Goal: Information Seeking & Learning: Compare options

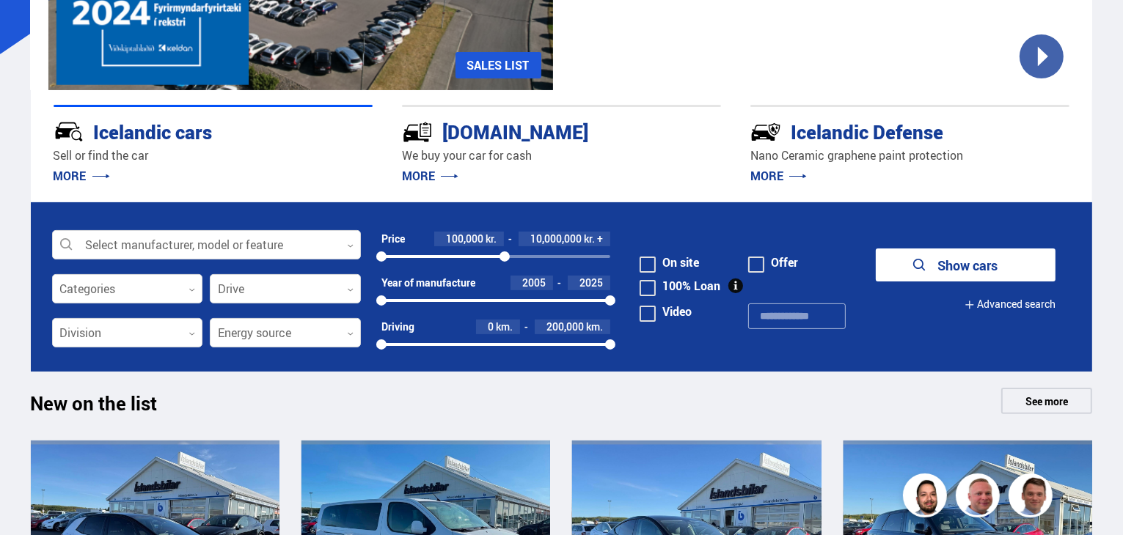
drag, startPoint x: 581, startPoint y: 263, endPoint x: 505, endPoint y: 264, distance: 76.3
click at [505, 264] on div "Price 100,000 kr. 10,000,000 kr. + 100000 10000000" at bounding box center [496, 254] width 230 height 44
drag, startPoint x: 506, startPoint y: 257, endPoint x: 458, endPoint y: 262, distance: 47.9
click at [458, 262] on div "100000 10000000" at bounding box center [496, 256] width 230 height 13
drag, startPoint x: 430, startPoint y: 261, endPoint x: 415, endPoint y: 259, distance: 14.8
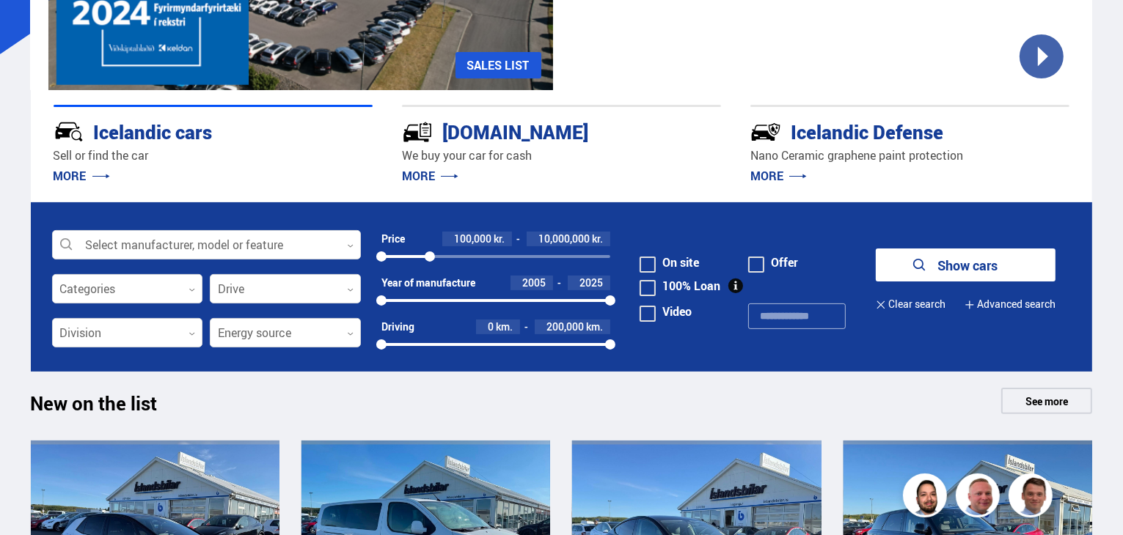
click at [425, 260] on div at bounding box center [430, 257] width 10 height 10
drag, startPoint x: 417, startPoint y: 257, endPoint x: 458, endPoint y: 262, distance: 41.3
click at [458, 262] on div "100000 10000000" at bounding box center [496, 256] width 230 height 13
drag, startPoint x: 458, startPoint y: 258, endPoint x: 448, endPoint y: 263, distance: 10.5
click at [447, 263] on div "Price 100,000 kr. 10,000,000 kr. 100000 10000000" at bounding box center [496, 254] width 230 height 44
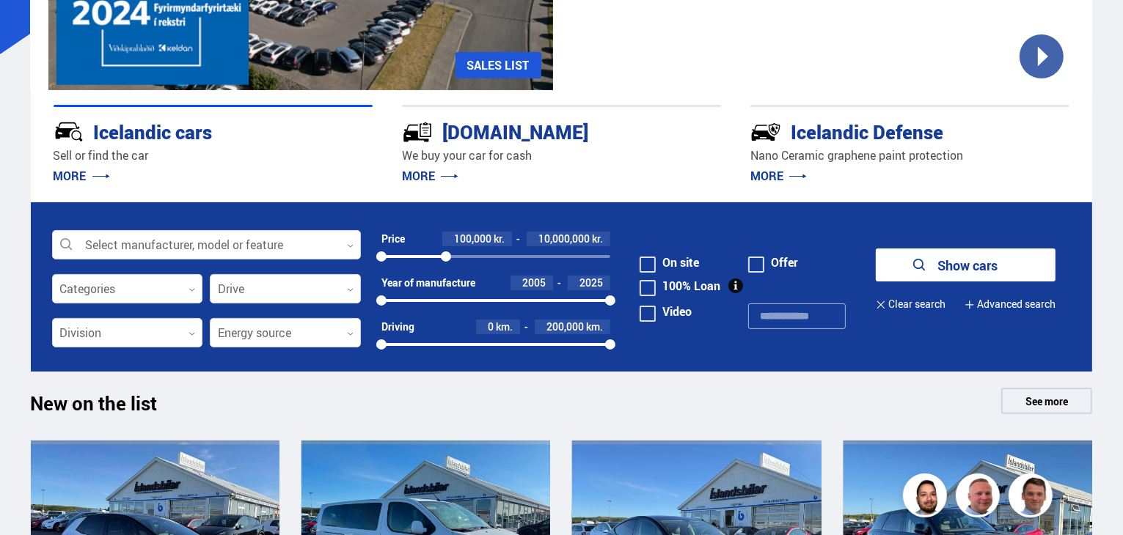
click at [651, 291] on span at bounding box center [648, 288] width 16 height 16
click at [967, 268] on font "Show cars" at bounding box center [967, 266] width 60 height 18
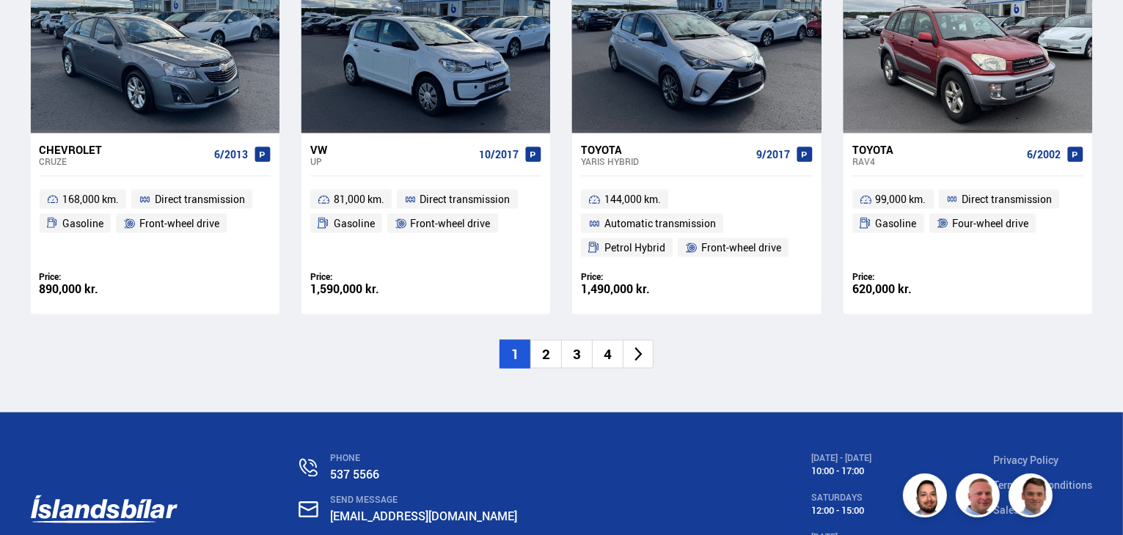
scroll to position [2433, 0]
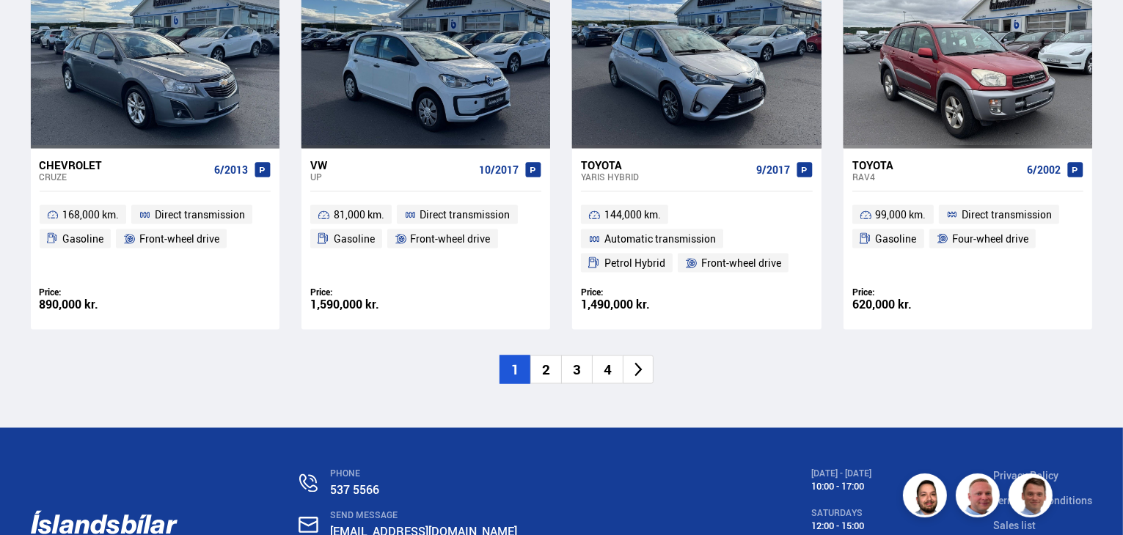
click at [547, 370] on font "2" at bounding box center [546, 369] width 8 height 19
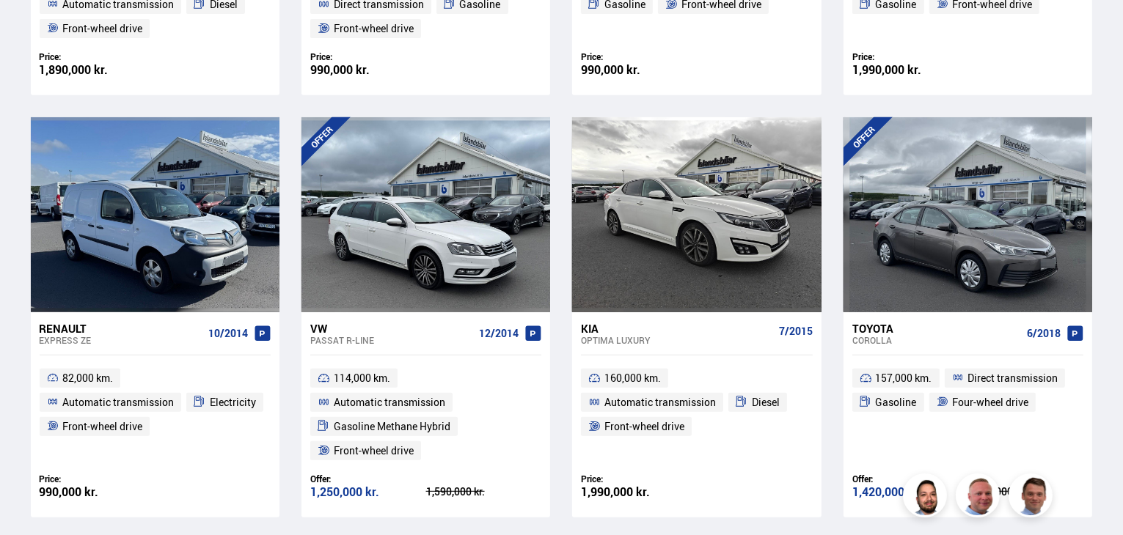
scroll to position [660, 0]
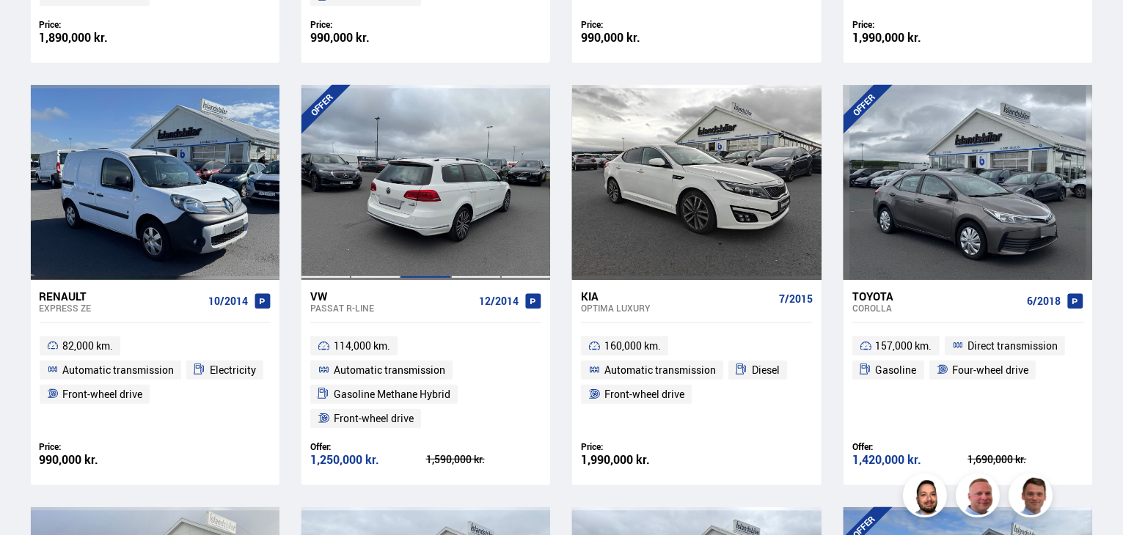
click at [443, 217] on div at bounding box center [425, 182] width 50 height 195
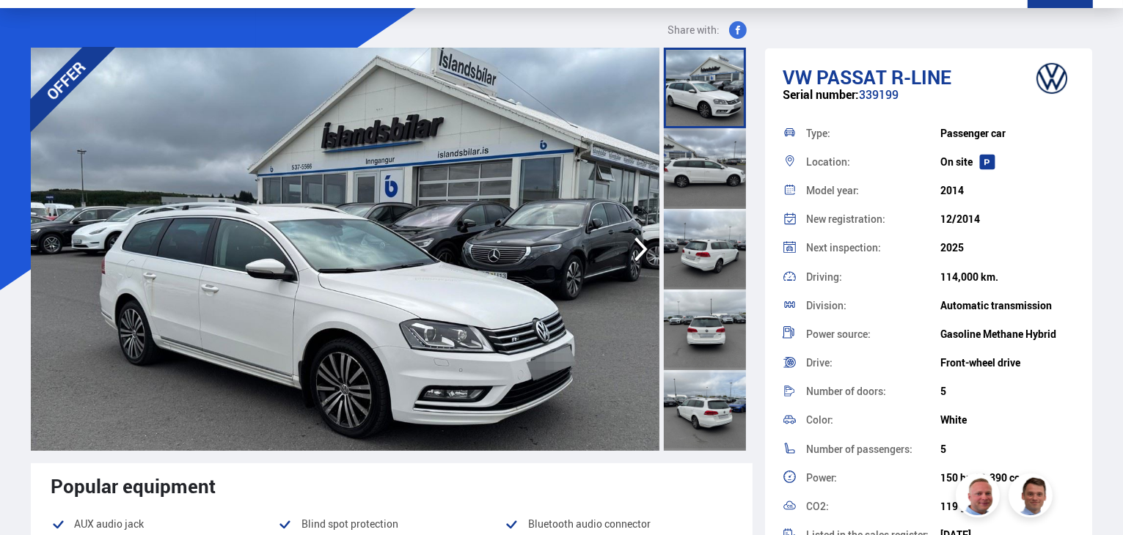
scroll to position [73, 0]
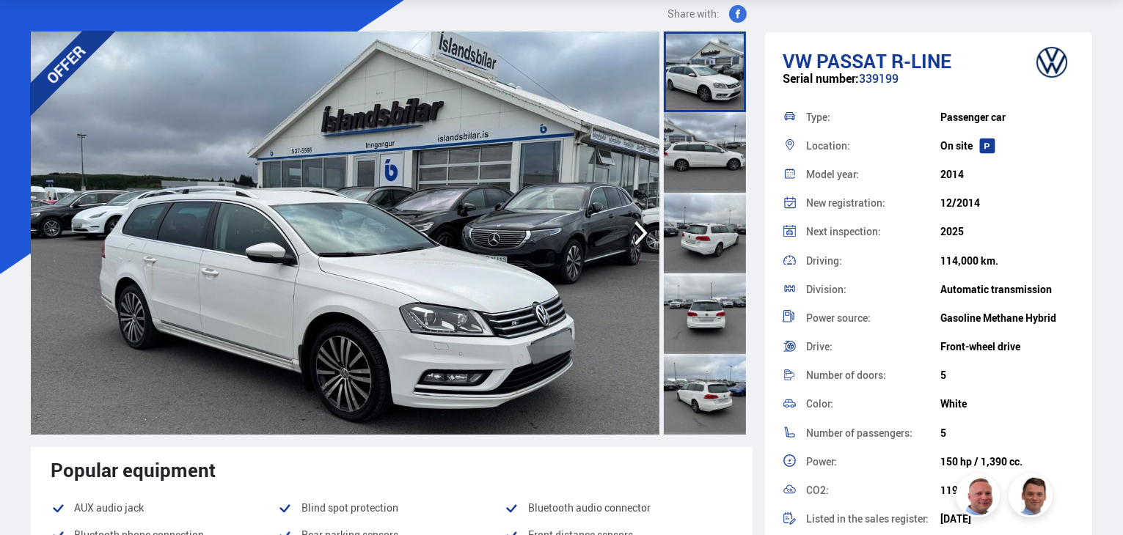
click at [642, 235] on icon "button" at bounding box center [640, 234] width 13 height 24
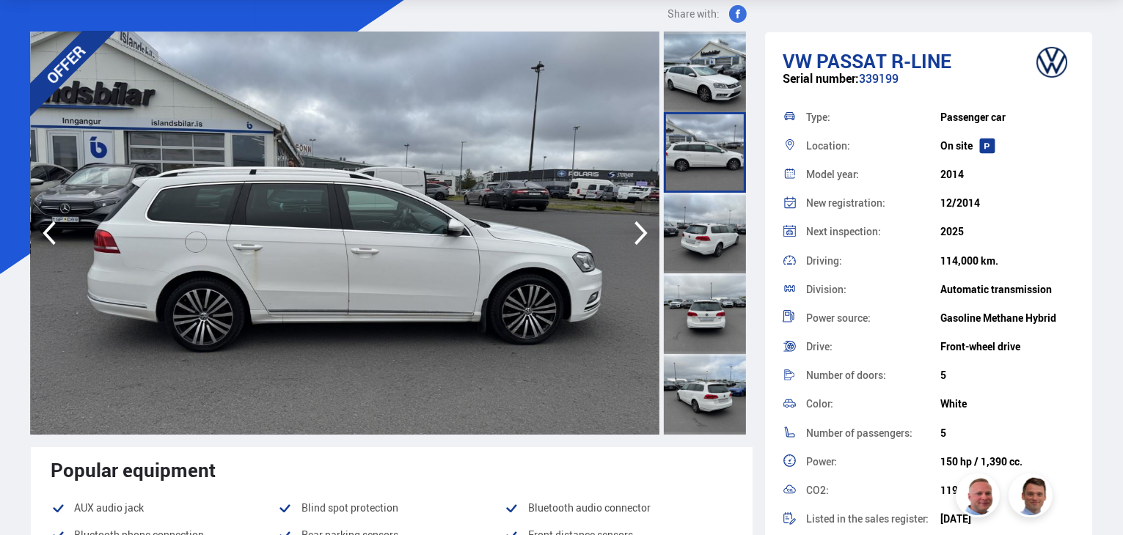
click at [642, 235] on icon "button" at bounding box center [640, 234] width 13 height 24
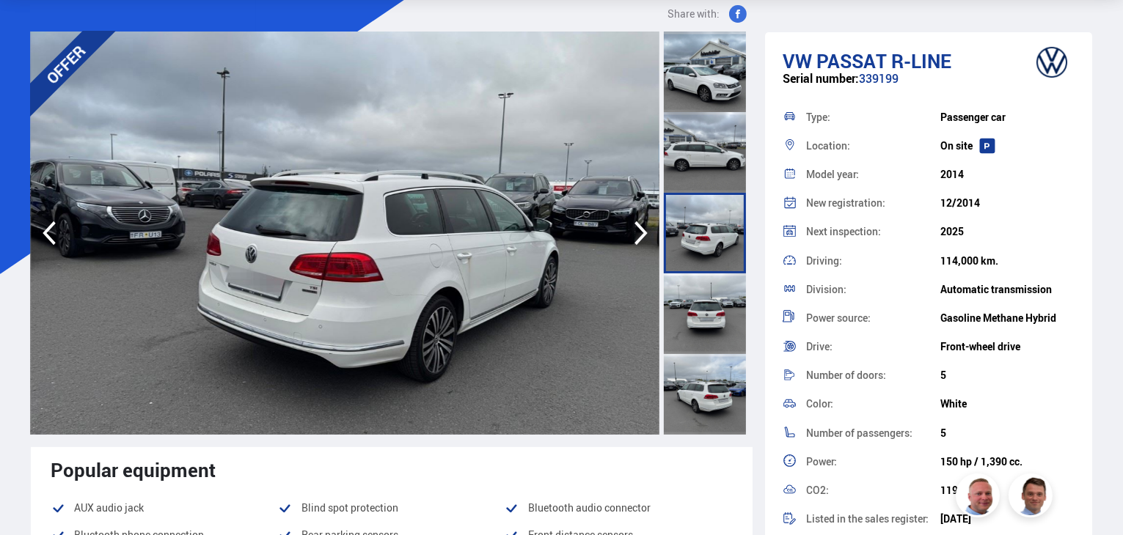
click at [642, 235] on icon "button" at bounding box center [640, 234] width 13 height 24
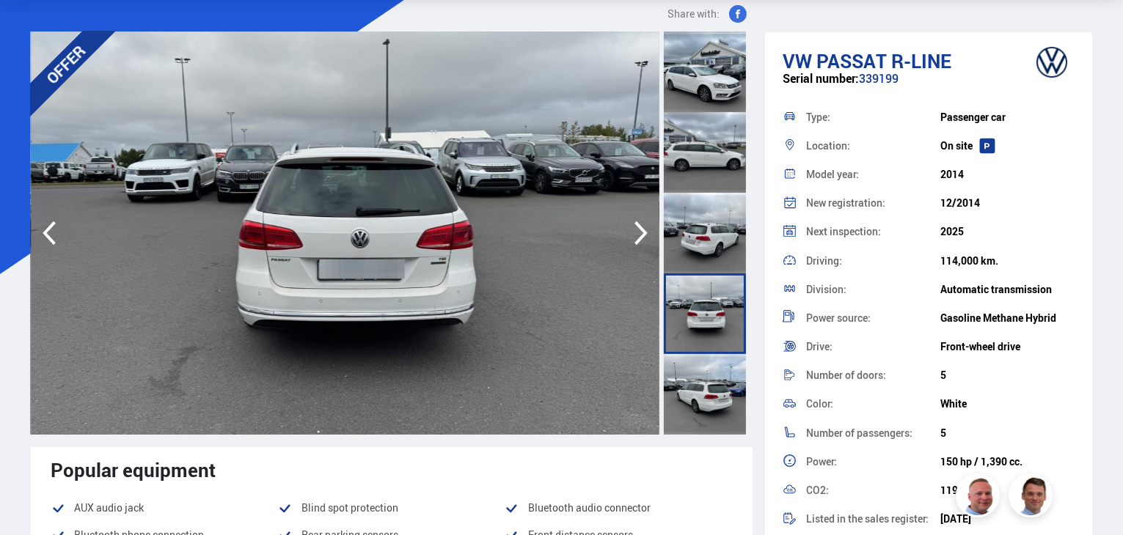
click at [642, 235] on icon "button" at bounding box center [640, 234] width 13 height 24
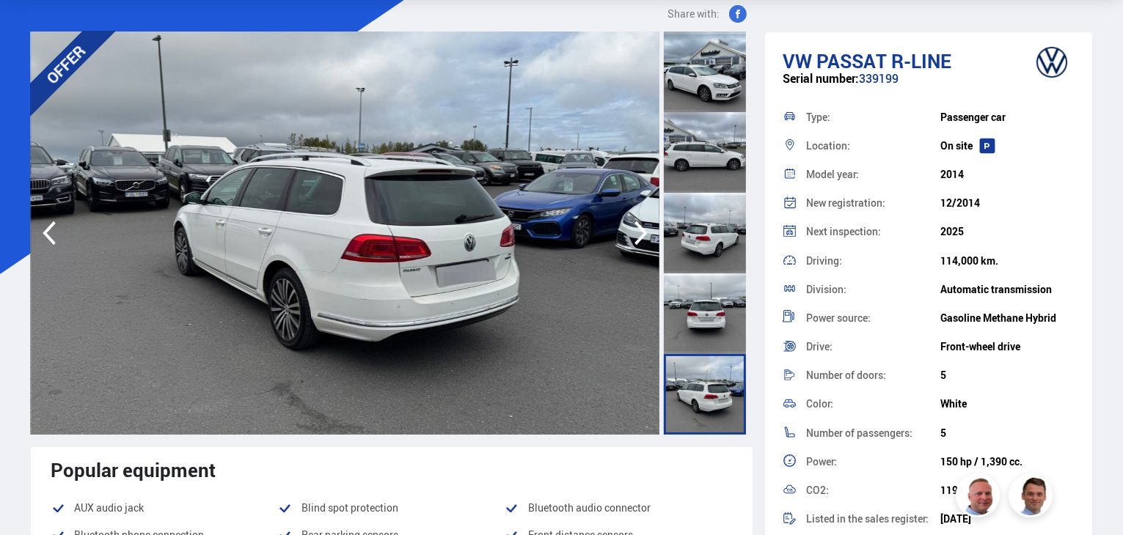
click at [642, 235] on icon "button" at bounding box center [640, 234] width 13 height 24
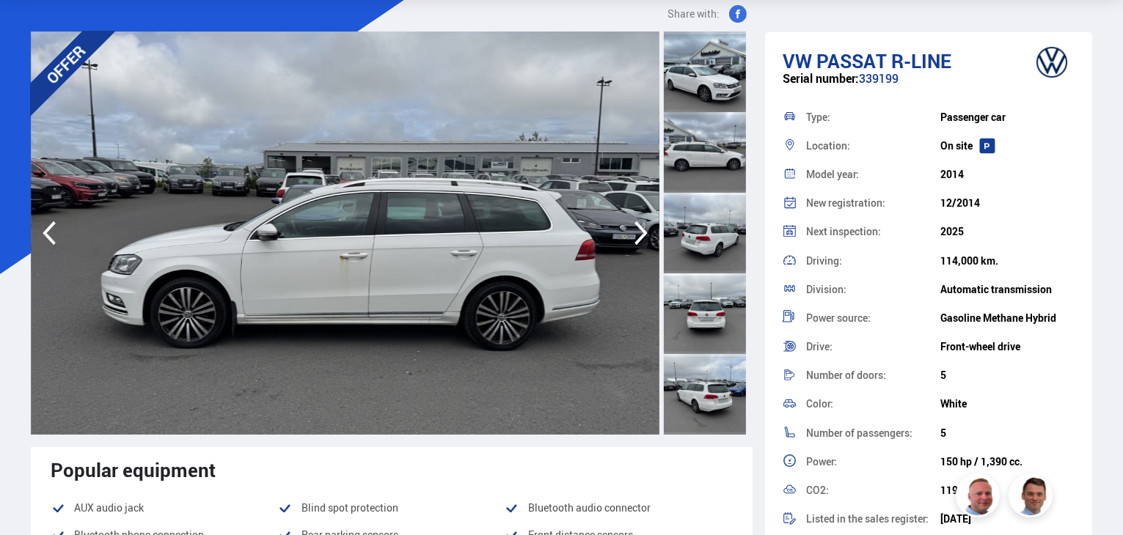
click at [642, 235] on icon "button" at bounding box center [640, 234] width 13 height 24
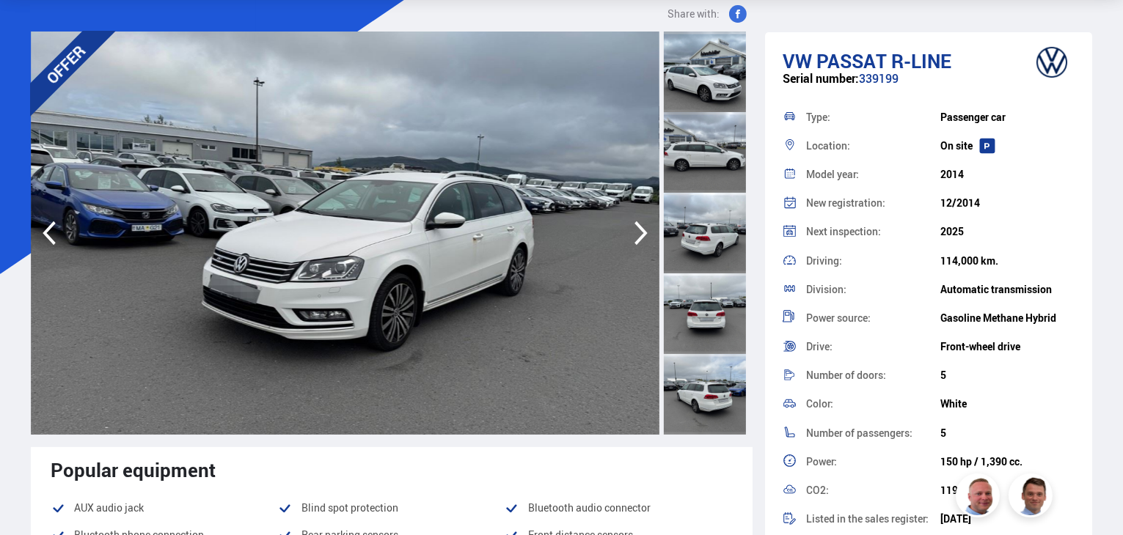
click at [642, 235] on icon "button" at bounding box center [640, 234] width 13 height 24
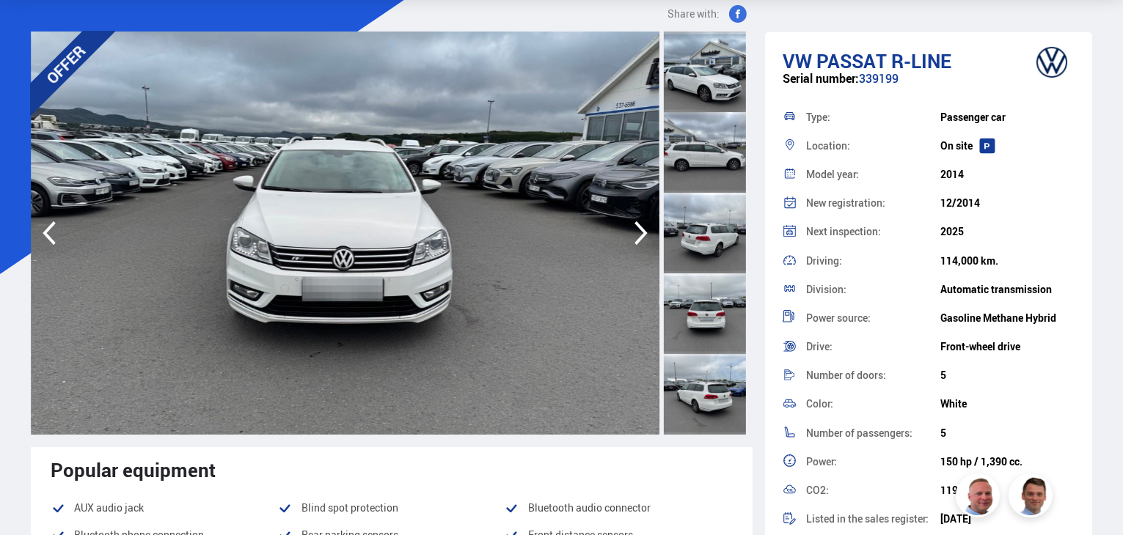
click at [642, 235] on icon "button" at bounding box center [640, 234] width 13 height 24
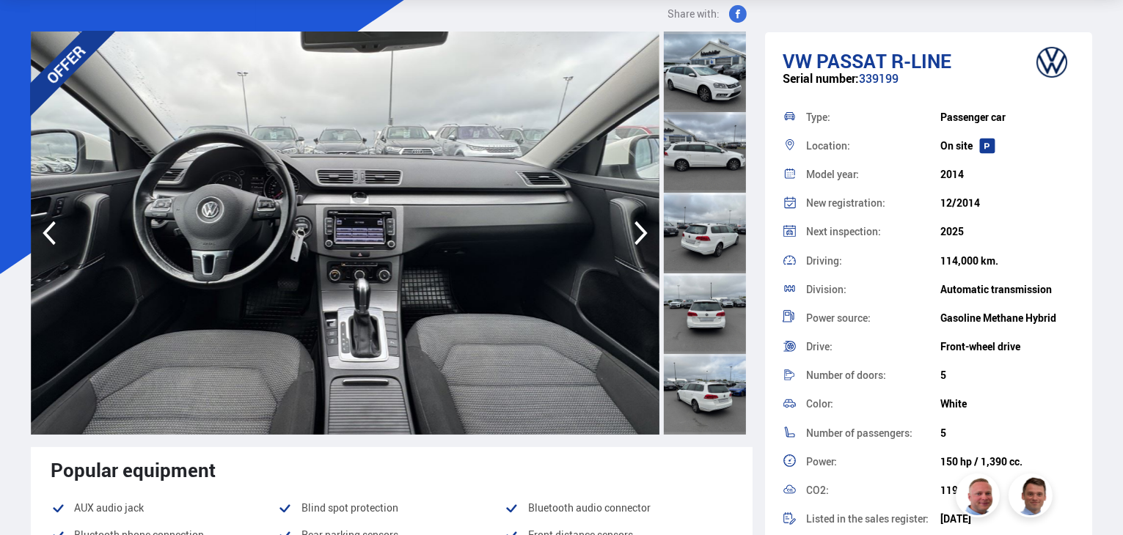
click at [642, 235] on icon "button" at bounding box center [640, 234] width 13 height 24
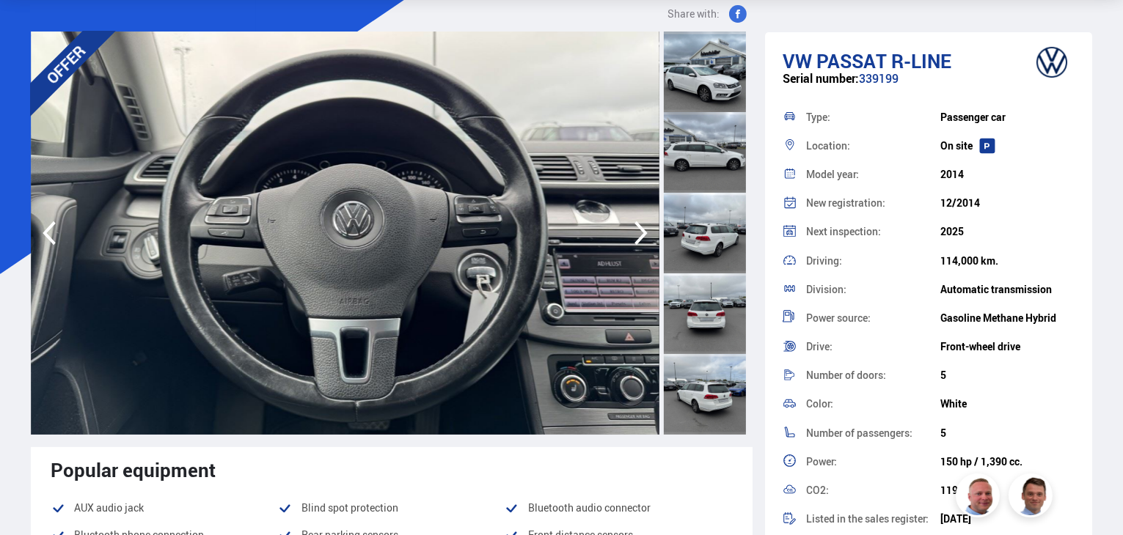
click at [642, 235] on icon "button" at bounding box center [640, 233] width 29 height 35
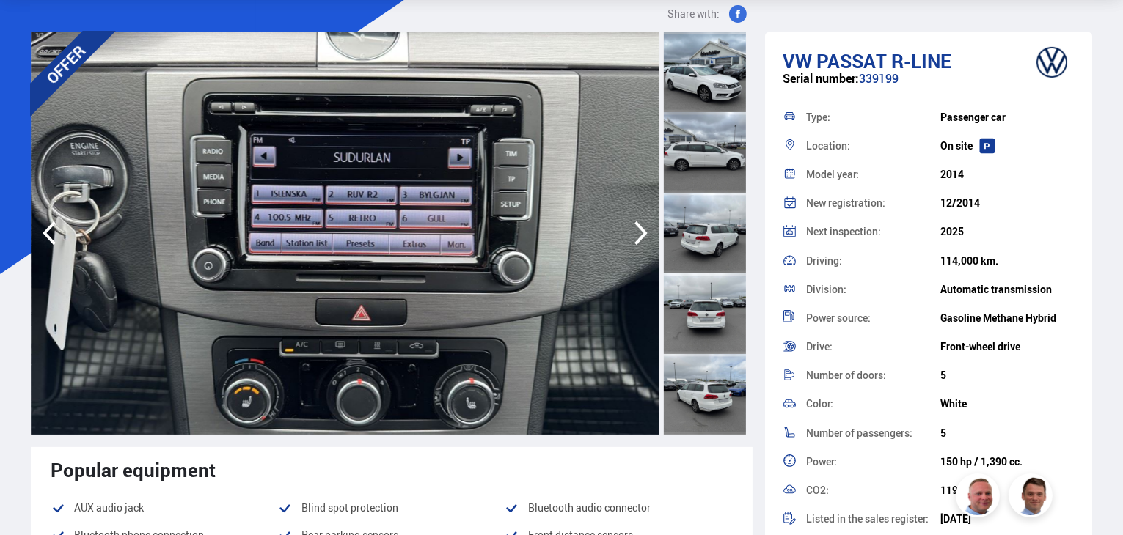
click at [642, 235] on icon "button" at bounding box center [640, 233] width 29 height 35
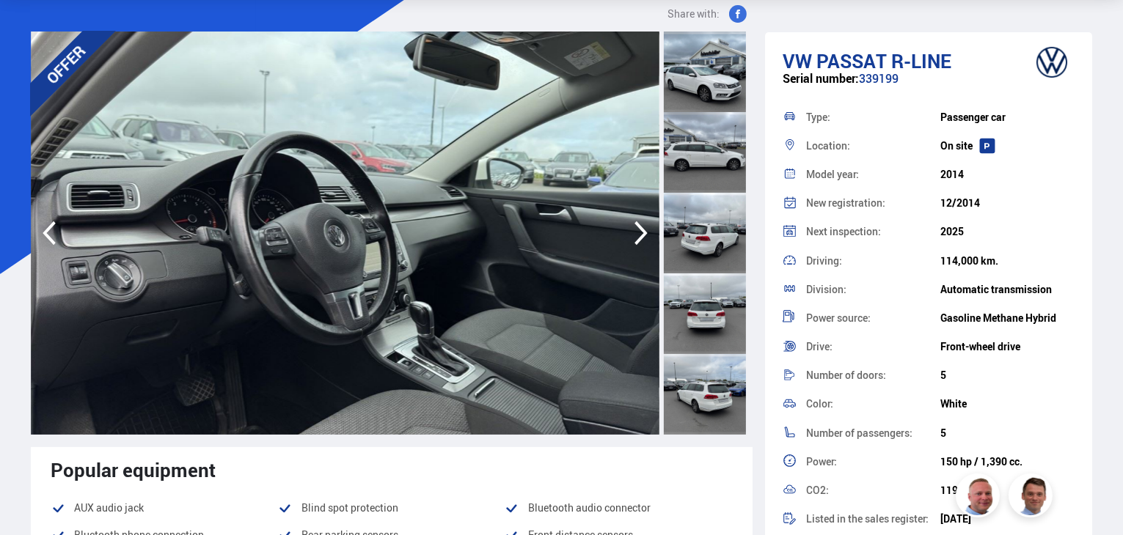
click at [642, 235] on icon "button" at bounding box center [640, 233] width 29 height 35
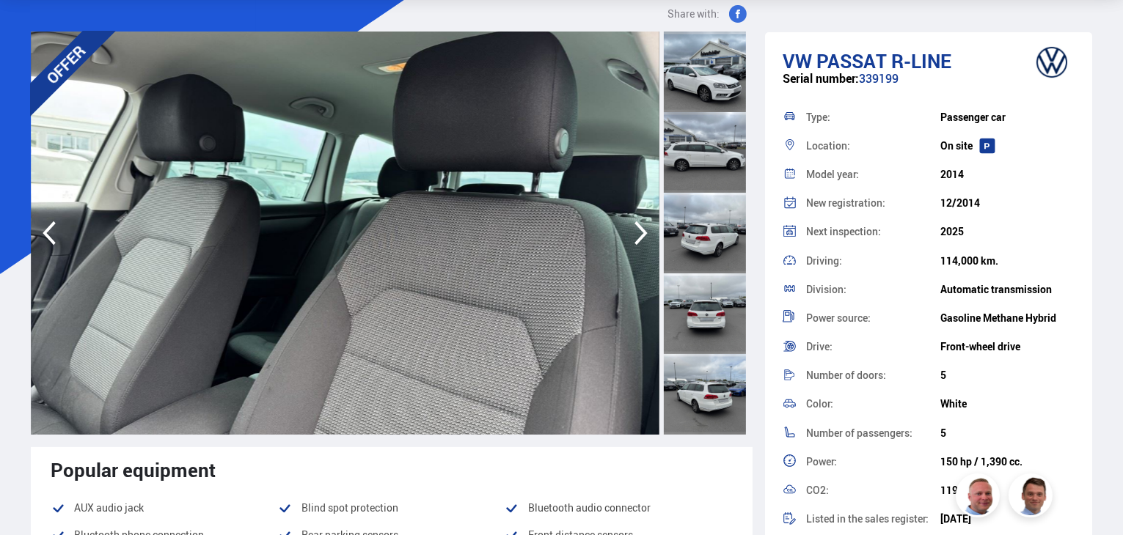
click at [642, 235] on icon "button" at bounding box center [640, 233] width 29 height 35
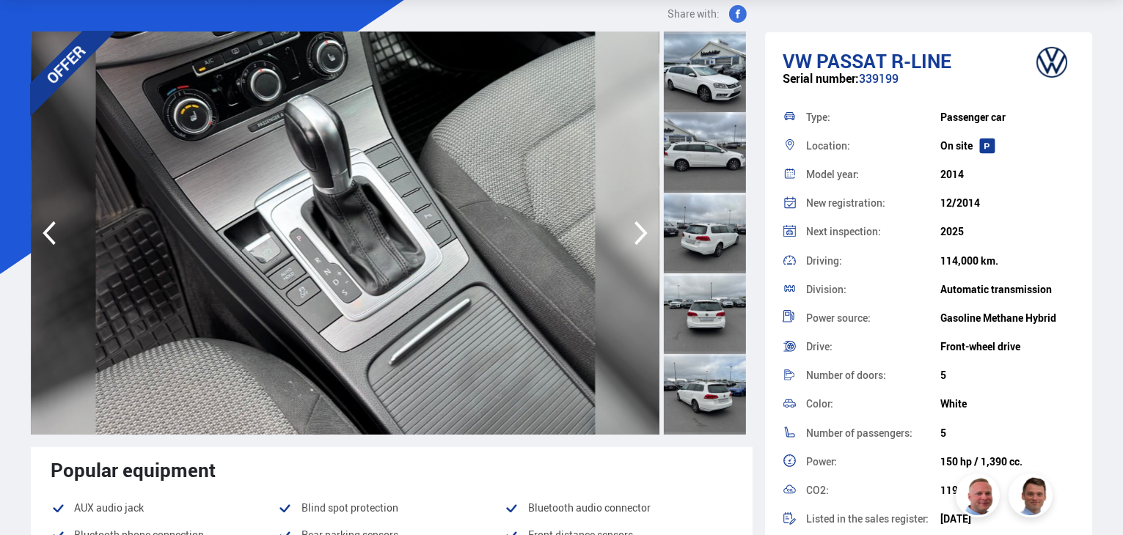
click at [642, 235] on icon "button" at bounding box center [640, 233] width 29 height 35
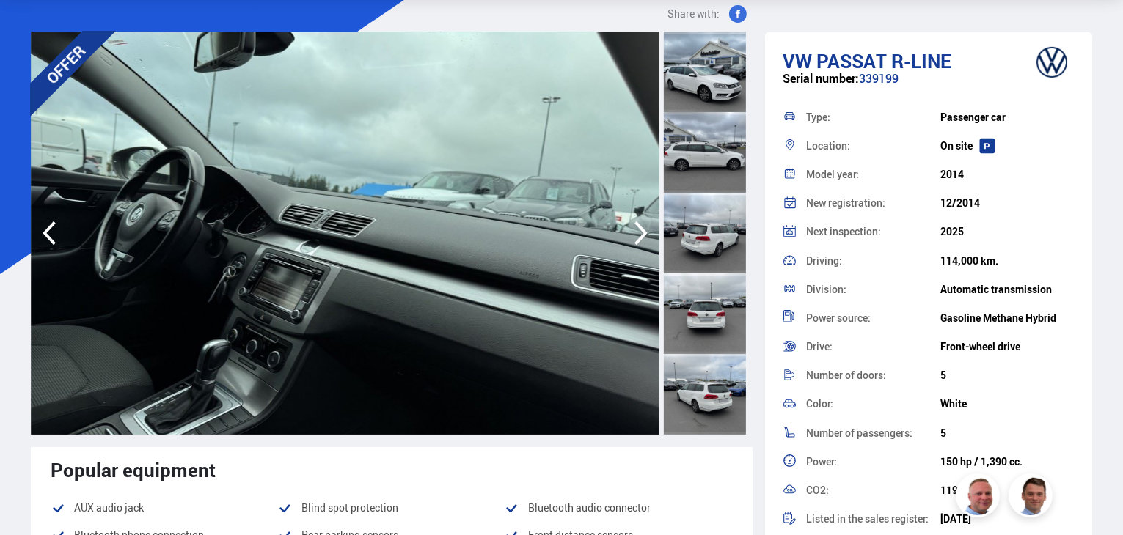
click at [642, 235] on icon "button" at bounding box center [640, 233] width 29 height 35
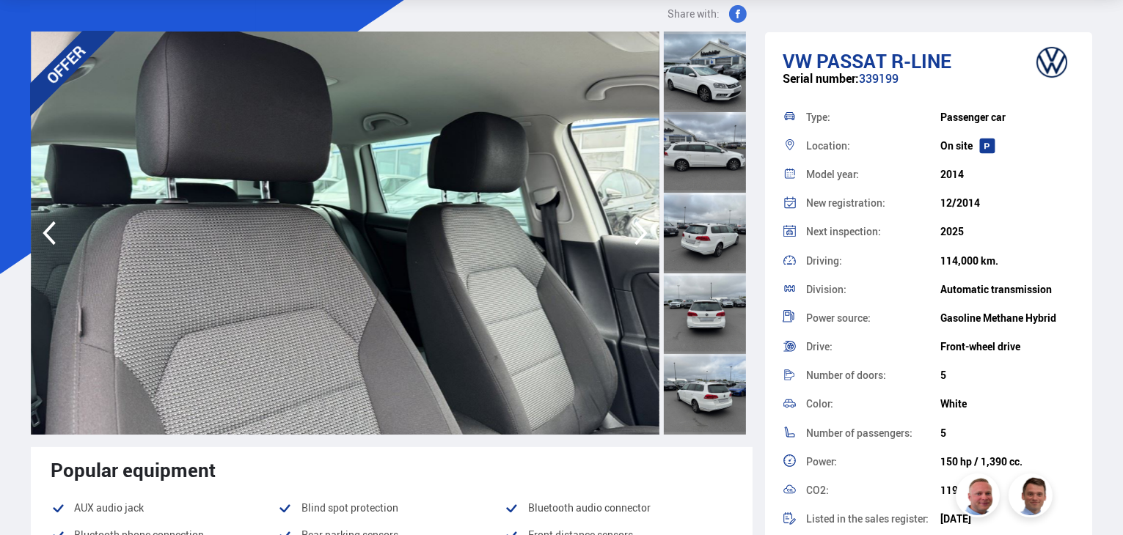
click at [642, 235] on icon "button" at bounding box center [640, 233] width 29 height 35
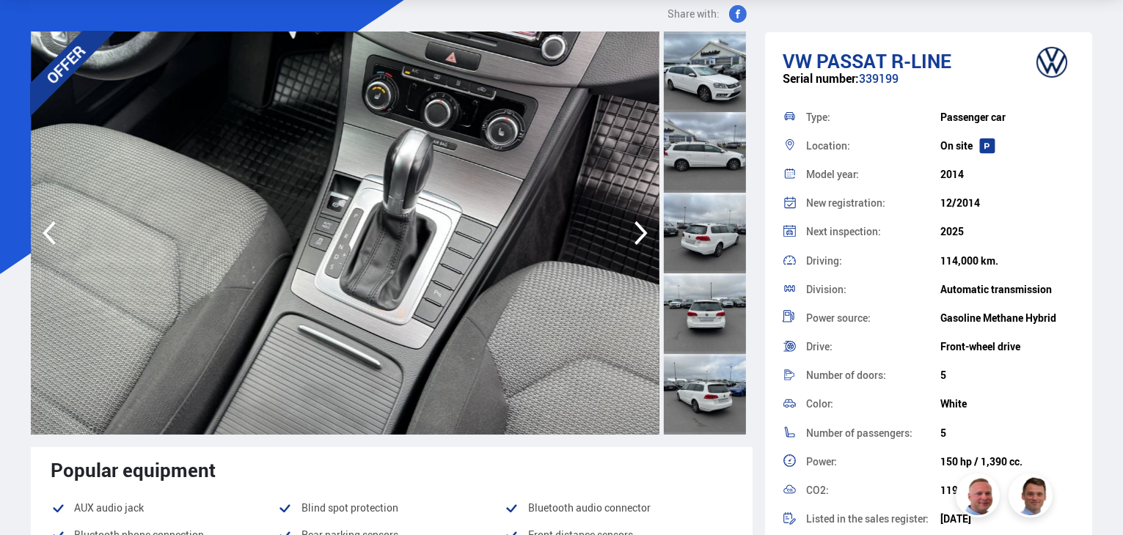
click at [642, 235] on icon "button" at bounding box center [640, 233] width 29 height 35
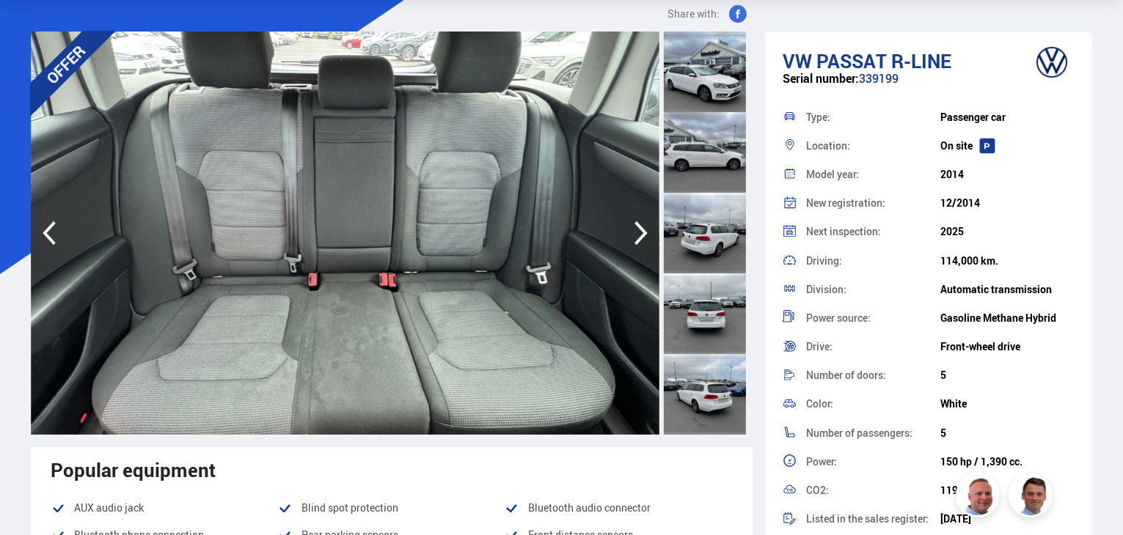
click at [642, 235] on icon "button" at bounding box center [640, 233] width 29 height 35
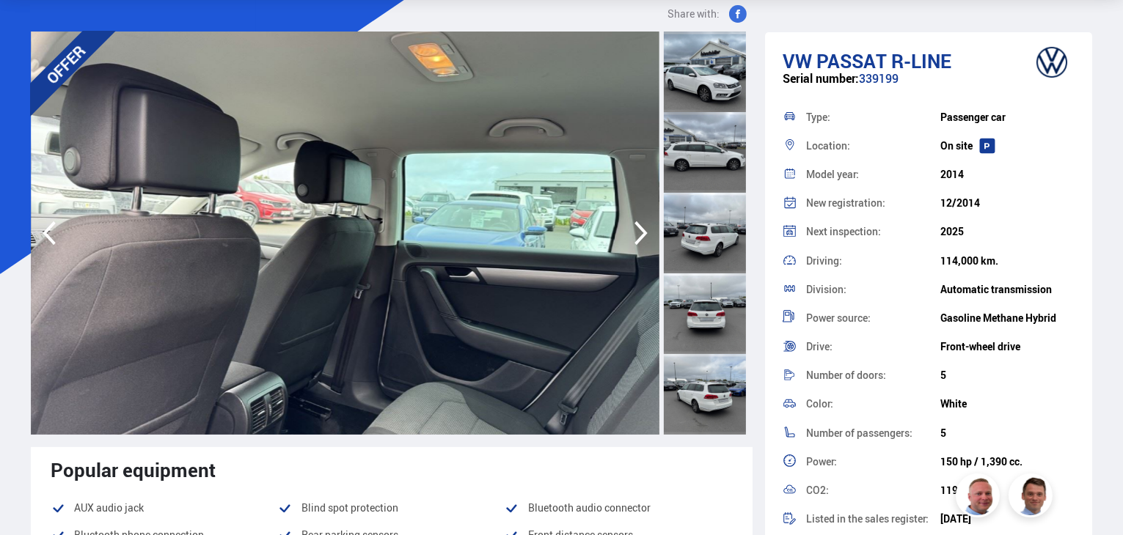
click at [640, 235] on icon "button" at bounding box center [640, 233] width 29 height 35
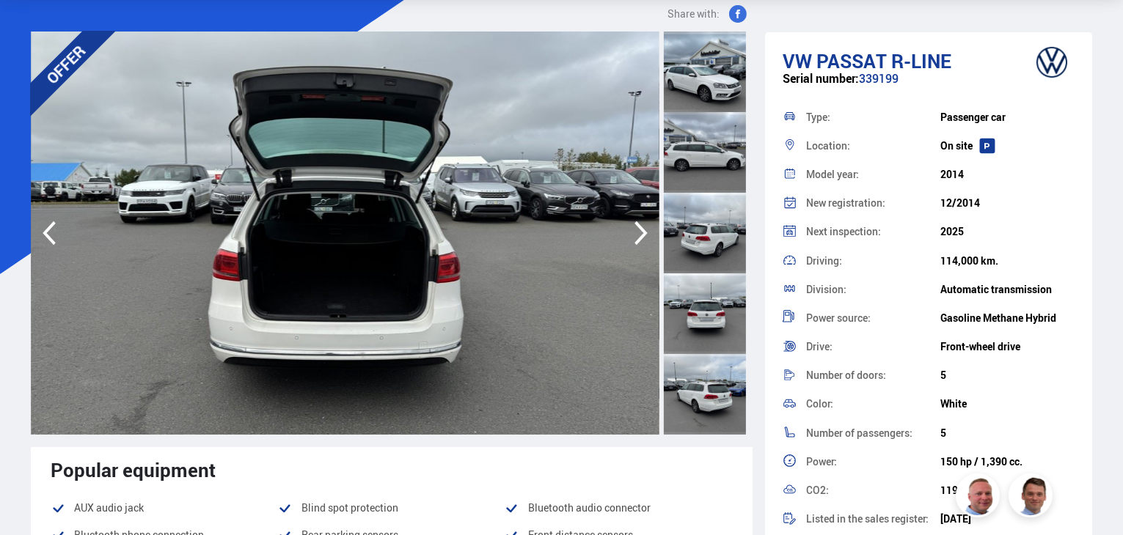
click at [640, 235] on icon "button" at bounding box center [640, 233] width 29 height 35
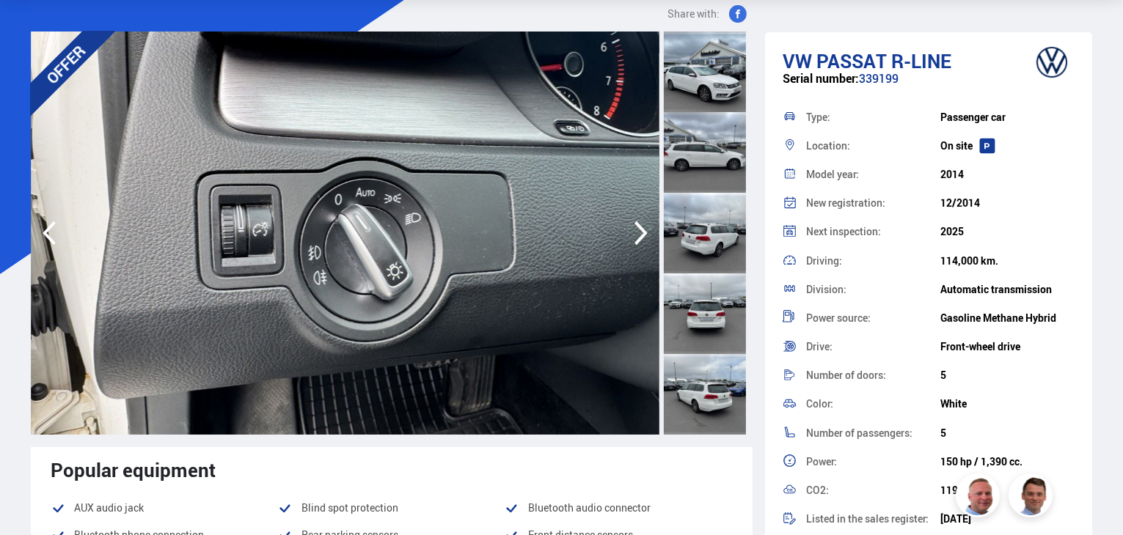
click at [640, 235] on icon "button" at bounding box center [640, 233] width 29 height 35
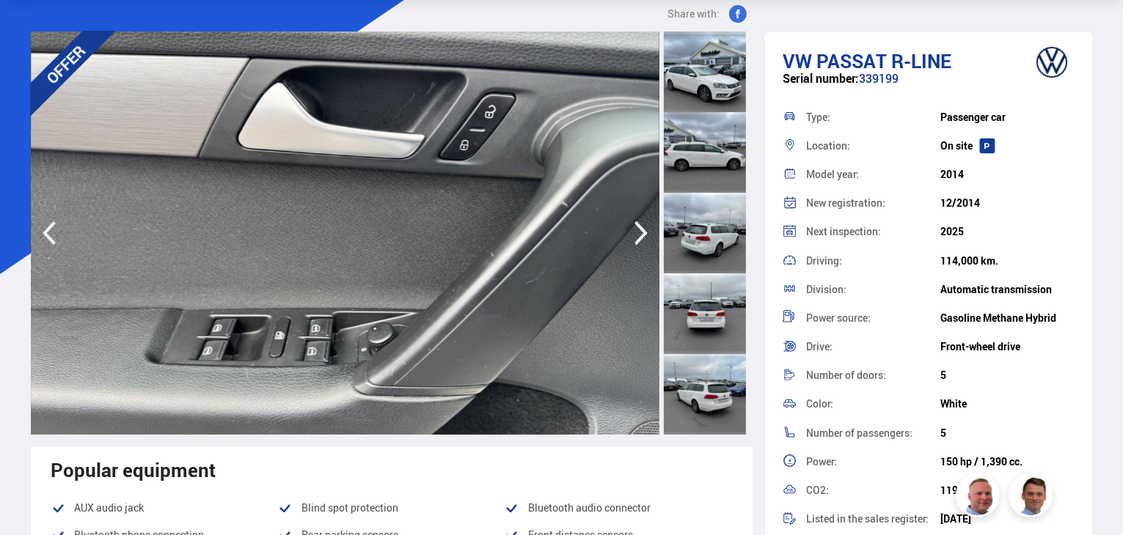
click at [640, 235] on icon "button" at bounding box center [640, 233] width 29 height 35
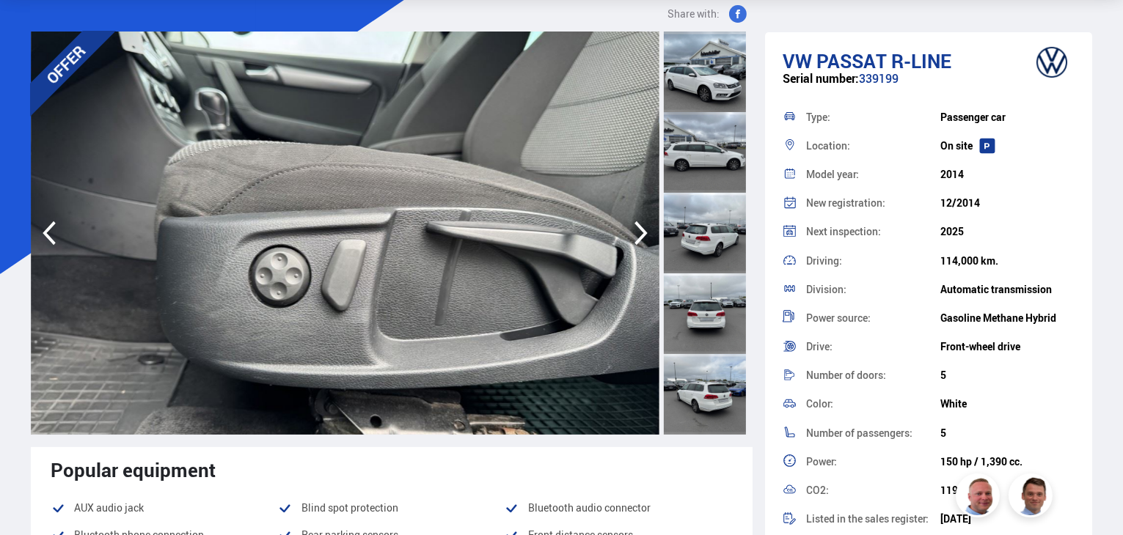
click at [640, 235] on icon "button" at bounding box center [640, 233] width 29 height 35
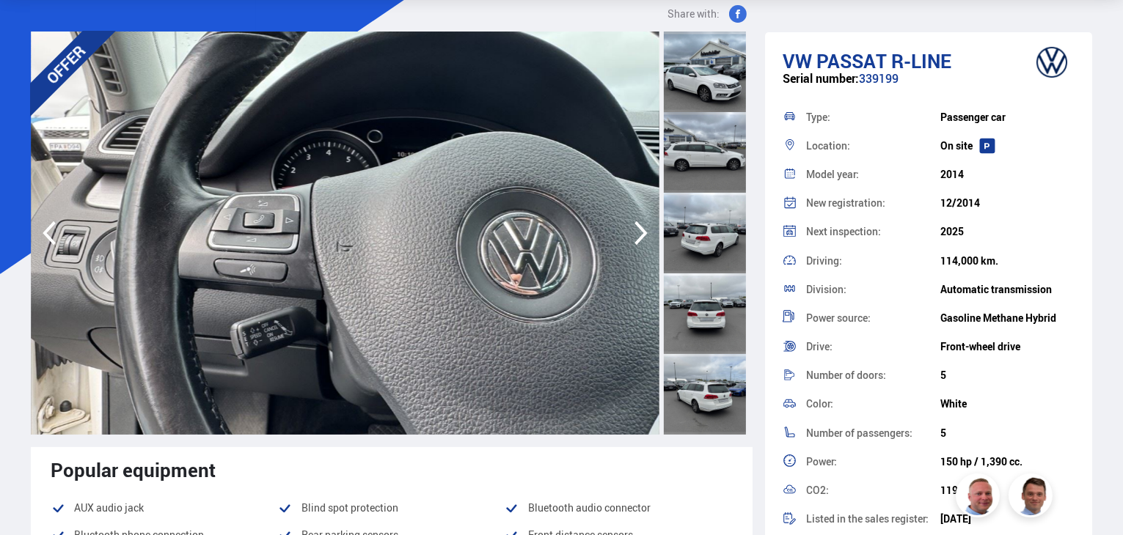
click at [640, 235] on icon "button" at bounding box center [640, 233] width 29 height 35
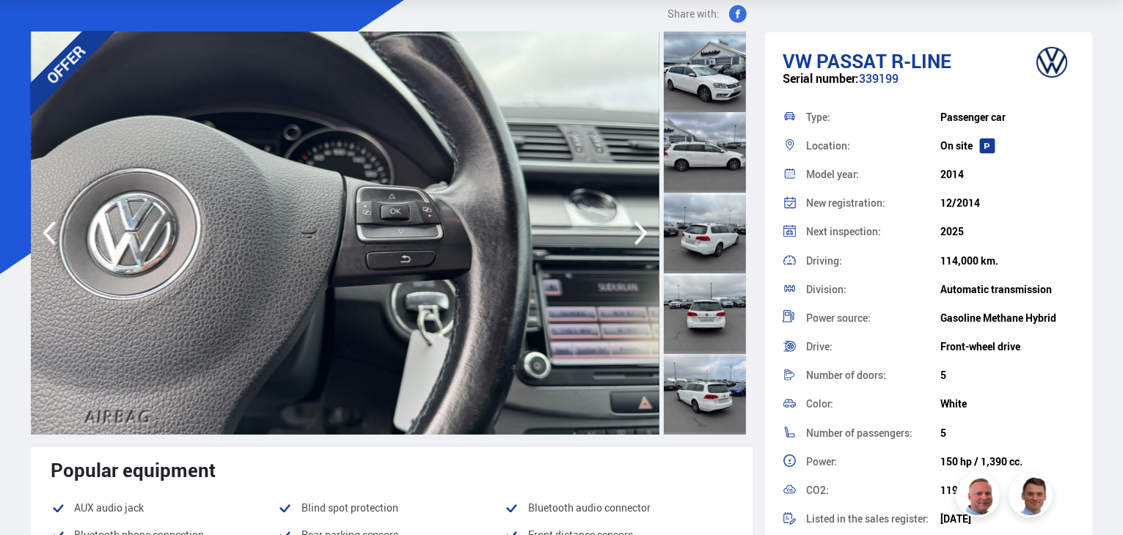
click at [640, 235] on icon "button" at bounding box center [640, 233] width 29 height 35
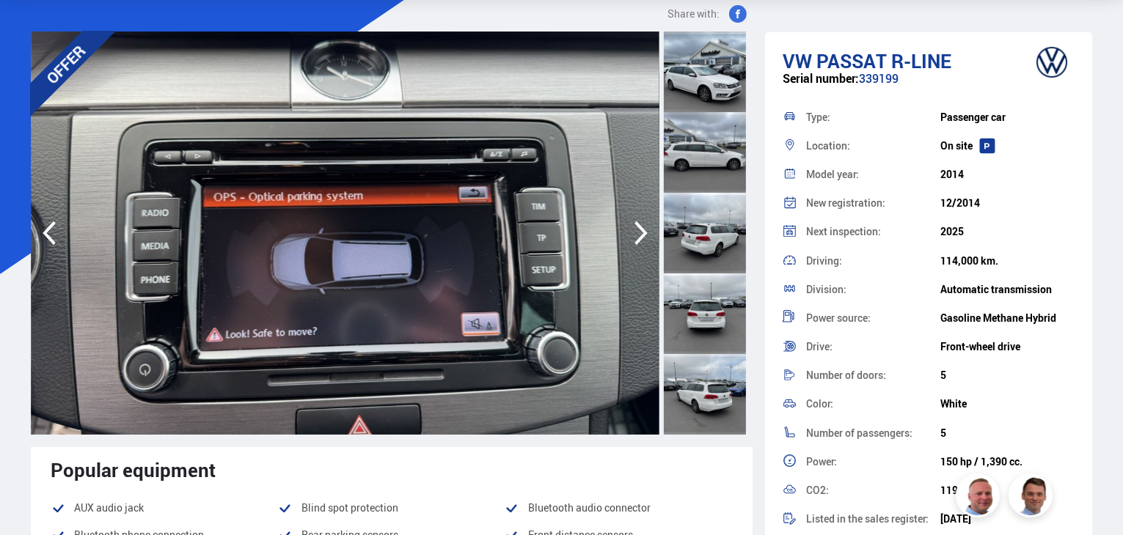
click at [640, 235] on icon "button" at bounding box center [640, 233] width 29 height 35
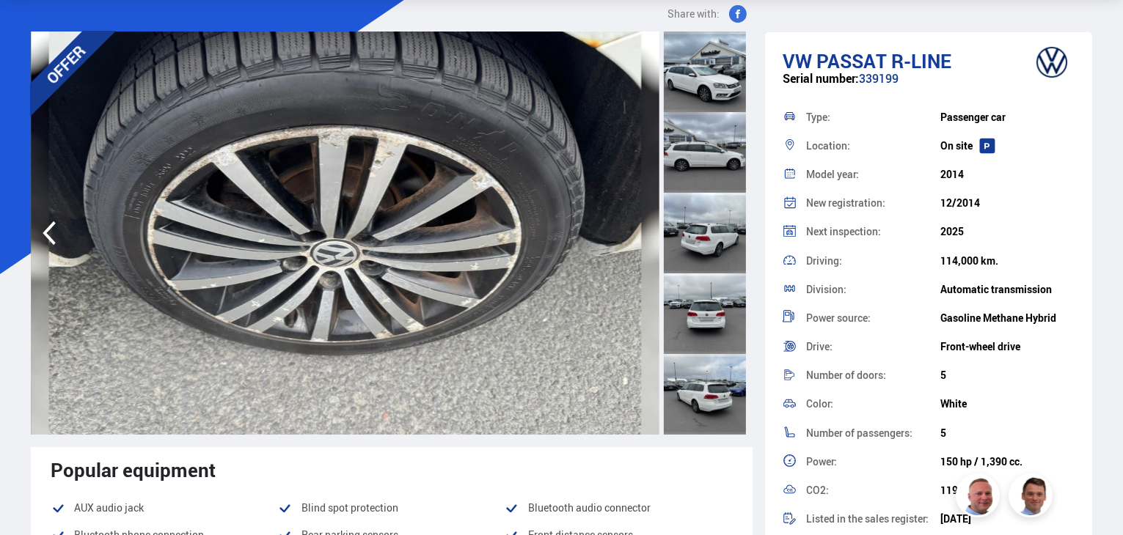
click at [638, 235] on img at bounding box center [345, 233] width 629 height 403
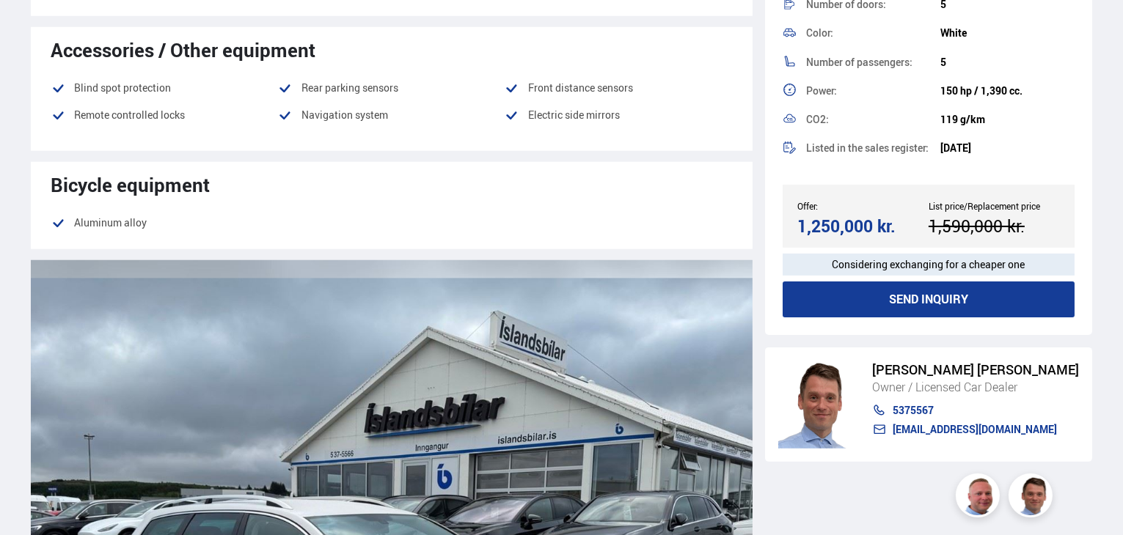
scroll to position [1027, 0]
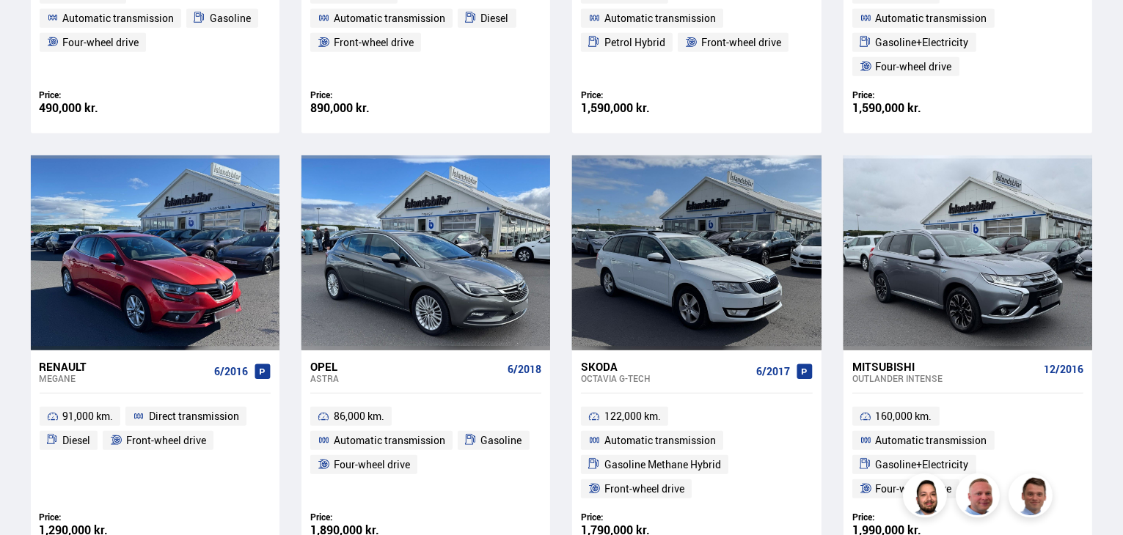
scroll to position [1110, 0]
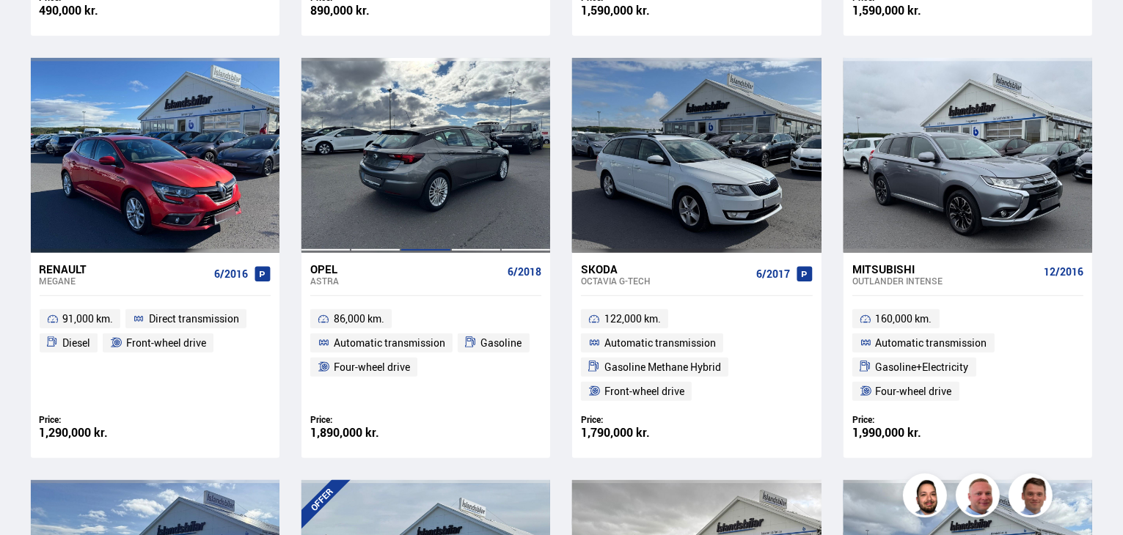
click at [408, 177] on div at bounding box center [425, 155] width 50 height 195
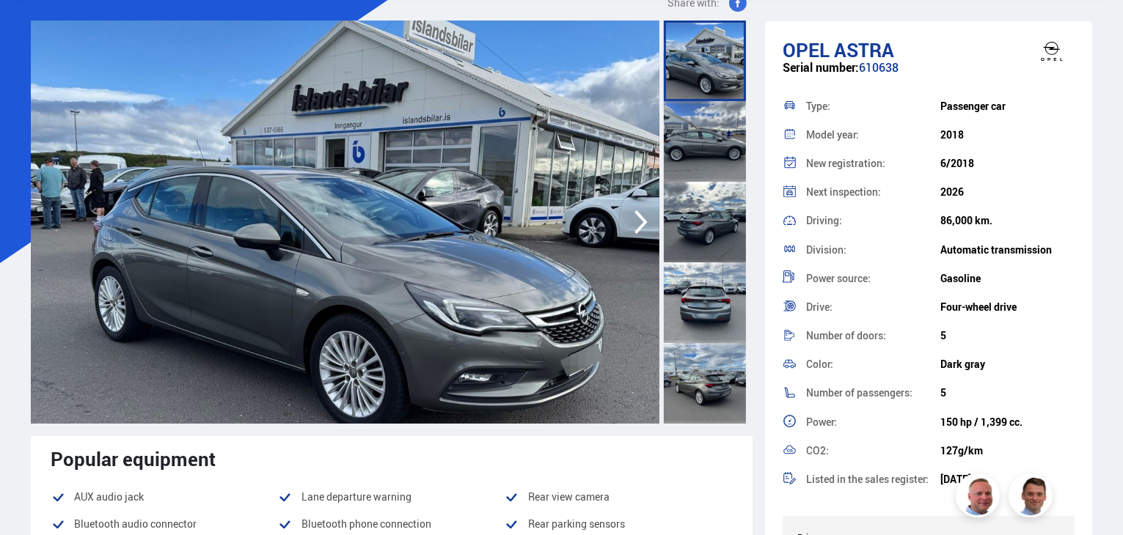
scroll to position [147, 0]
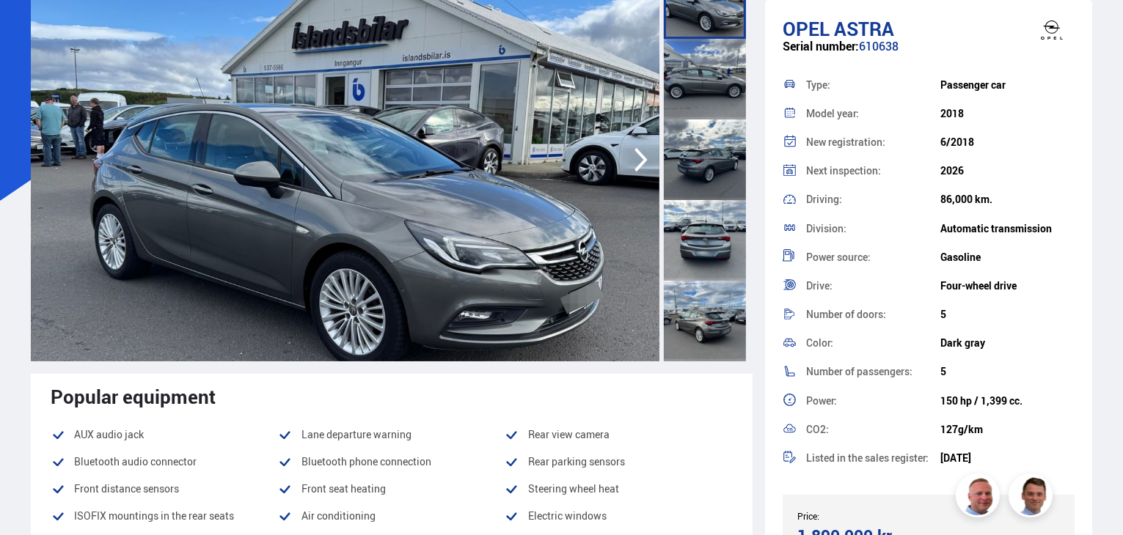
click at [642, 159] on icon "button" at bounding box center [640, 159] width 29 height 35
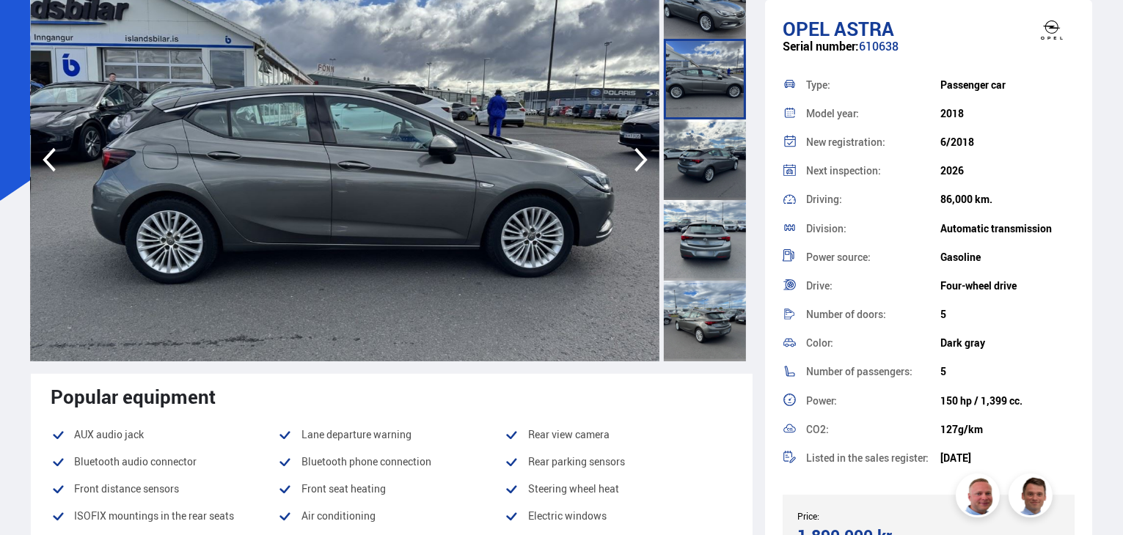
click at [642, 159] on icon "button" at bounding box center [640, 159] width 29 height 35
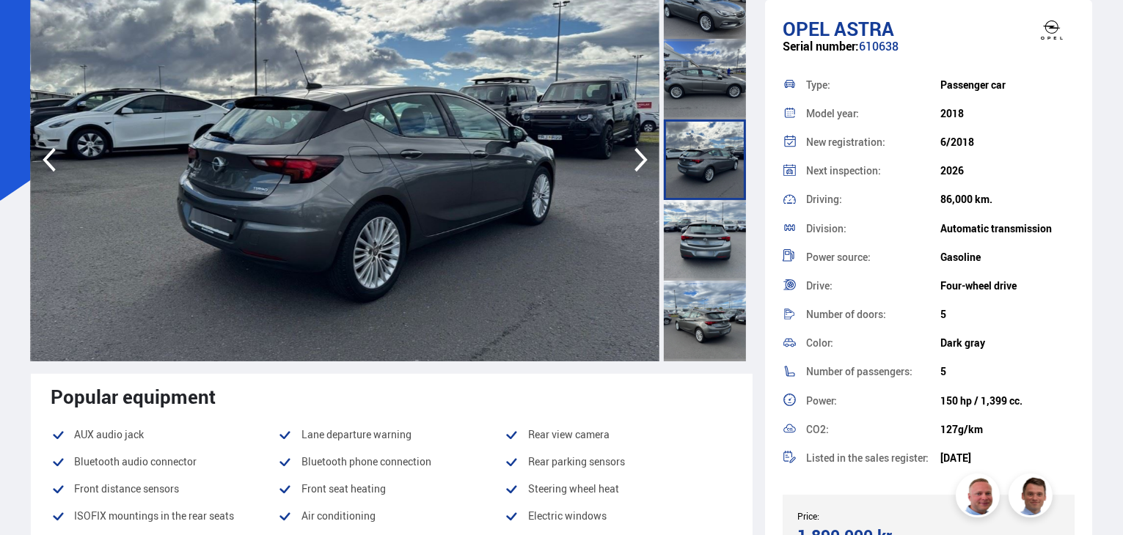
click at [642, 159] on icon "button" at bounding box center [640, 159] width 29 height 35
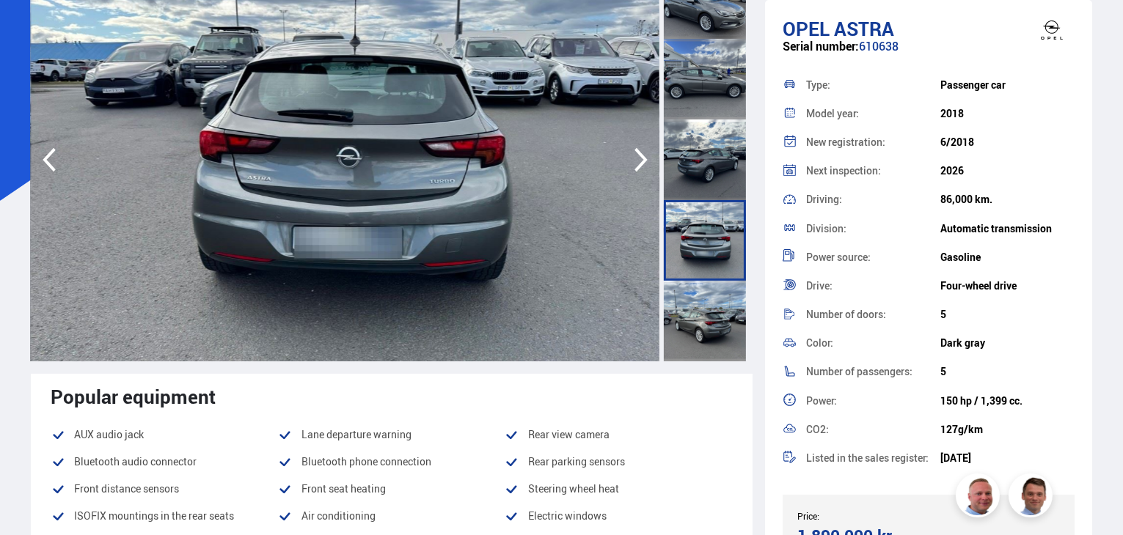
click at [642, 159] on icon "button" at bounding box center [640, 159] width 29 height 35
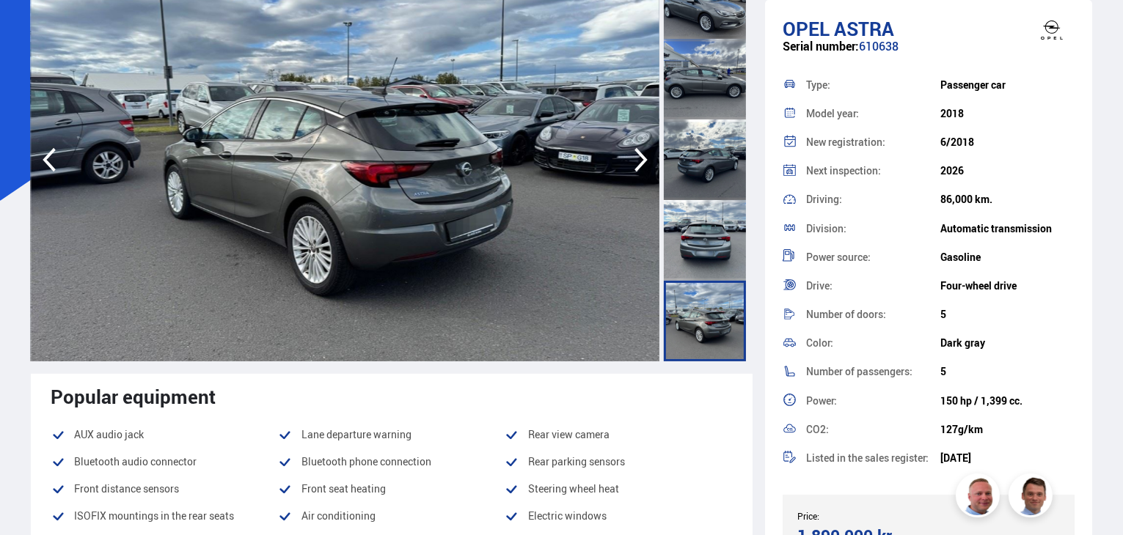
click at [642, 159] on icon "button" at bounding box center [640, 159] width 29 height 35
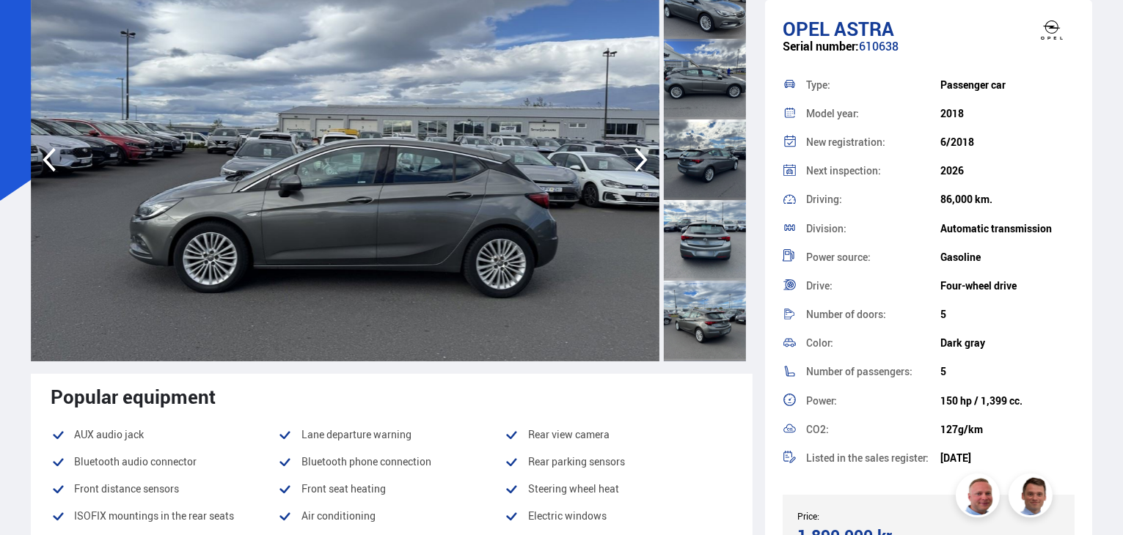
click at [642, 159] on icon "button" at bounding box center [640, 159] width 29 height 35
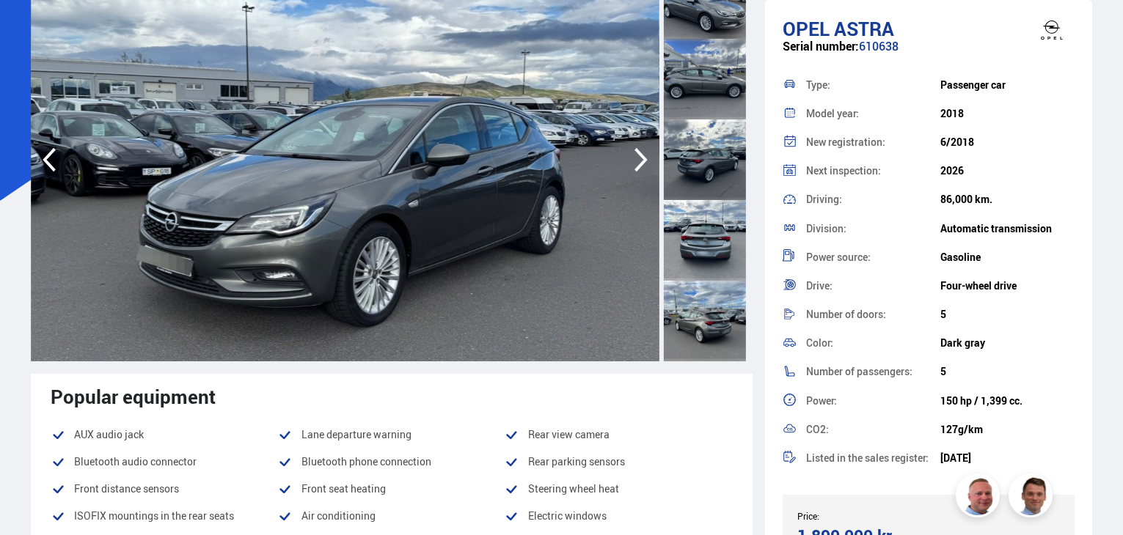
click at [642, 159] on icon "button" at bounding box center [640, 159] width 29 height 35
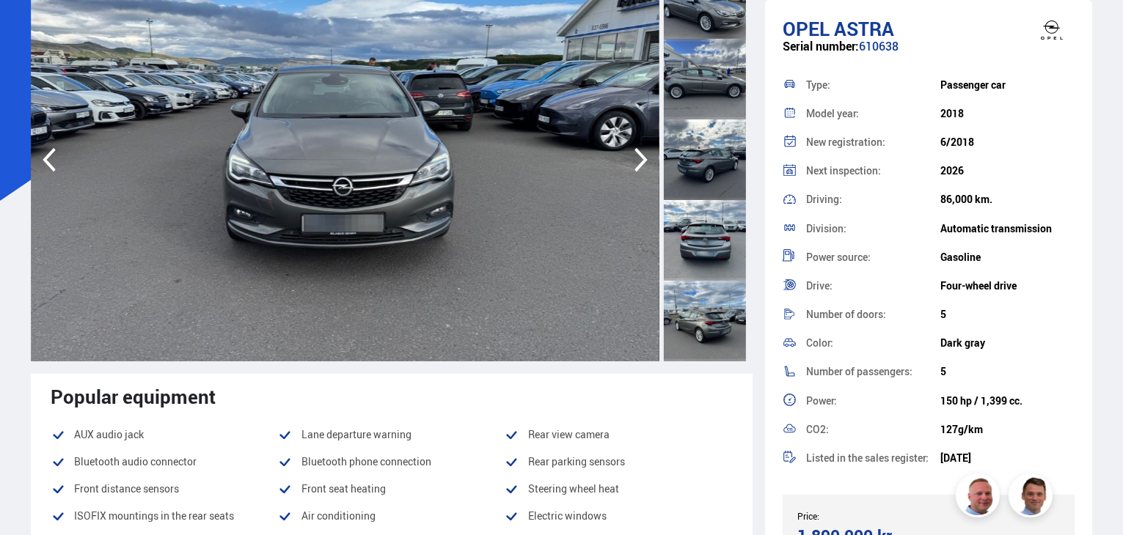
click at [642, 159] on icon "button" at bounding box center [640, 159] width 29 height 35
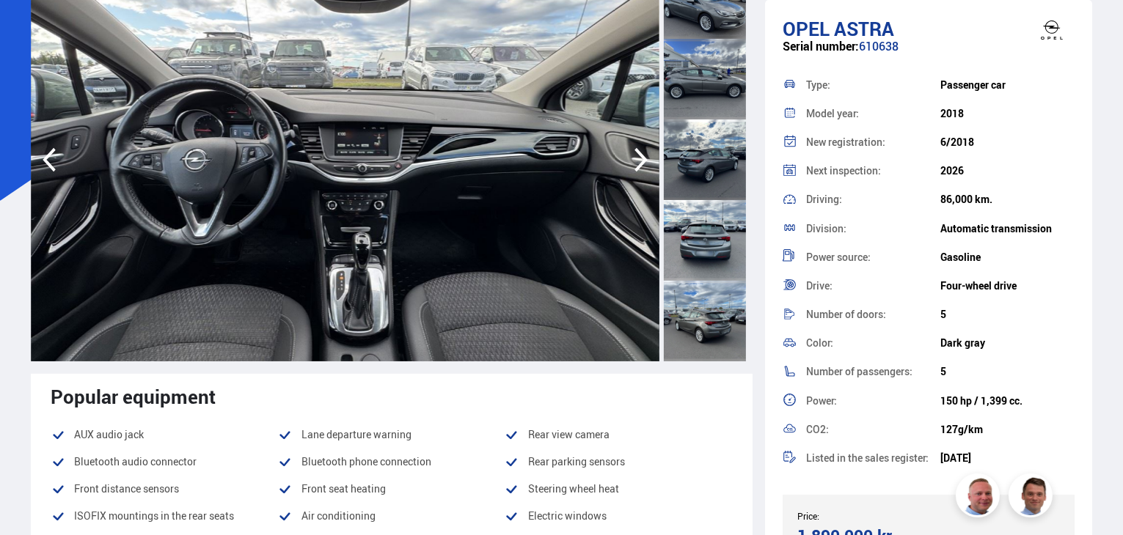
click at [642, 159] on icon "button" at bounding box center [640, 159] width 29 height 35
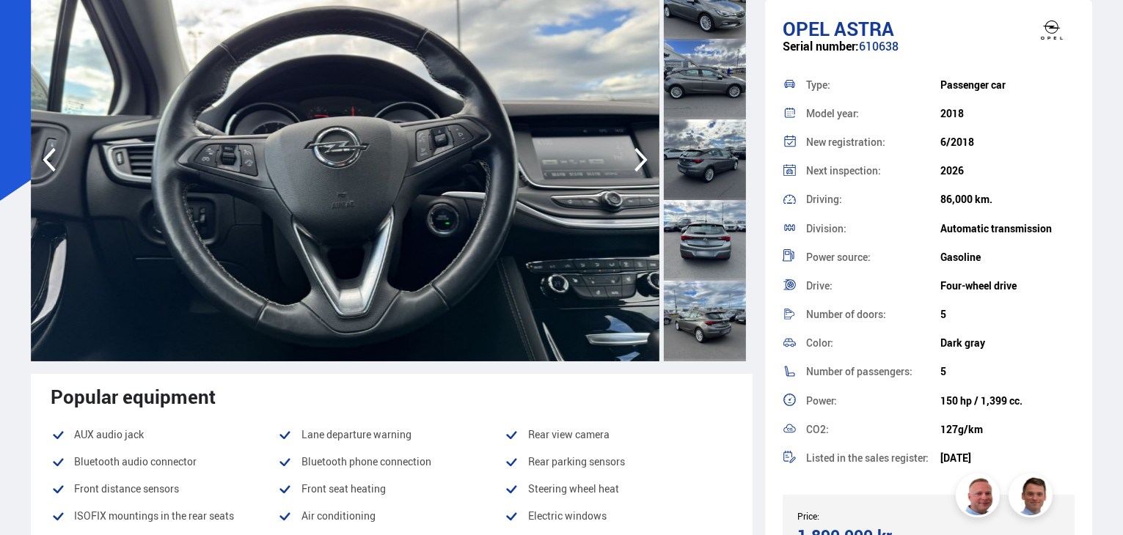
click at [642, 159] on icon "button" at bounding box center [640, 159] width 29 height 35
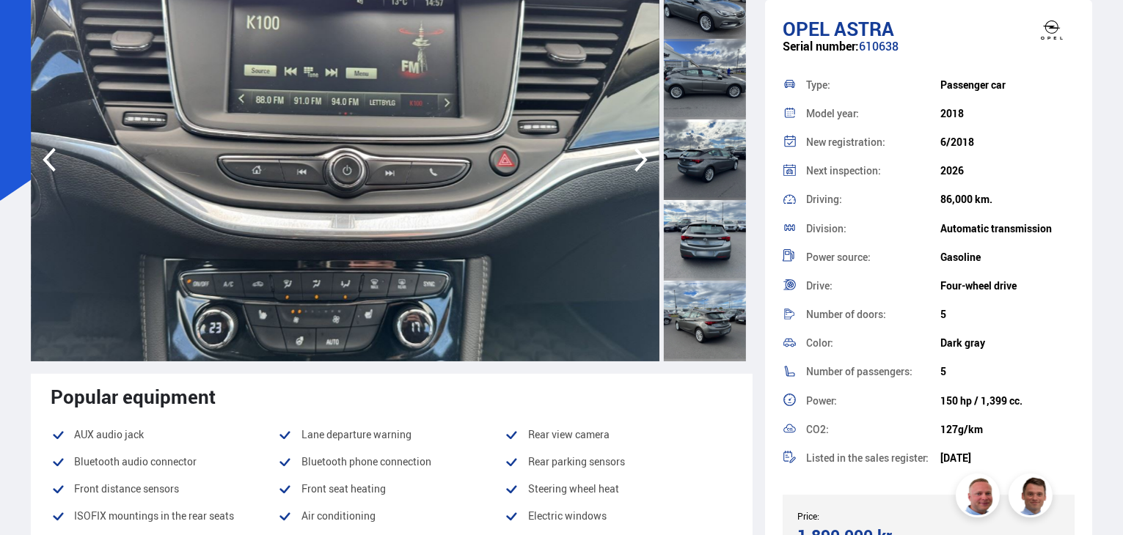
click at [642, 159] on icon "button" at bounding box center [640, 159] width 29 height 35
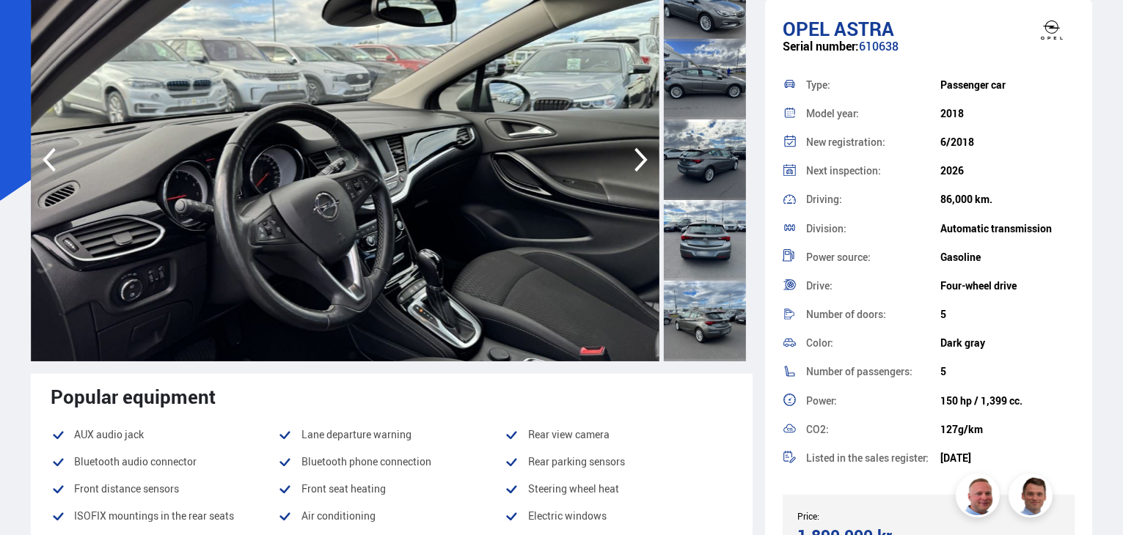
click at [642, 159] on icon "button" at bounding box center [640, 159] width 29 height 35
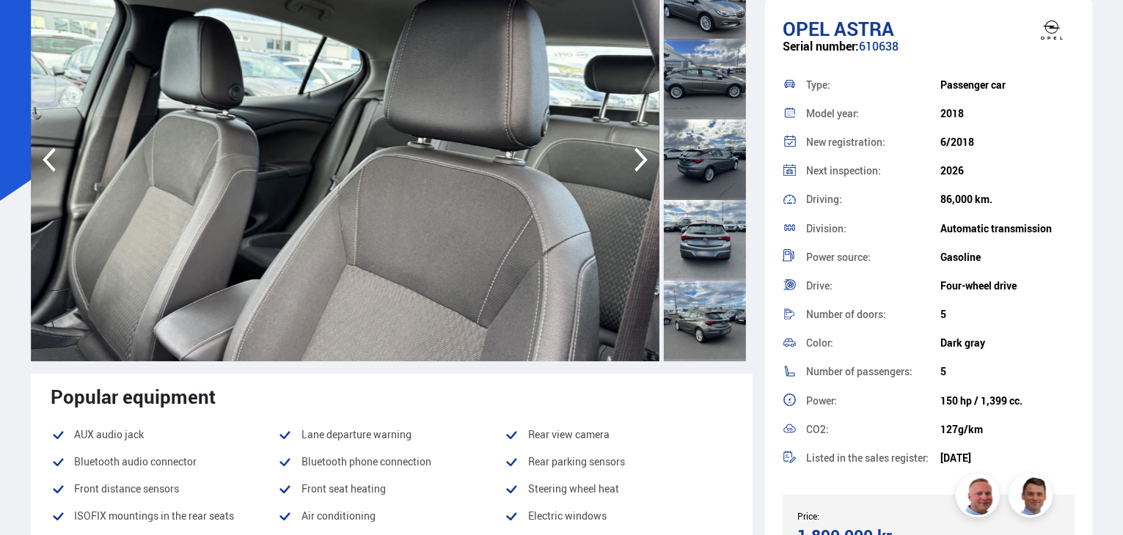
click at [642, 159] on icon "button" at bounding box center [640, 159] width 29 height 35
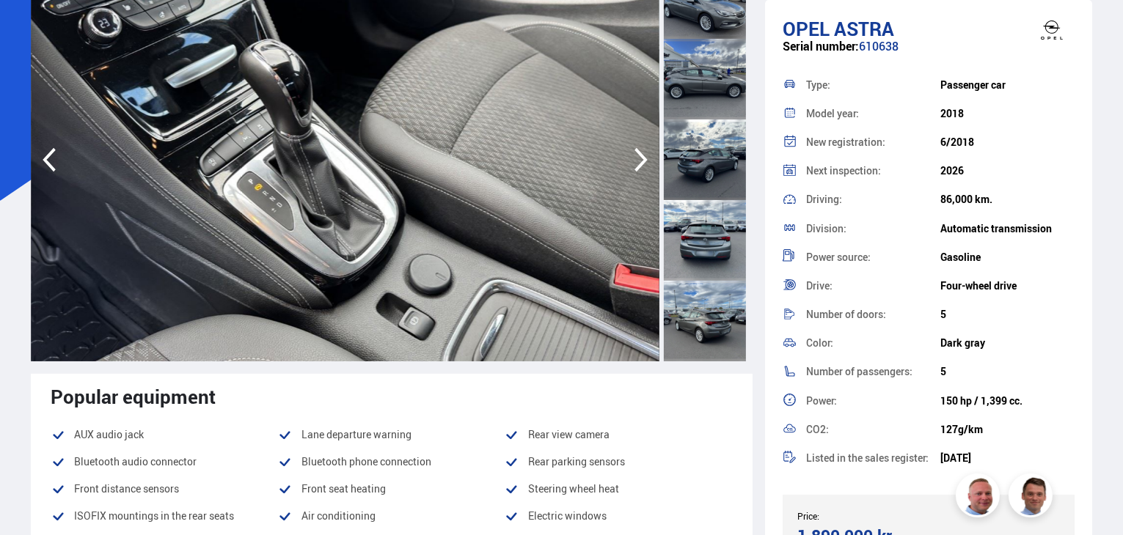
click at [642, 159] on icon "button" at bounding box center [640, 159] width 29 height 35
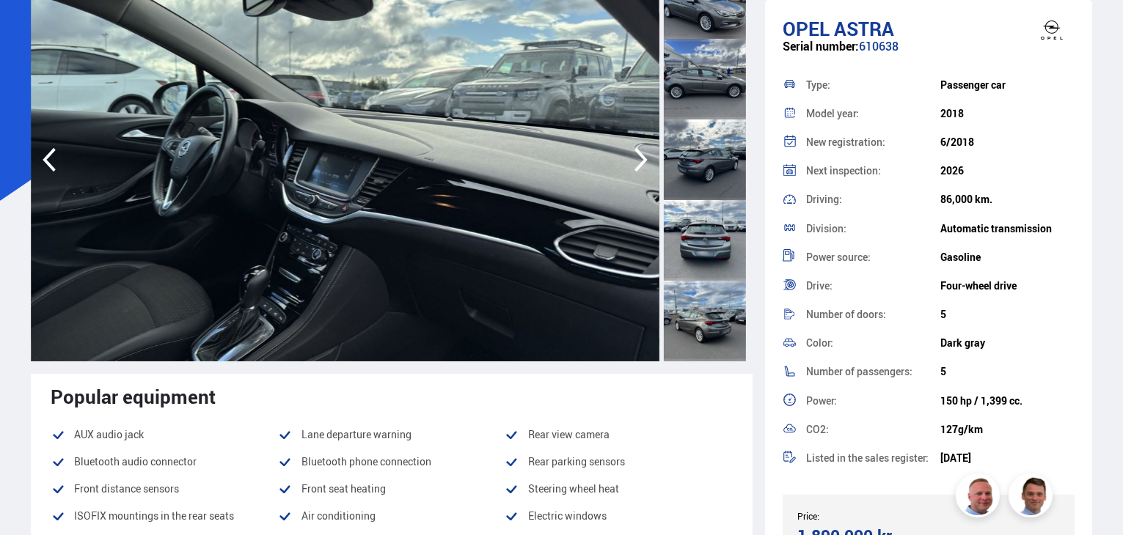
click at [642, 159] on icon "button" at bounding box center [640, 159] width 29 height 35
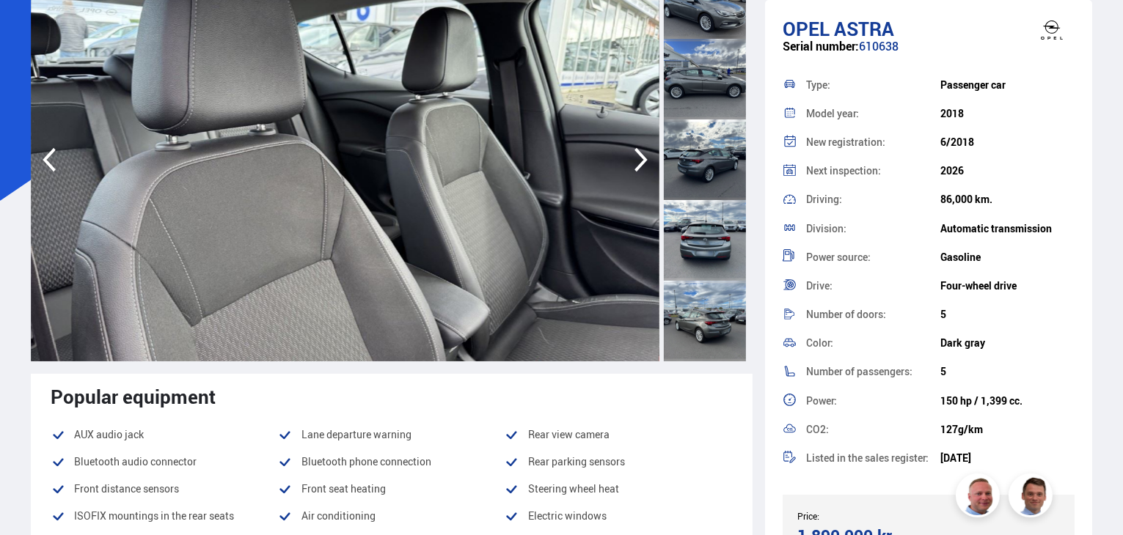
click at [642, 159] on icon "button" at bounding box center [640, 159] width 29 height 35
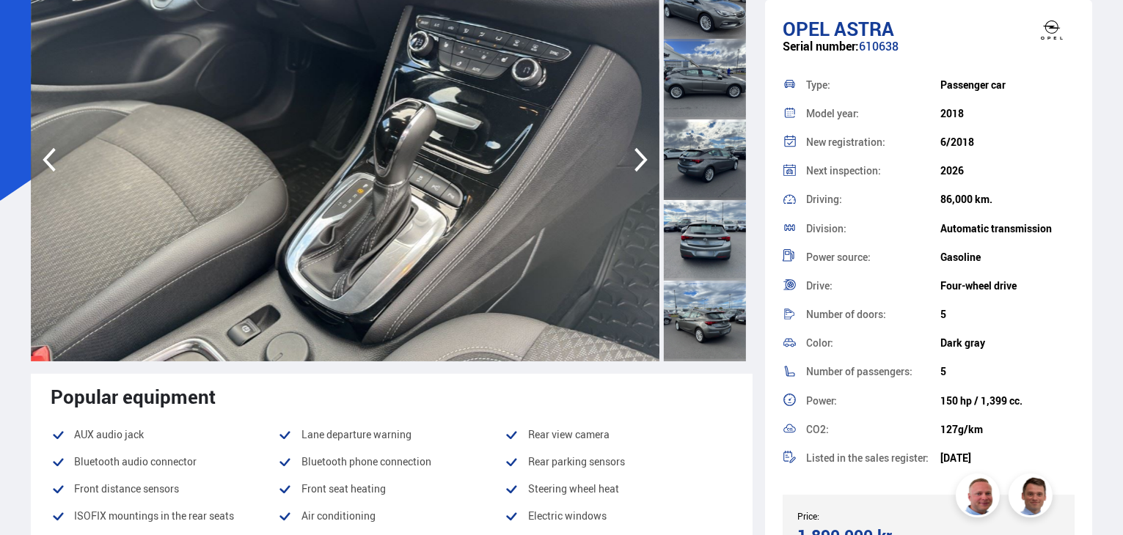
click at [642, 159] on icon "button" at bounding box center [640, 159] width 29 height 35
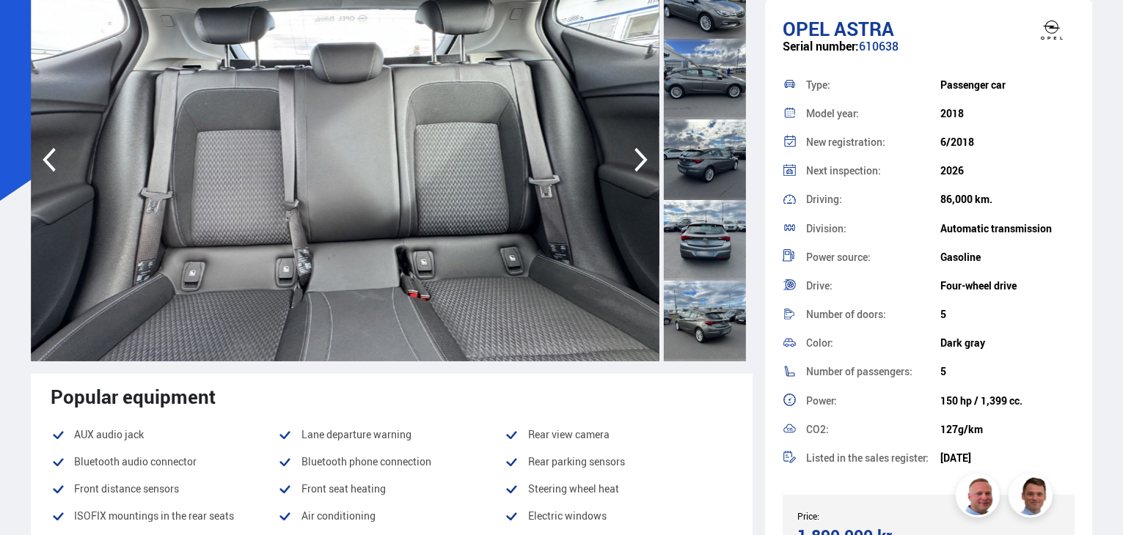
click at [642, 159] on icon "button" at bounding box center [640, 159] width 29 height 35
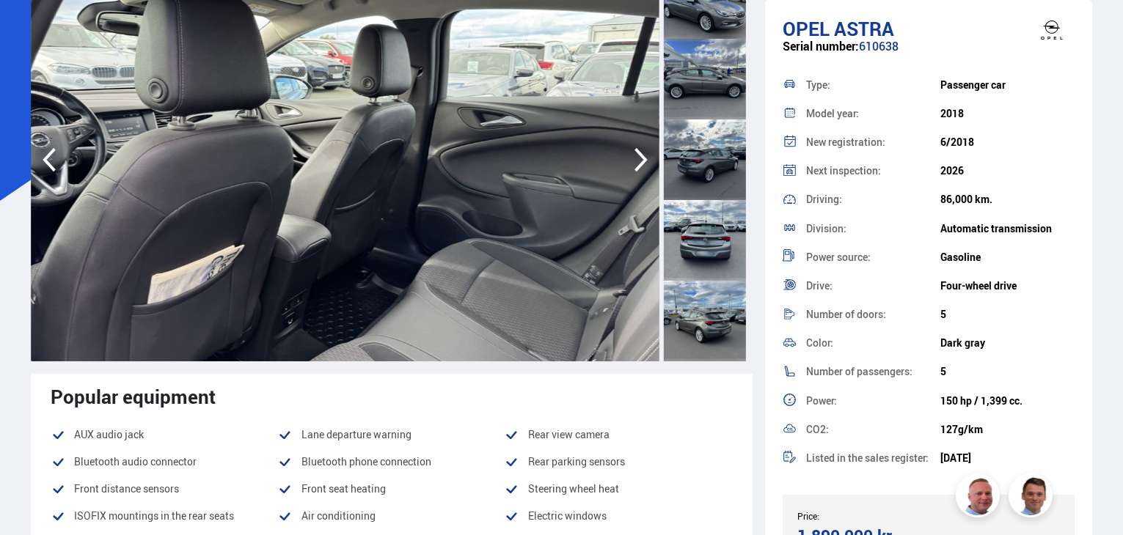
click at [642, 159] on icon "button" at bounding box center [640, 159] width 29 height 35
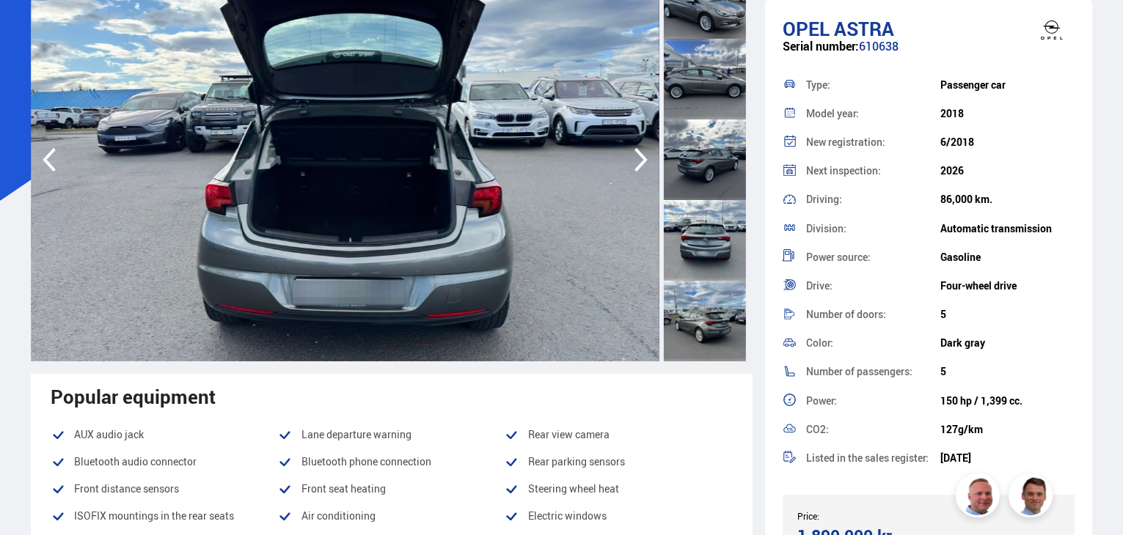
click at [642, 159] on icon "button" at bounding box center [640, 159] width 29 height 35
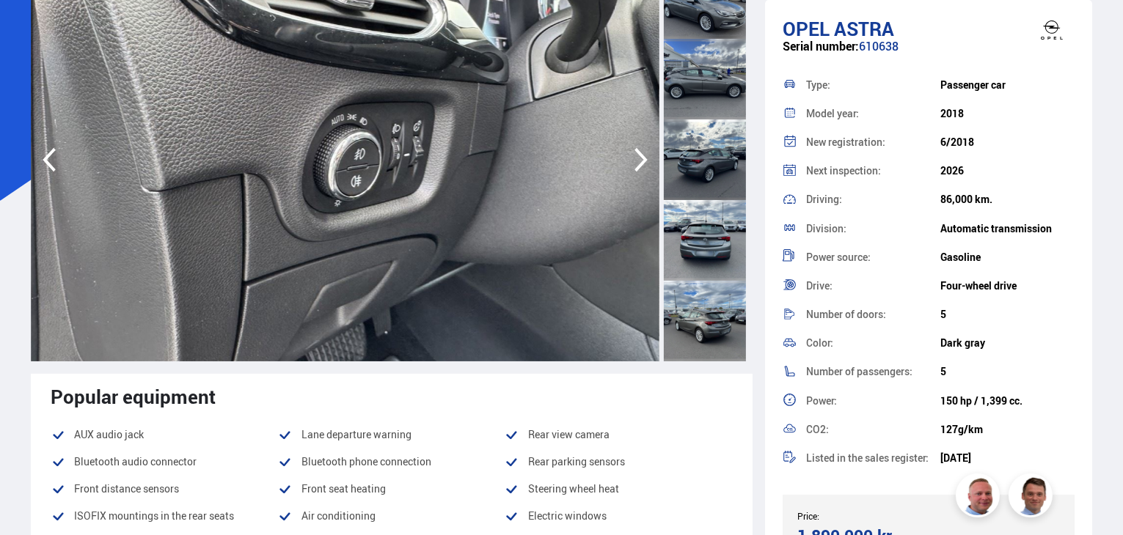
click at [642, 159] on icon "button" at bounding box center [640, 159] width 29 height 35
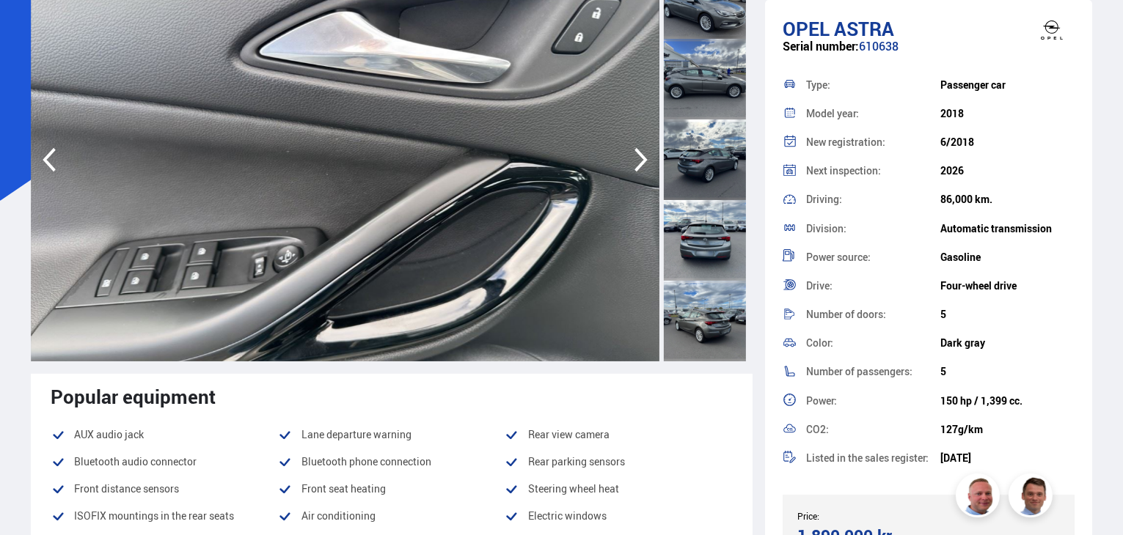
click at [642, 159] on icon "button" at bounding box center [640, 159] width 29 height 35
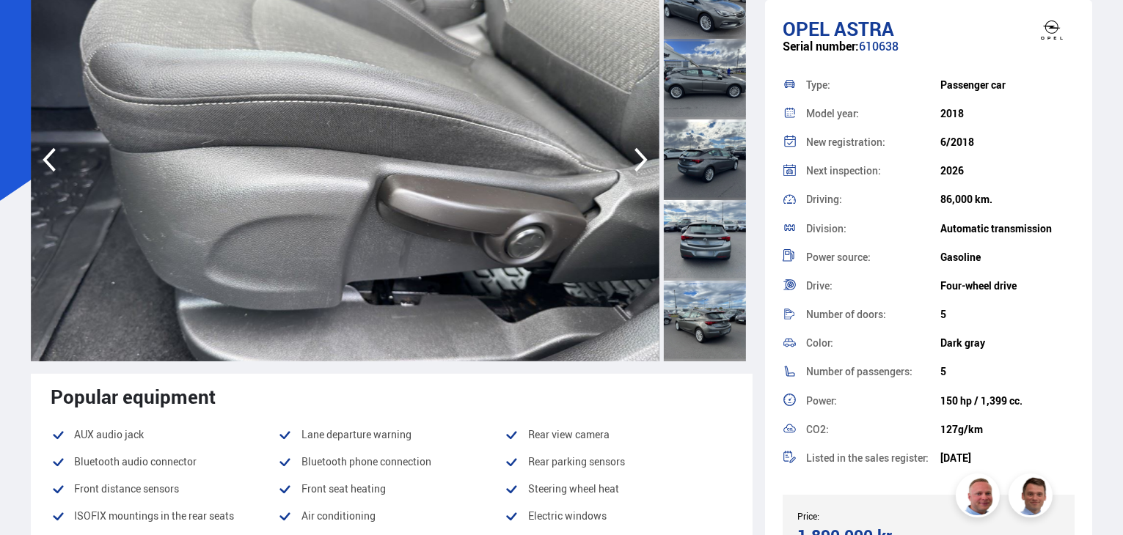
click at [642, 159] on icon "button" at bounding box center [640, 159] width 29 height 35
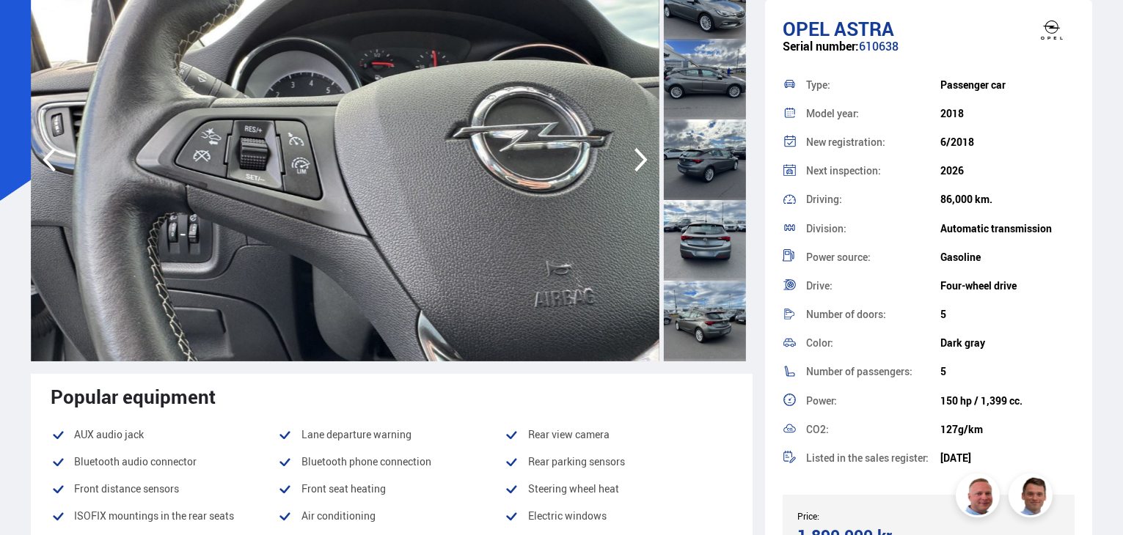
click at [642, 159] on icon "button" at bounding box center [640, 159] width 29 height 35
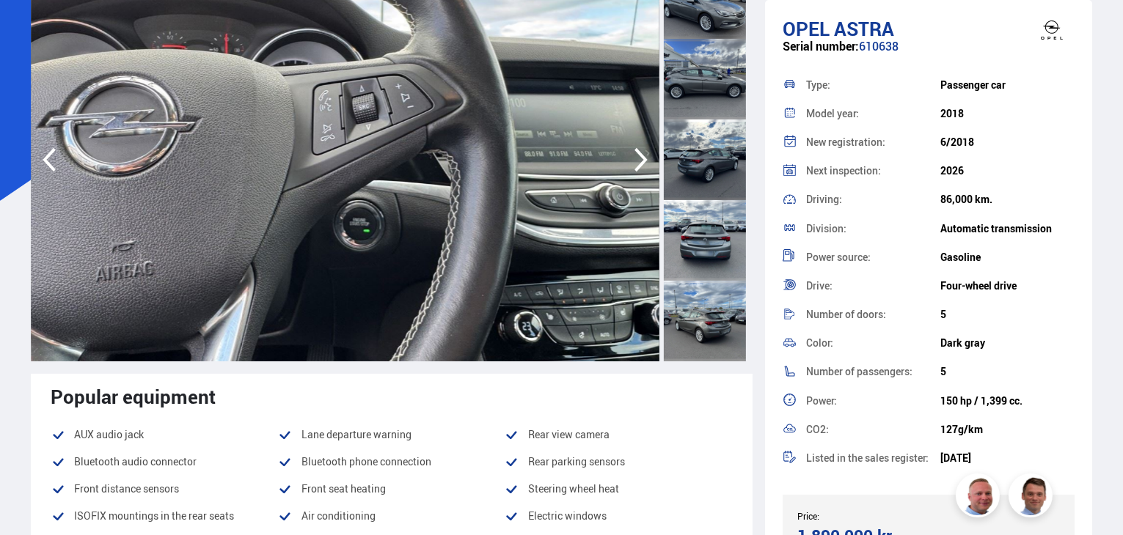
click at [642, 159] on icon "button" at bounding box center [640, 159] width 29 height 35
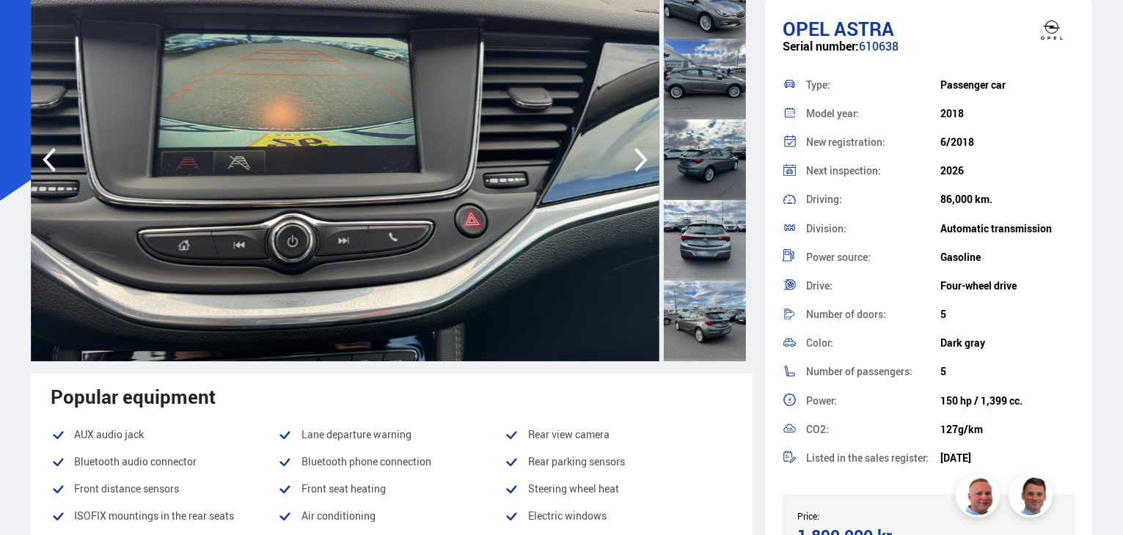
click at [642, 159] on icon "button" at bounding box center [640, 159] width 29 height 35
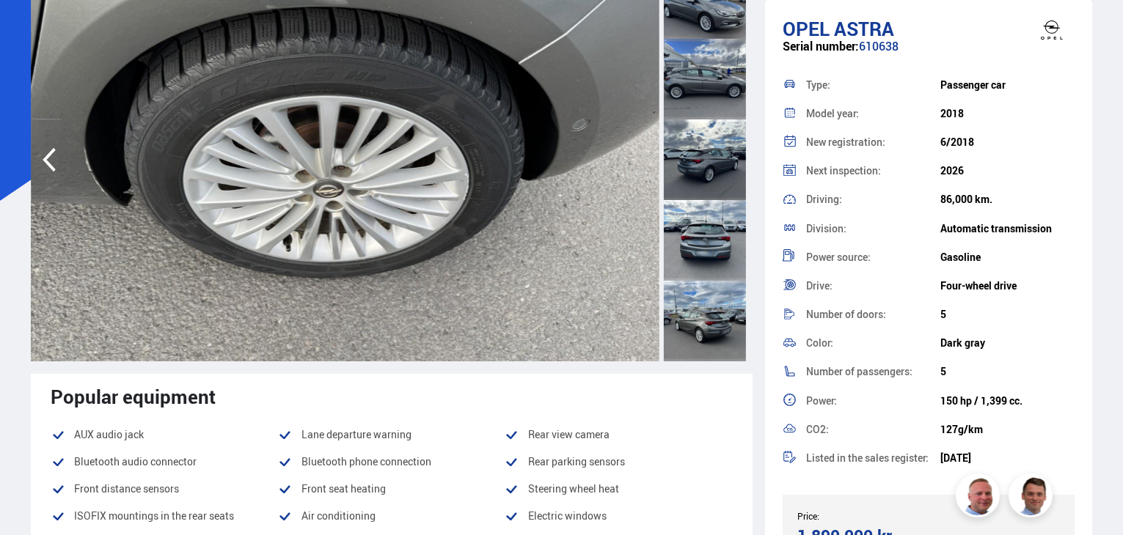
click at [642, 159] on img at bounding box center [345, 159] width 629 height 403
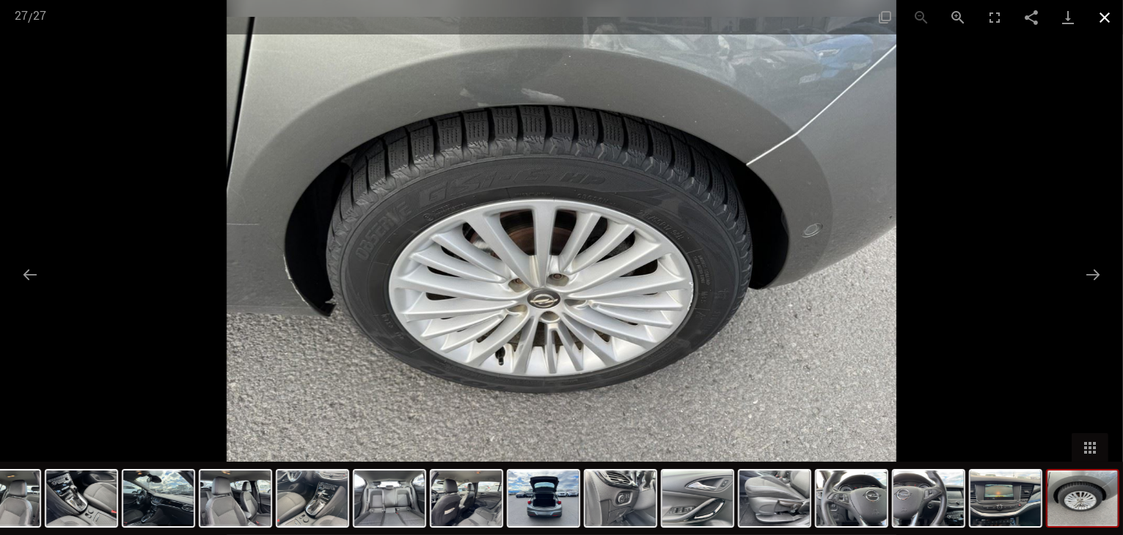
click at [1094, 17] on button "Close gallery" at bounding box center [1104, 17] width 37 height 34
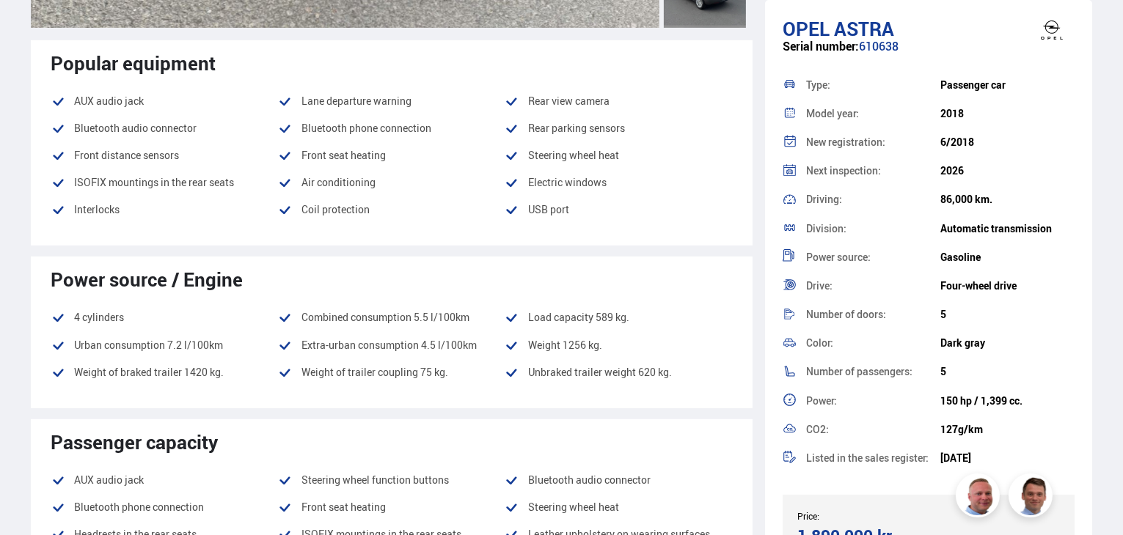
scroll to position [513, 0]
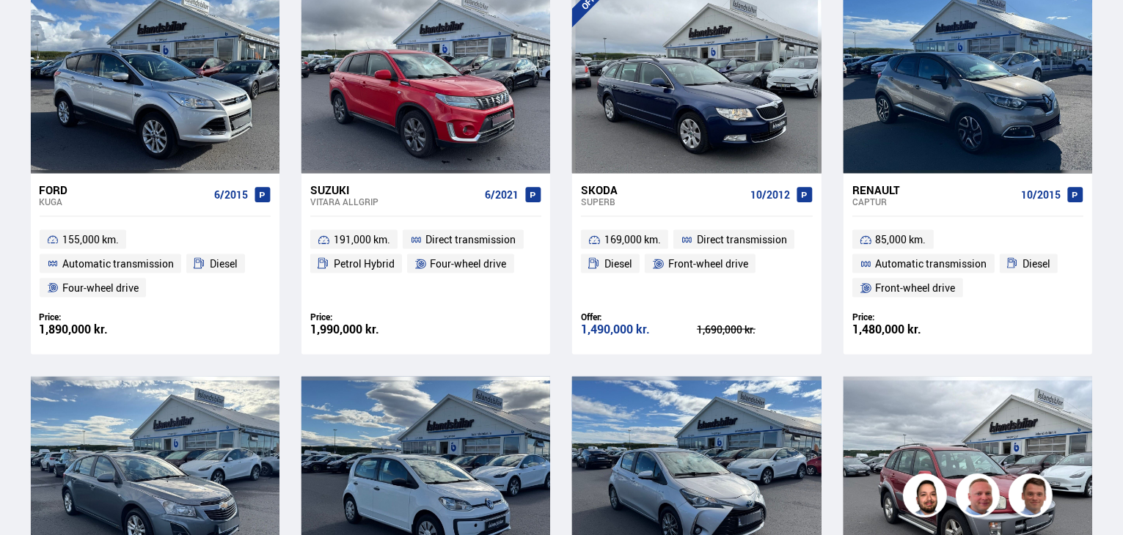
scroll to position [2367, 0]
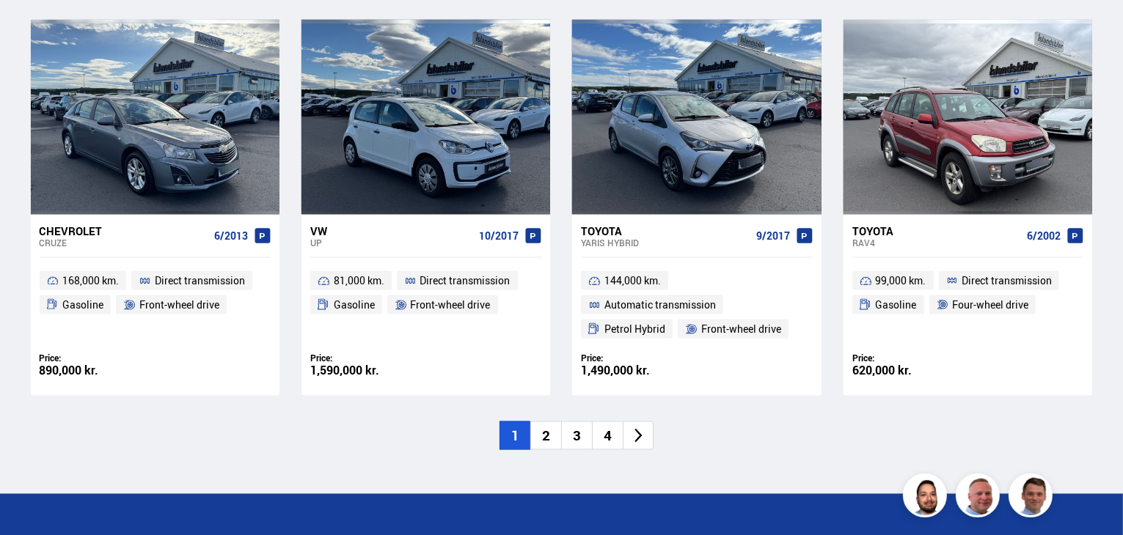
click at [546, 435] on font "2" at bounding box center [546, 435] width 8 height 19
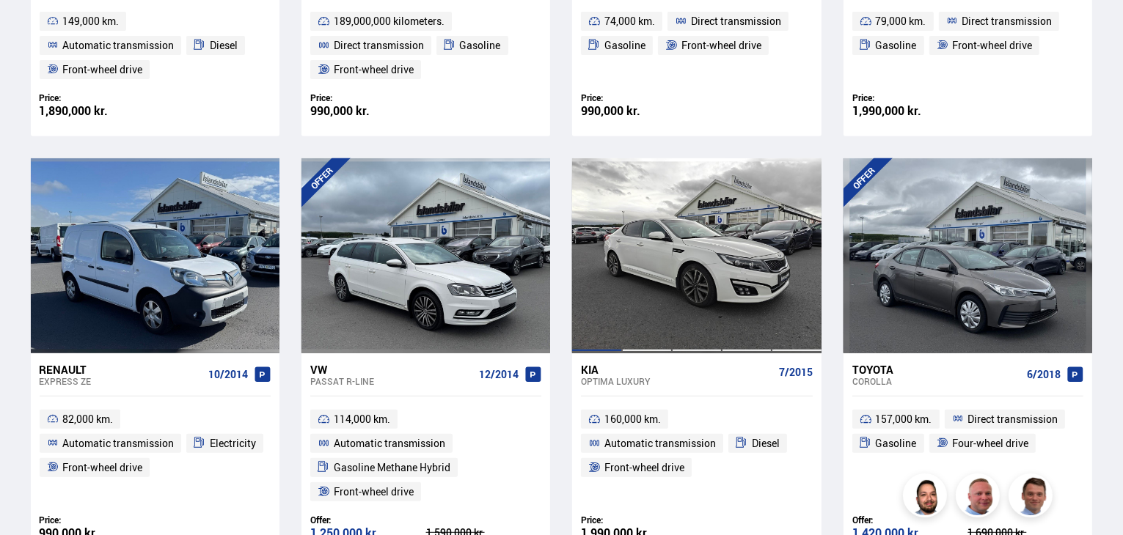
scroll to position [660, 0]
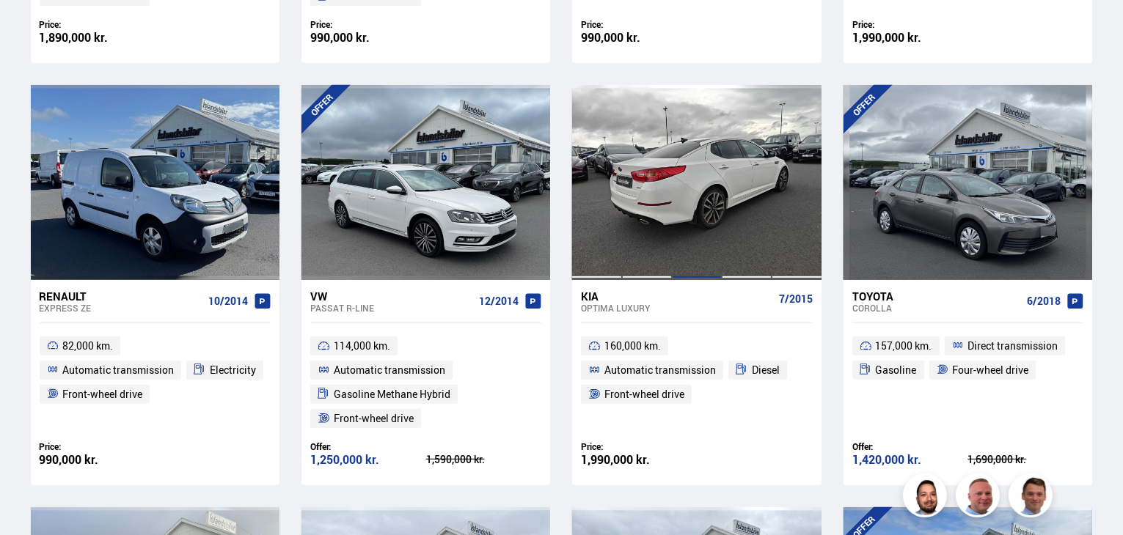
click at [707, 193] on div at bounding box center [697, 182] width 50 height 195
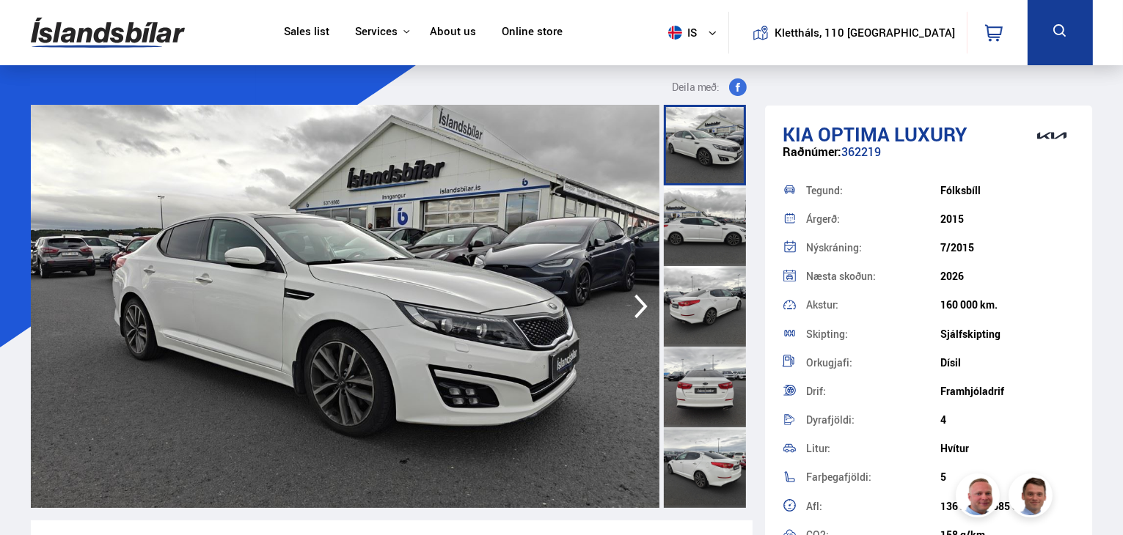
click at [634, 301] on icon "button" at bounding box center [640, 306] width 29 height 35
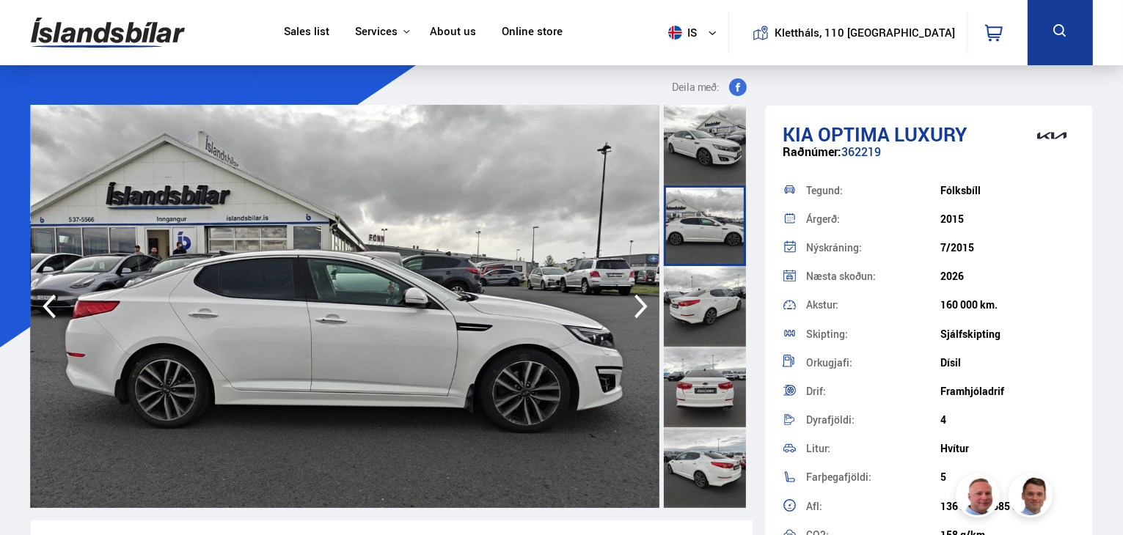
click at [634, 301] on icon "button" at bounding box center [640, 306] width 29 height 35
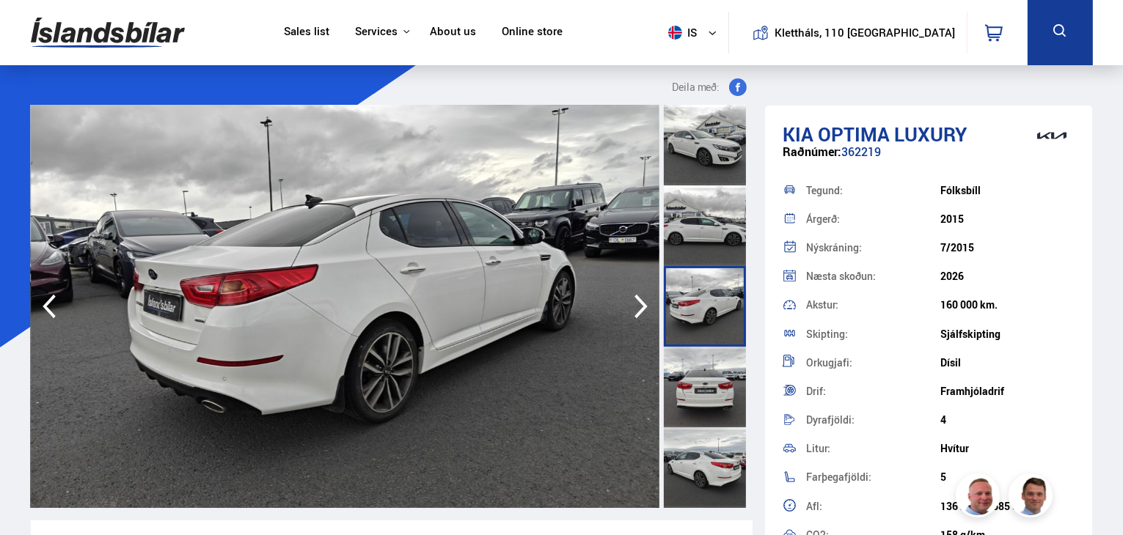
click at [634, 301] on icon "button" at bounding box center [640, 306] width 29 height 35
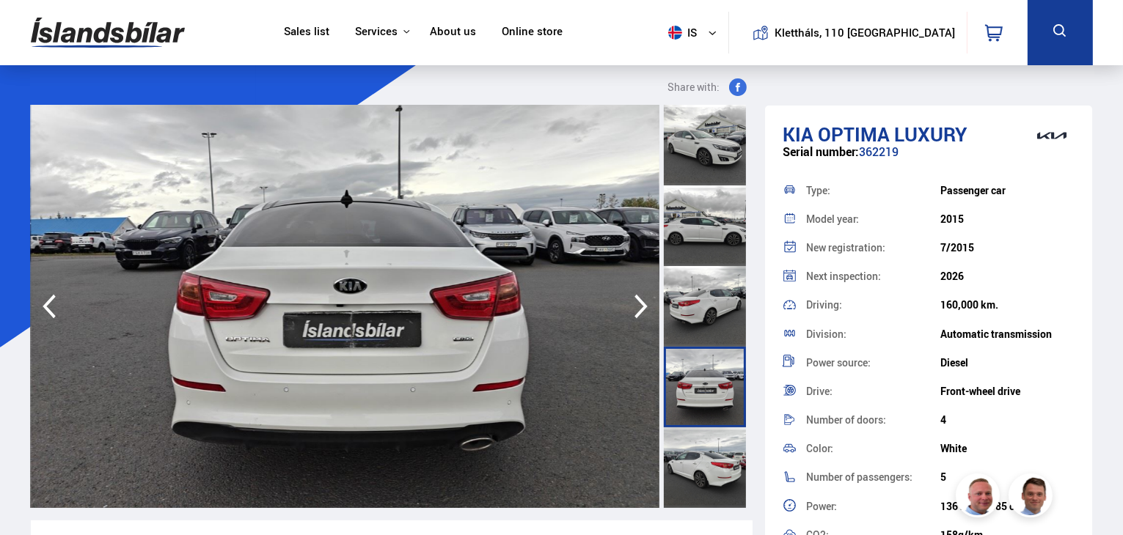
click at [634, 301] on icon "button" at bounding box center [640, 306] width 29 height 35
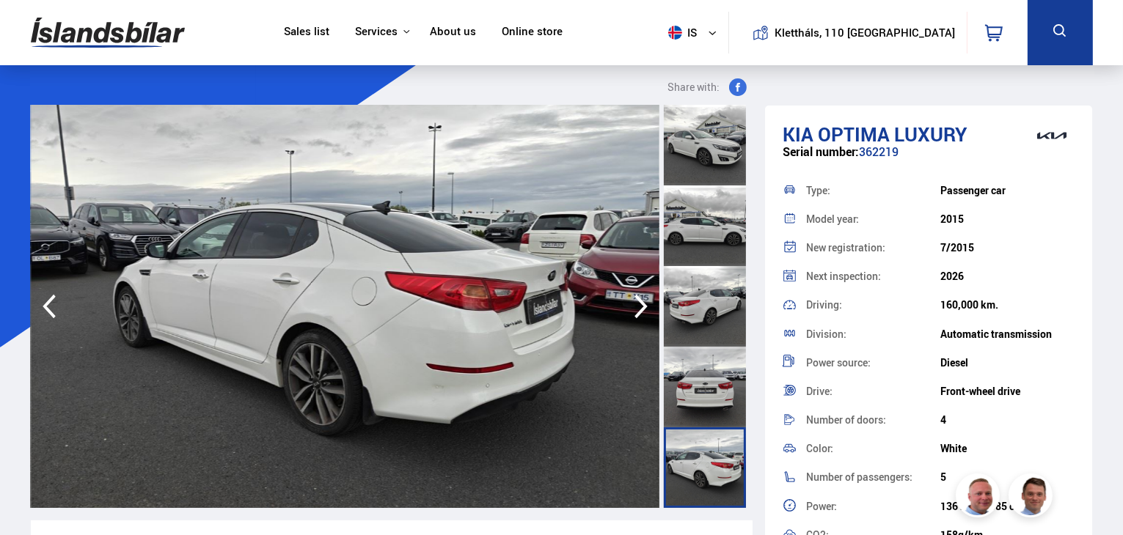
click at [634, 301] on icon "button" at bounding box center [640, 306] width 29 height 35
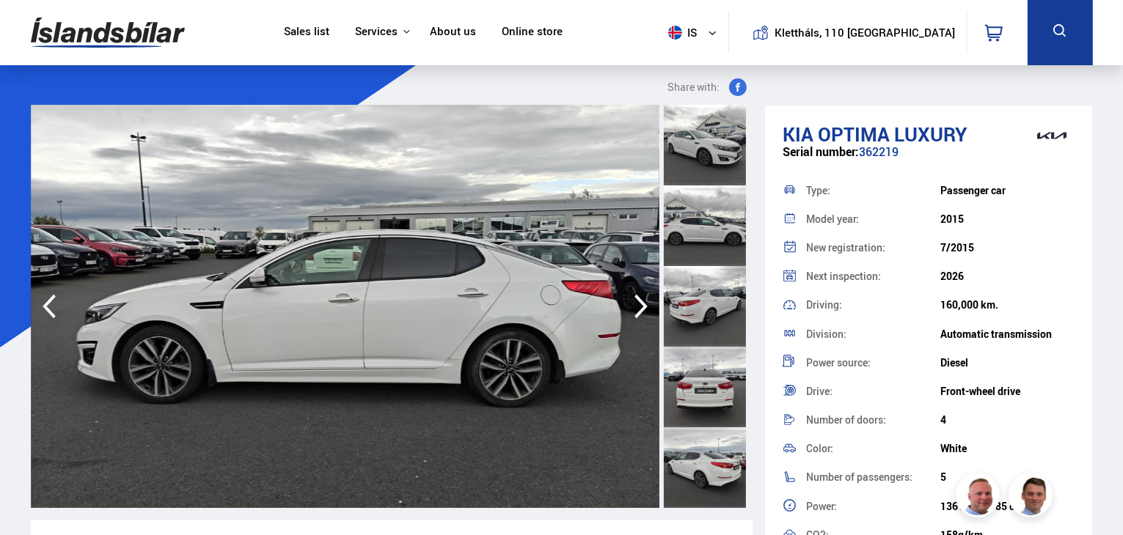
click at [634, 301] on icon "button" at bounding box center [640, 306] width 29 height 35
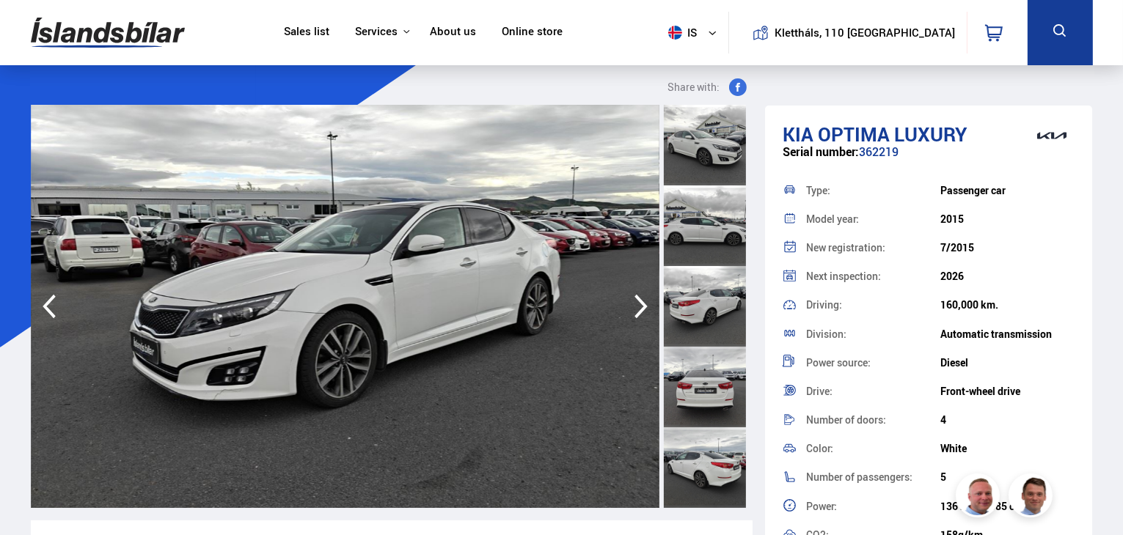
click at [634, 301] on icon "button" at bounding box center [640, 306] width 29 height 35
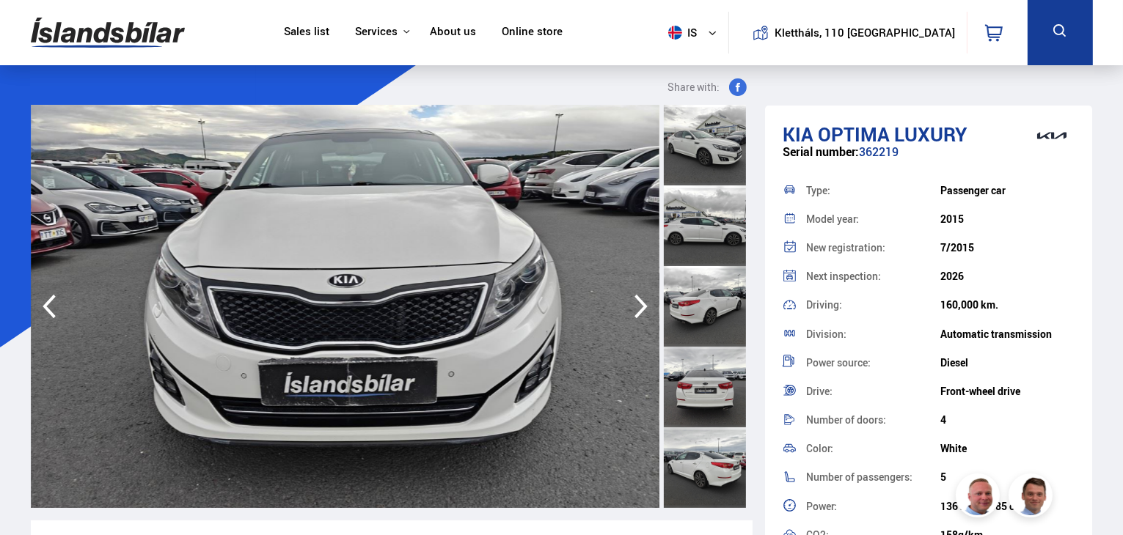
click at [634, 301] on icon "button" at bounding box center [640, 306] width 29 height 35
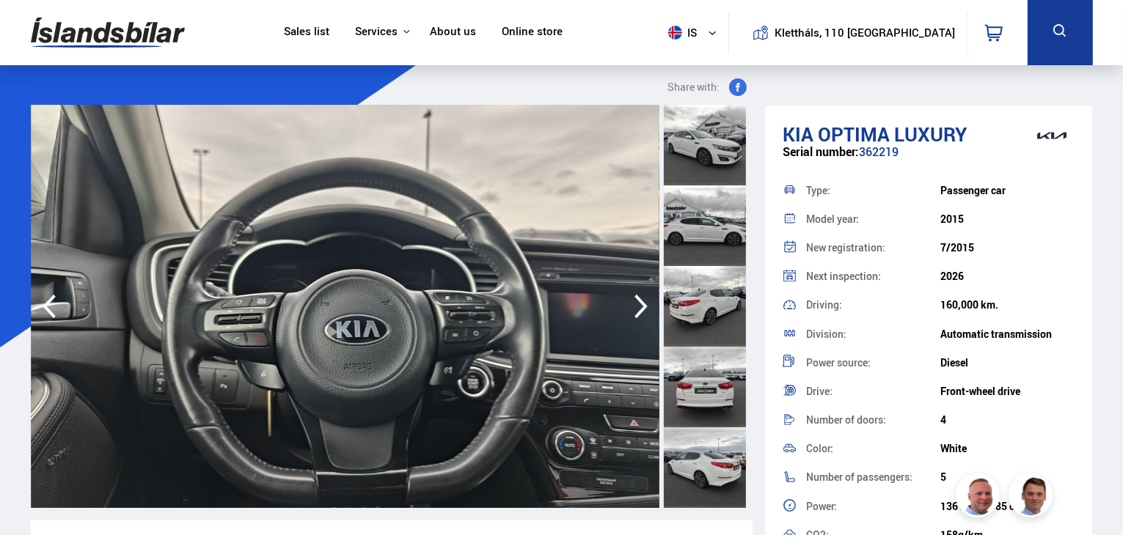
click at [634, 301] on icon "button" at bounding box center [640, 306] width 29 height 35
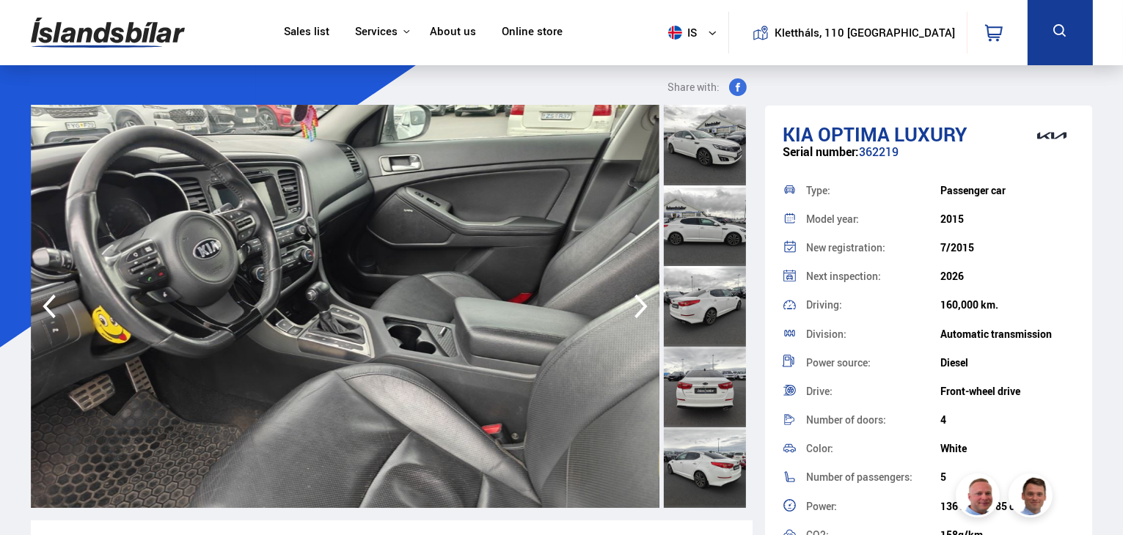
click at [634, 301] on icon "button" at bounding box center [640, 306] width 29 height 35
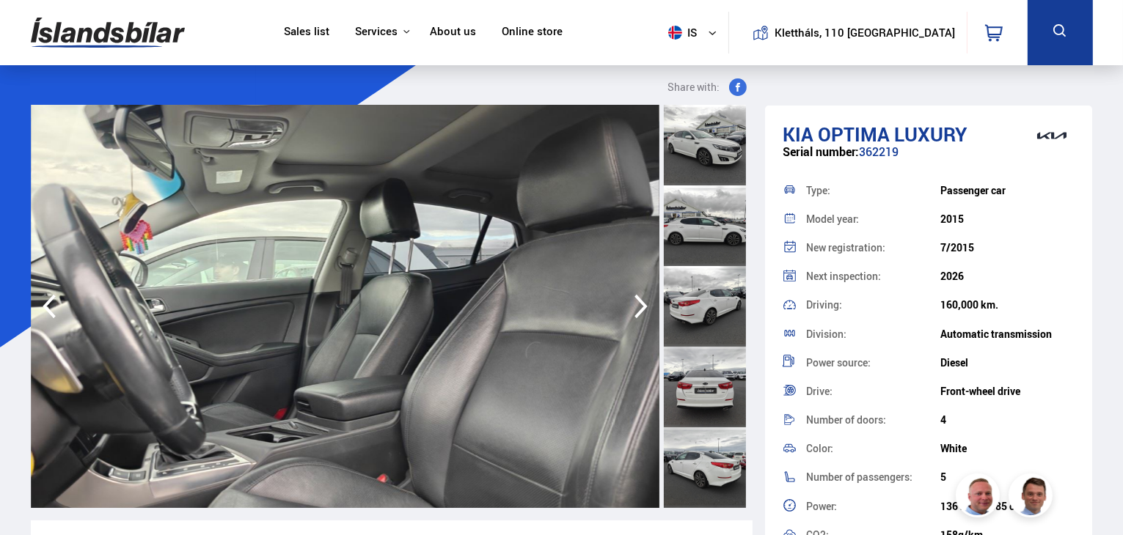
click at [634, 301] on icon "button" at bounding box center [640, 306] width 29 height 35
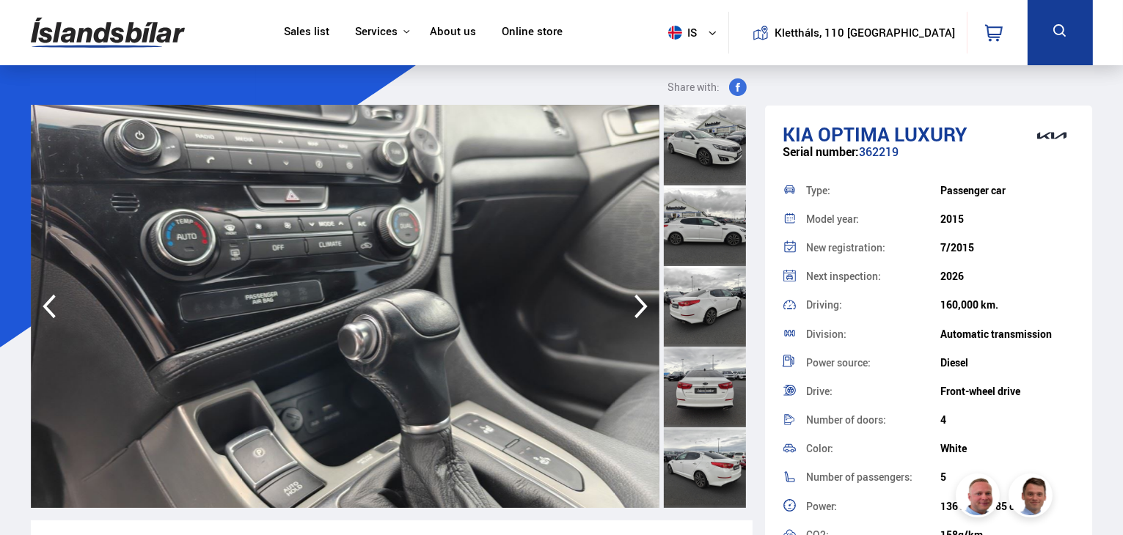
click at [634, 301] on icon "button" at bounding box center [640, 306] width 29 height 35
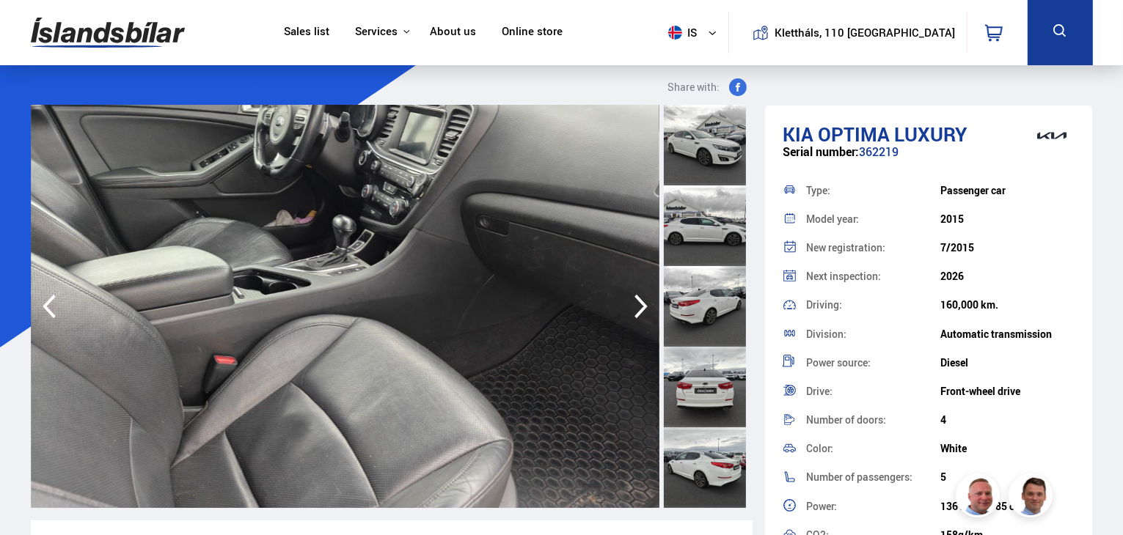
click at [634, 301] on icon "button" at bounding box center [640, 306] width 29 height 35
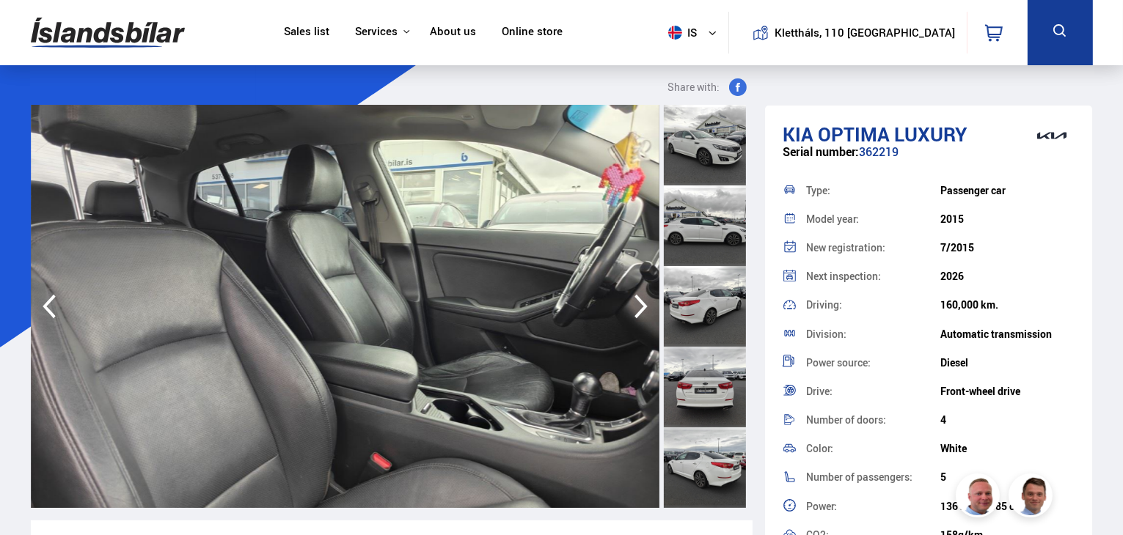
click at [634, 301] on icon "button" at bounding box center [640, 306] width 29 height 35
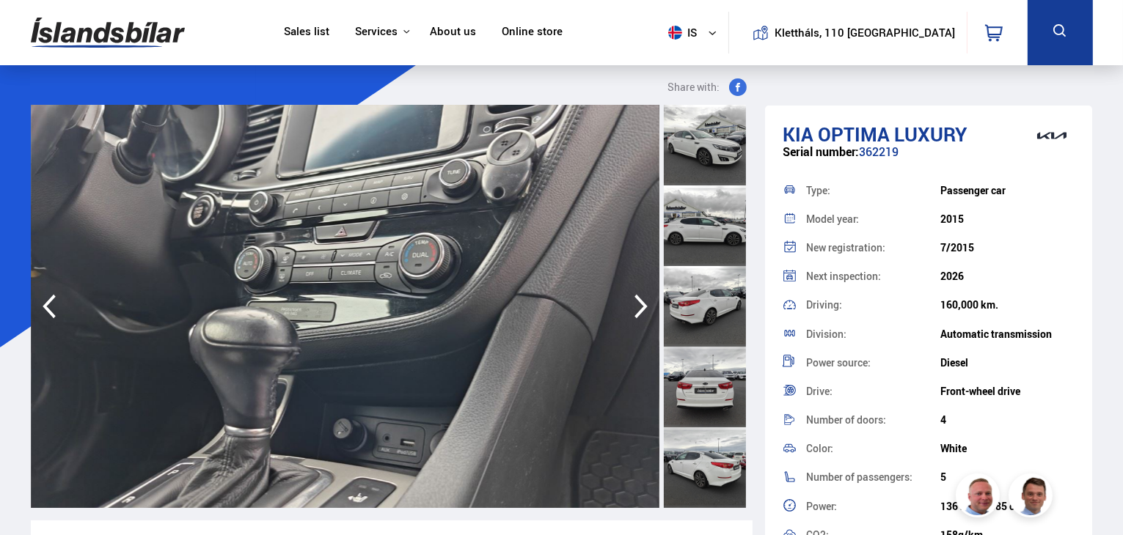
click at [634, 301] on icon "button" at bounding box center [640, 306] width 29 height 35
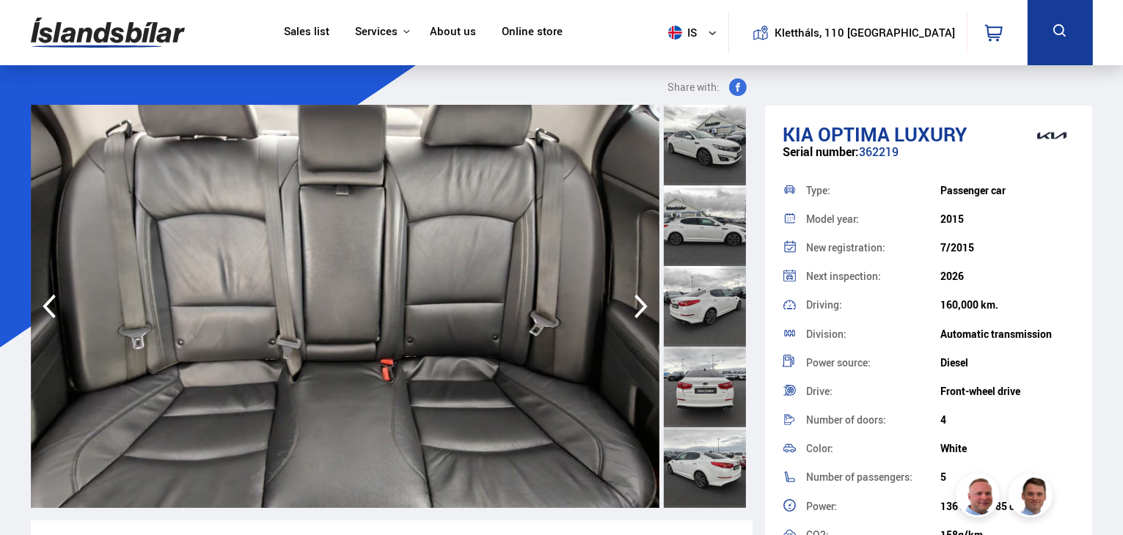
click at [634, 301] on icon "button" at bounding box center [640, 306] width 29 height 35
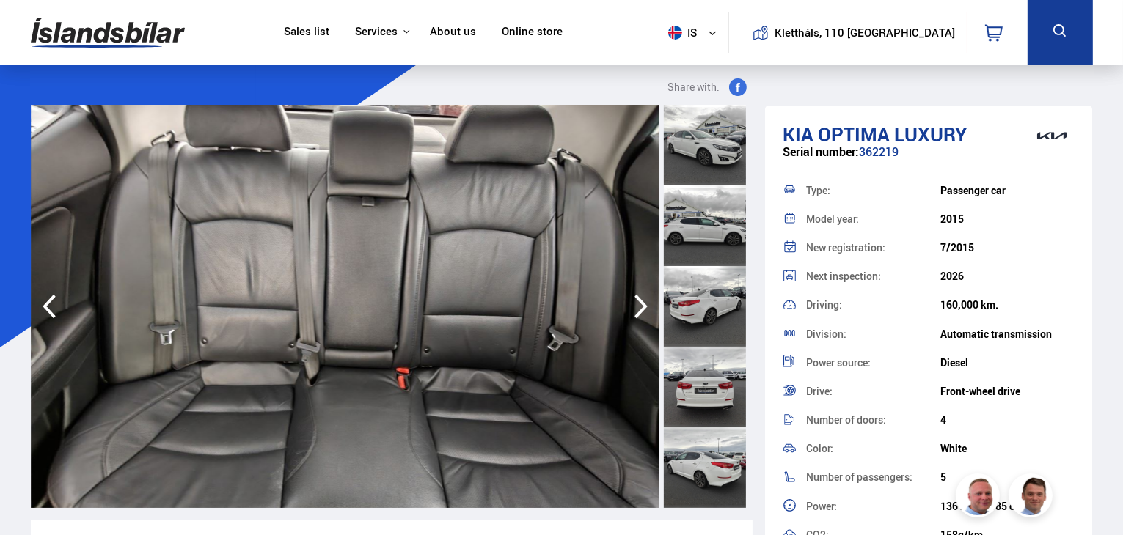
click at [634, 301] on icon "button" at bounding box center [640, 306] width 29 height 35
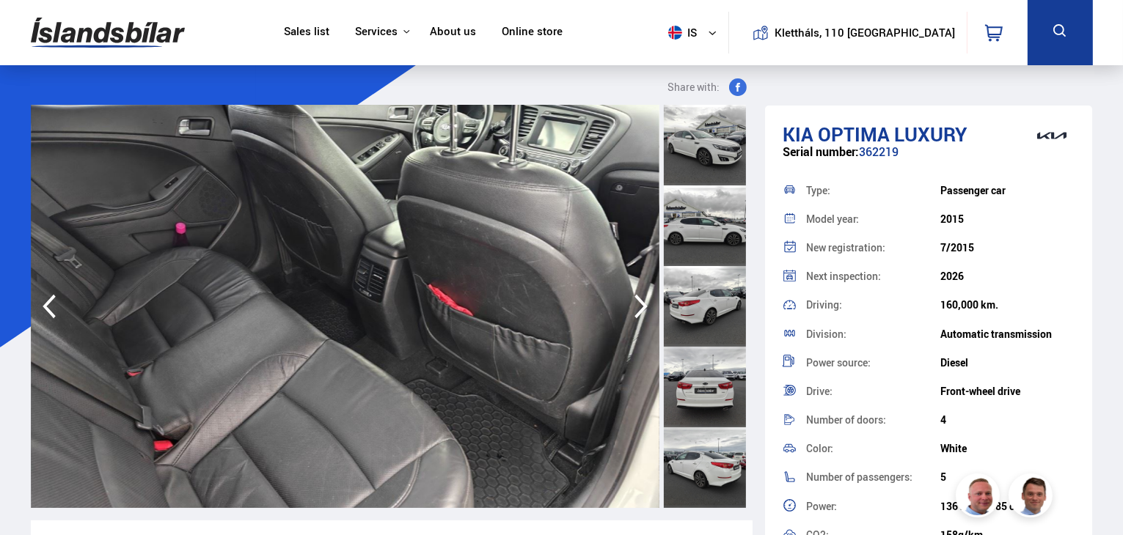
click at [634, 301] on icon "button" at bounding box center [640, 306] width 29 height 35
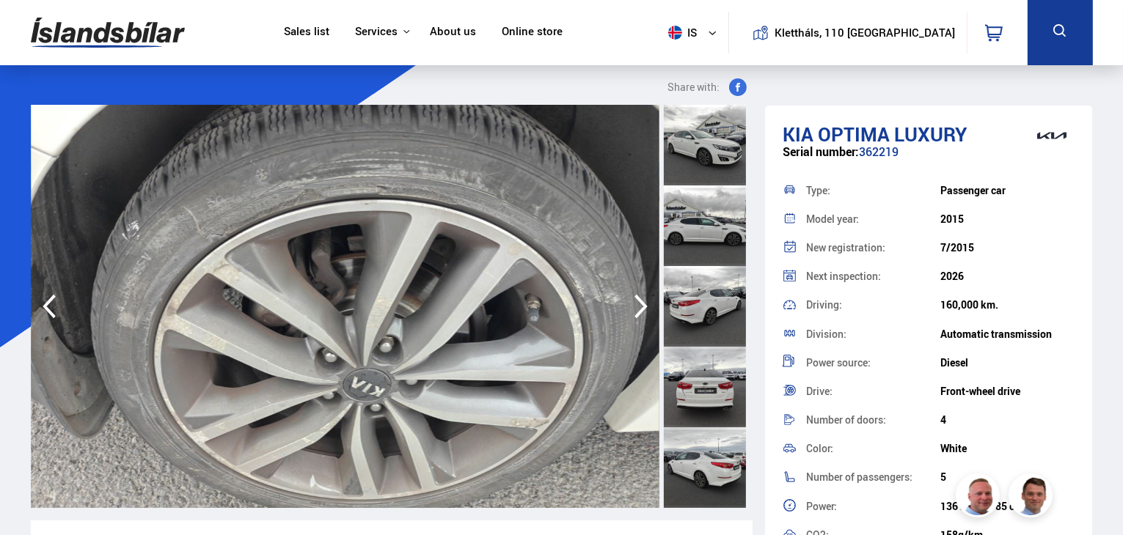
click at [634, 301] on icon "button" at bounding box center [640, 306] width 29 height 35
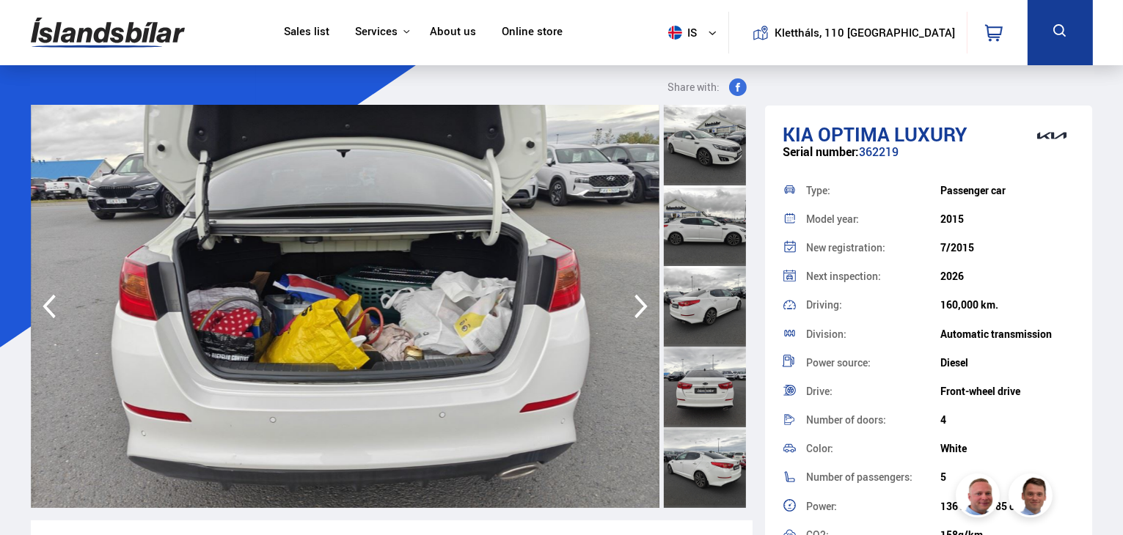
click at [634, 301] on icon "button" at bounding box center [640, 306] width 29 height 35
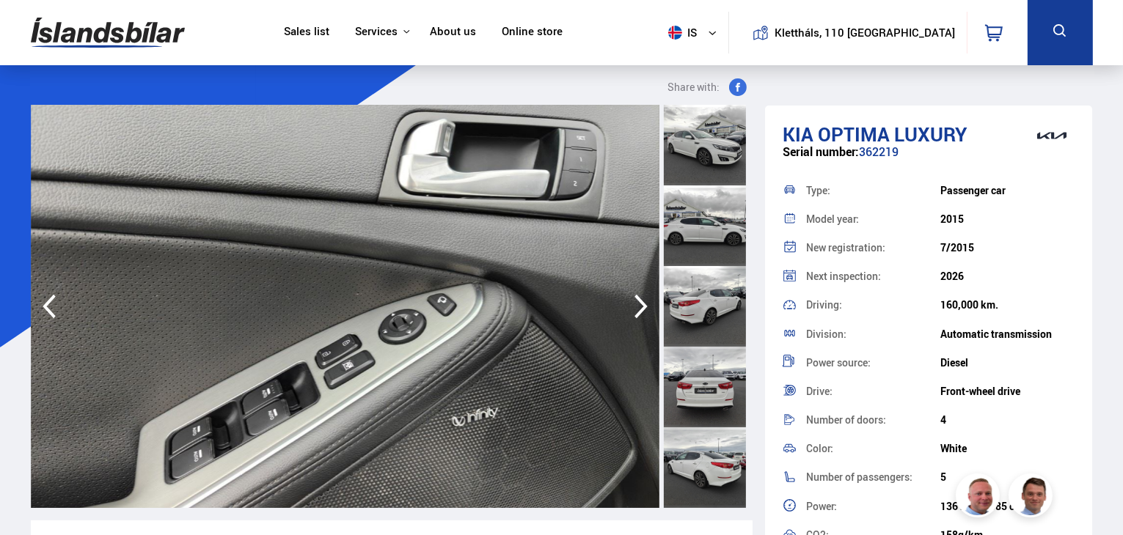
click at [634, 301] on icon "button" at bounding box center [640, 306] width 29 height 35
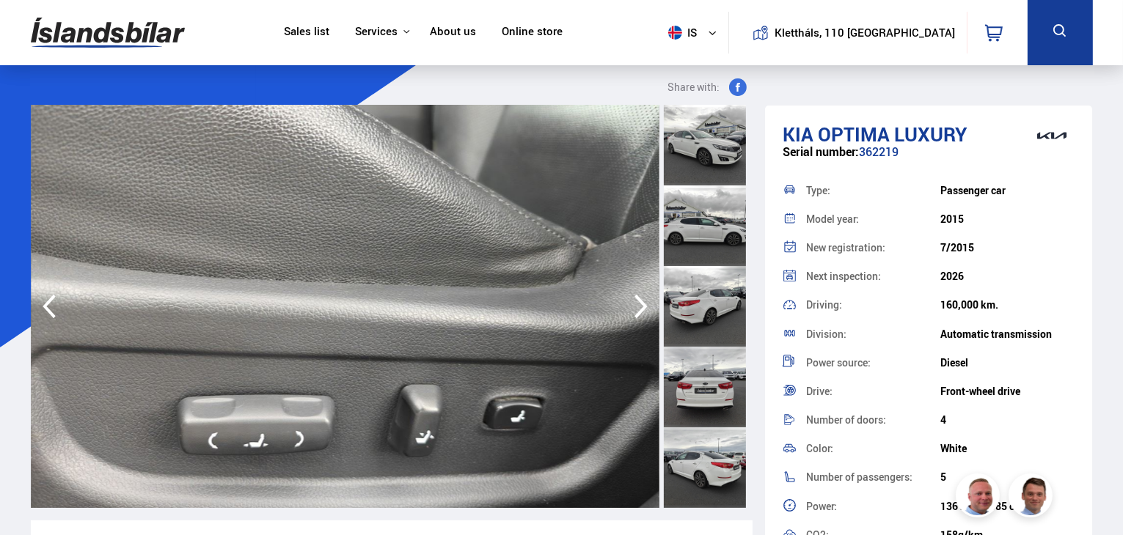
click at [634, 301] on icon "button" at bounding box center [640, 306] width 29 height 35
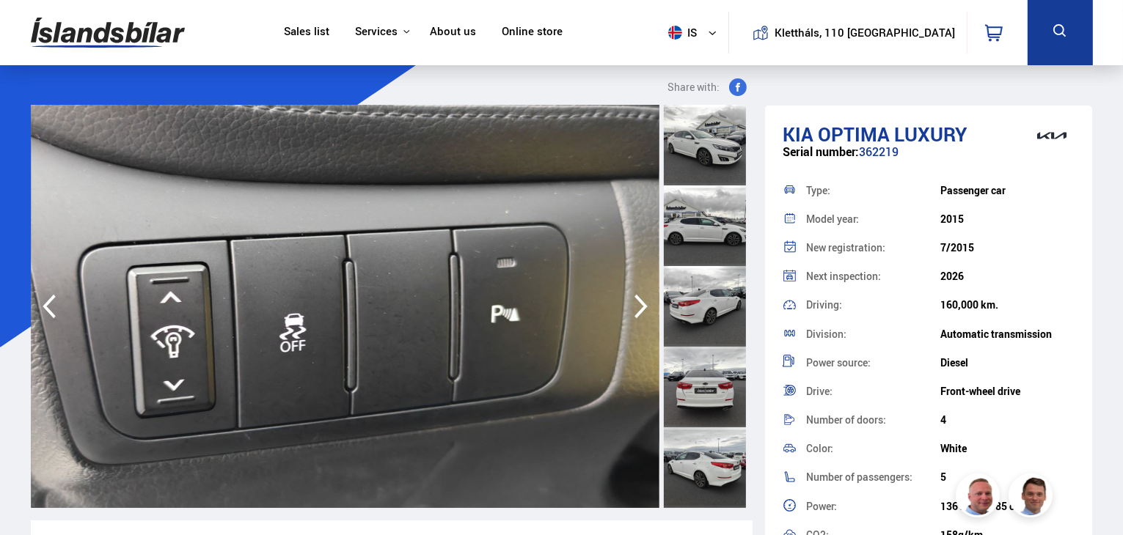
click at [634, 301] on icon "button" at bounding box center [640, 306] width 29 height 35
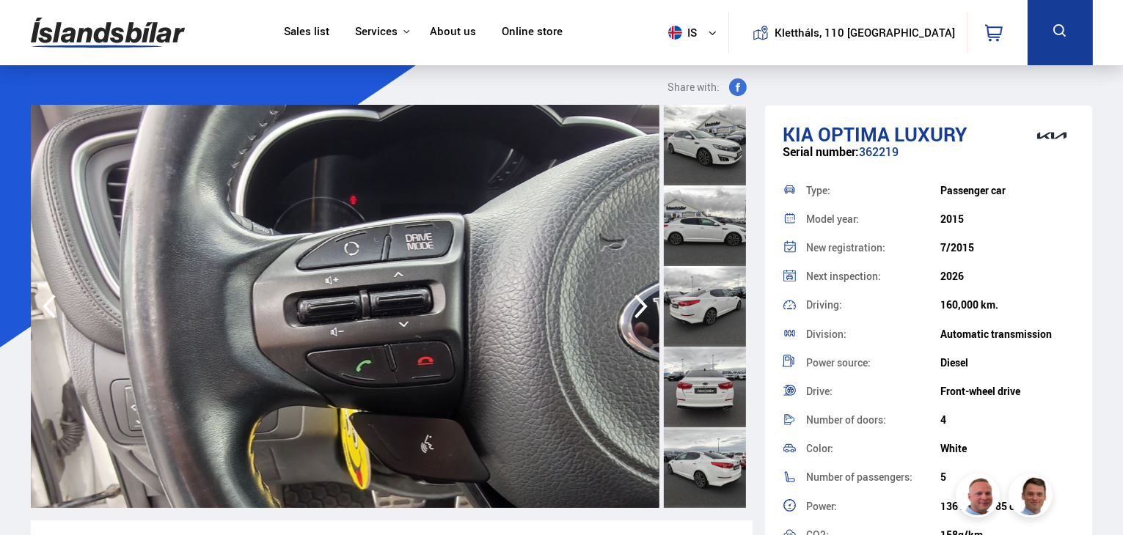
click at [634, 301] on icon "button" at bounding box center [640, 306] width 29 height 35
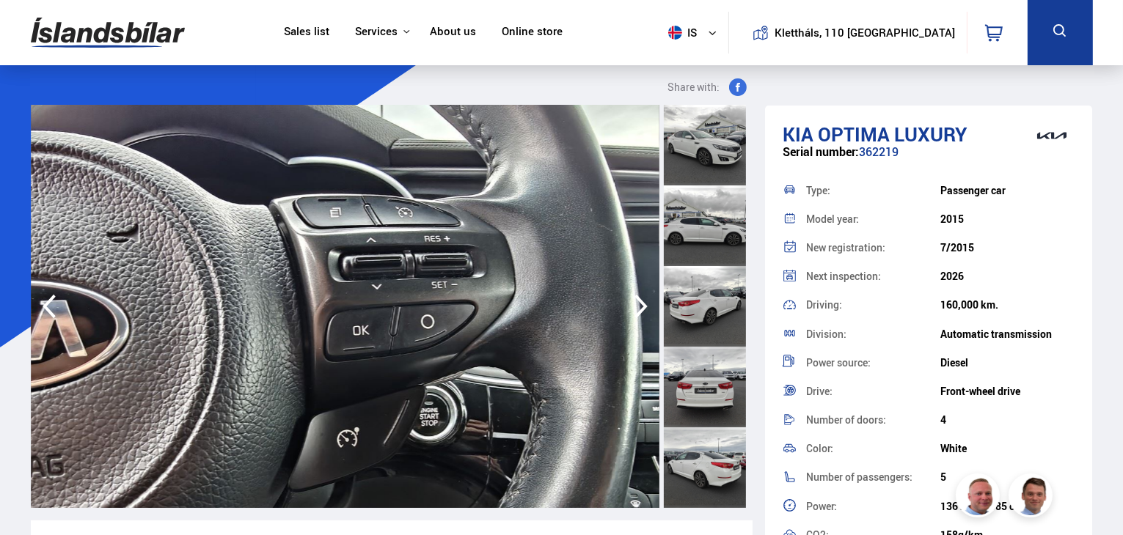
click at [634, 301] on icon "button" at bounding box center [640, 306] width 29 height 35
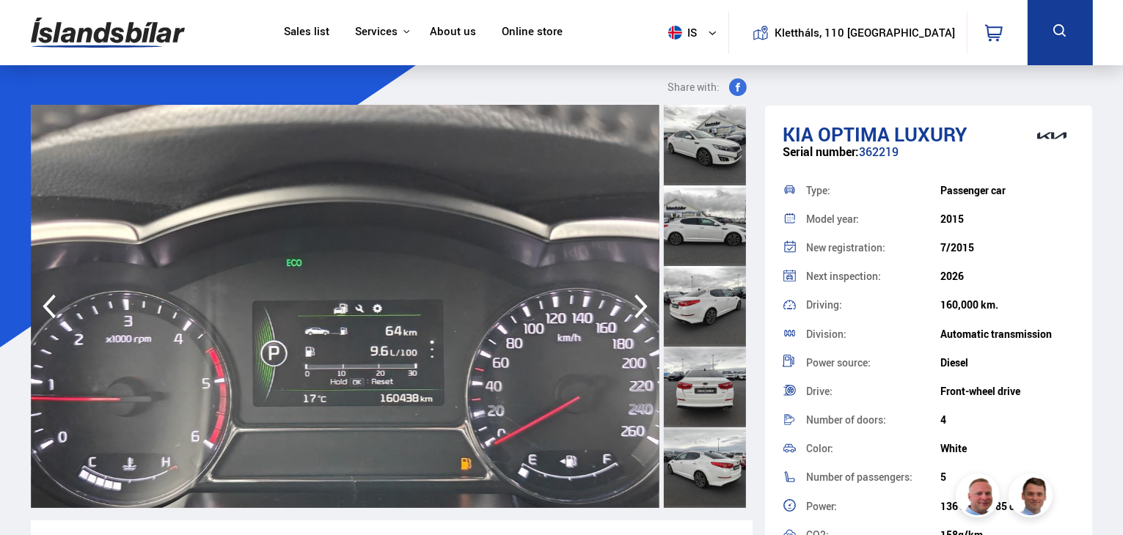
click at [634, 301] on icon "button" at bounding box center [640, 306] width 29 height 35
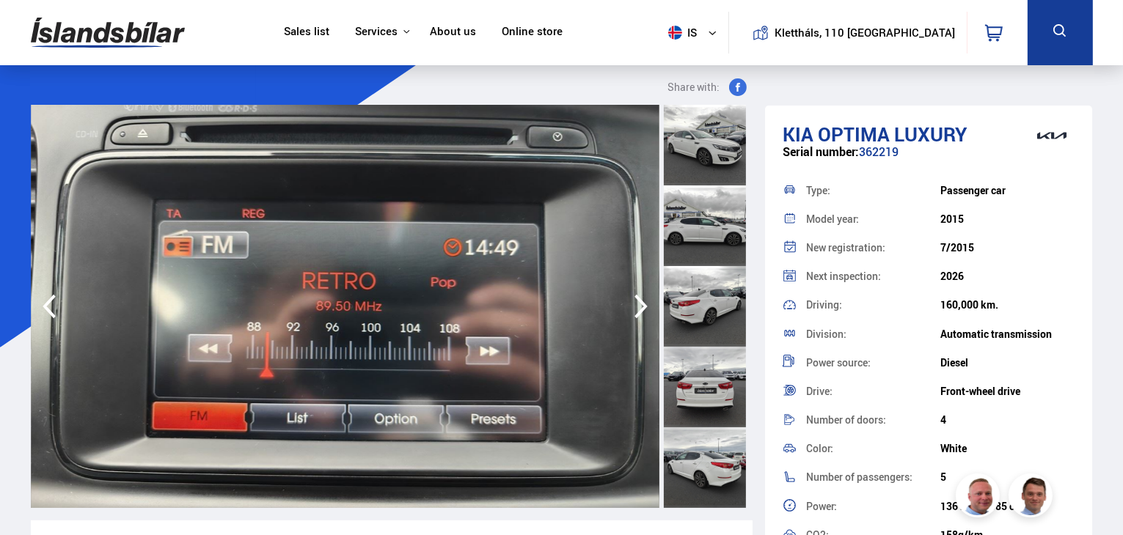
click at [634, 301] on icon "button" at bounding box center [640, 306] width 29 height 35
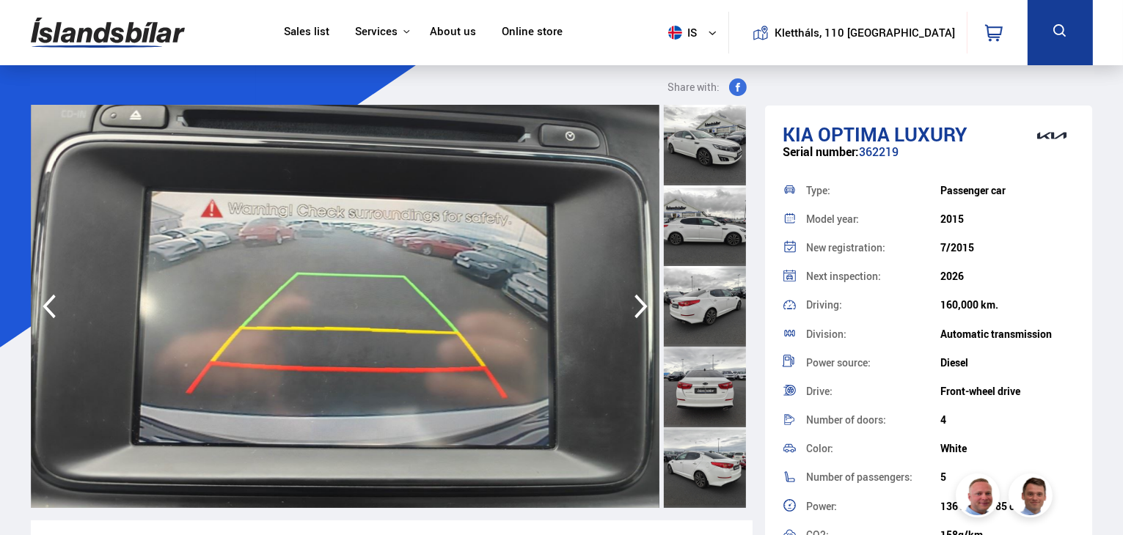
click at [634, 301] on icon "button" at bounding box center [640, 306] width 29 height 35
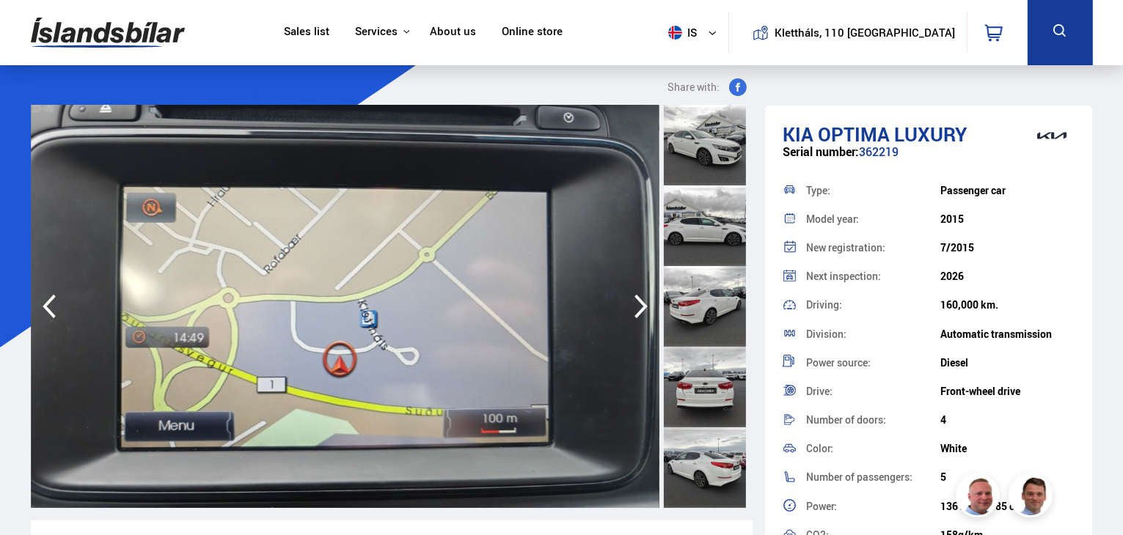
click at [634, 301] on icon "button" at bounding box center [640, 306] width 29 height 35
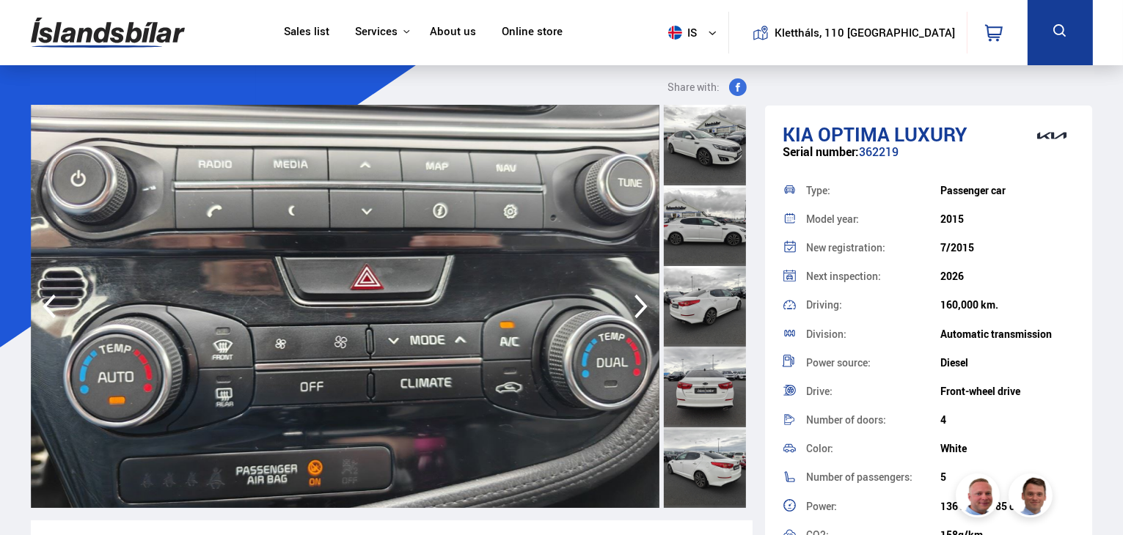
click at [633, 301] on icon "button" at bounding box center [640, 306] width 29 height 35
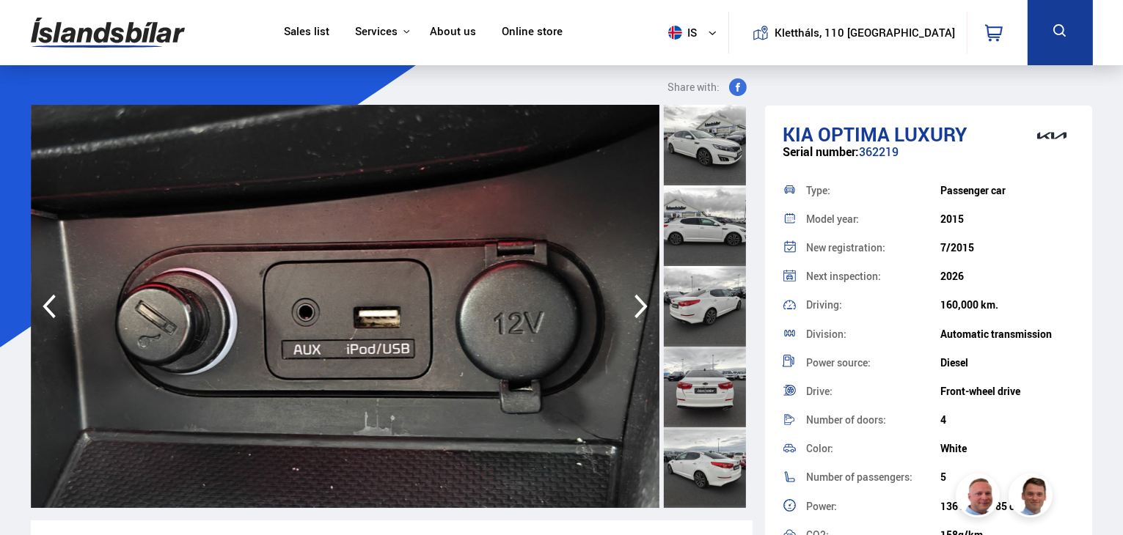
click at [633, 301] on icon "button" at bounding box center [640, 306] width 29 height 35
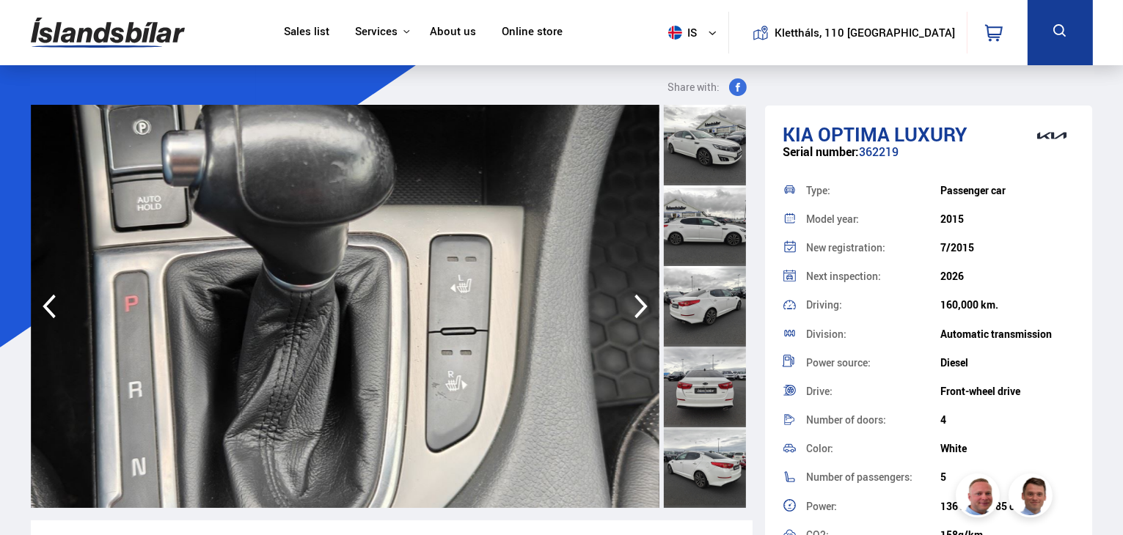
click at [633, 301] on icon "button" at bounding box center [640, 306] width 29 height 35
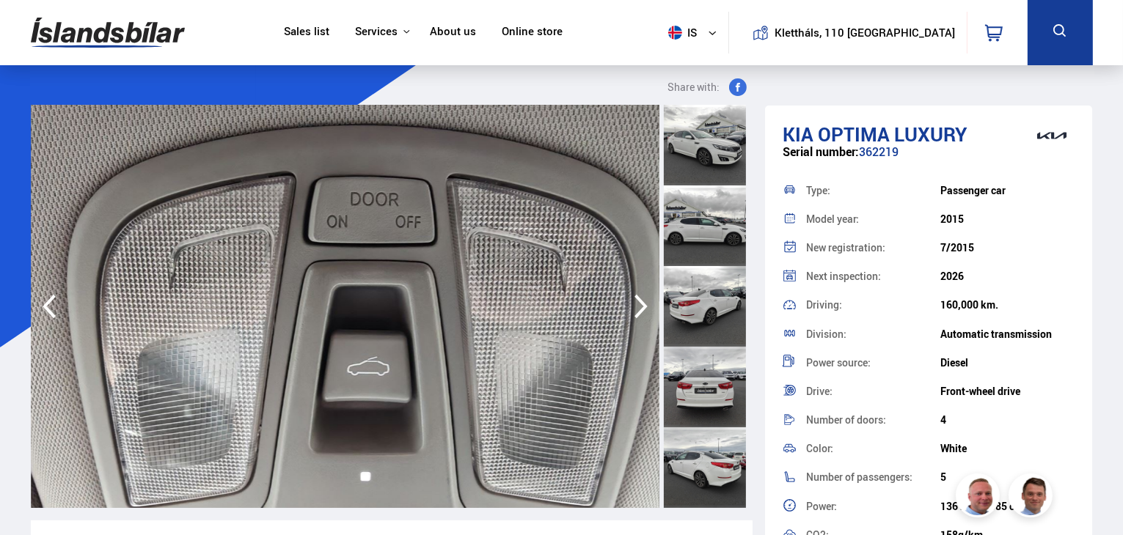
click at [633, 301] on icon "button" at bounding box center [640, 306] width 29 height 35
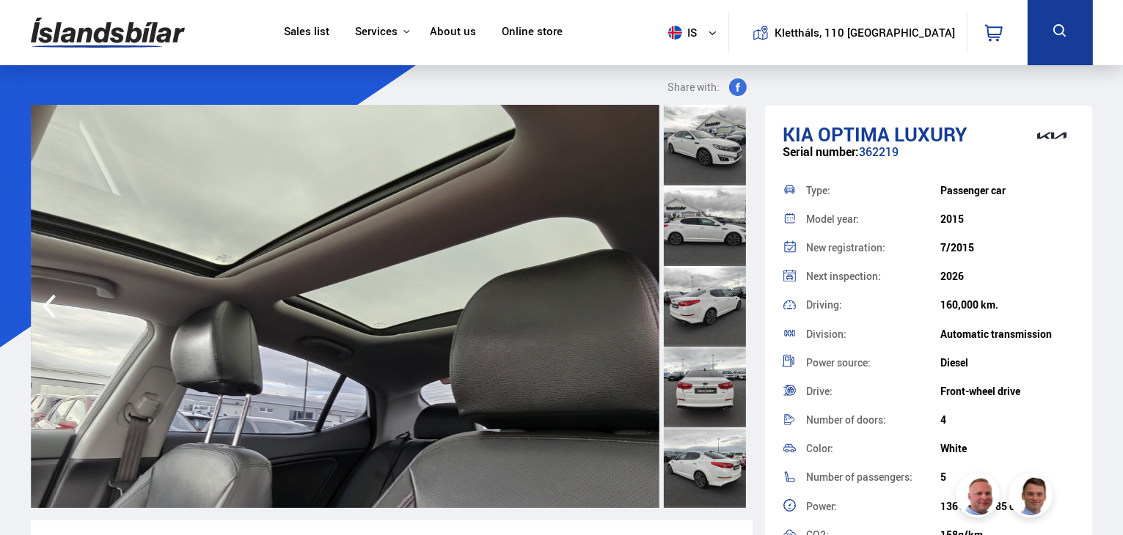
click at [633, 301] on img at bounding box center [345, 306] width 629 height 403
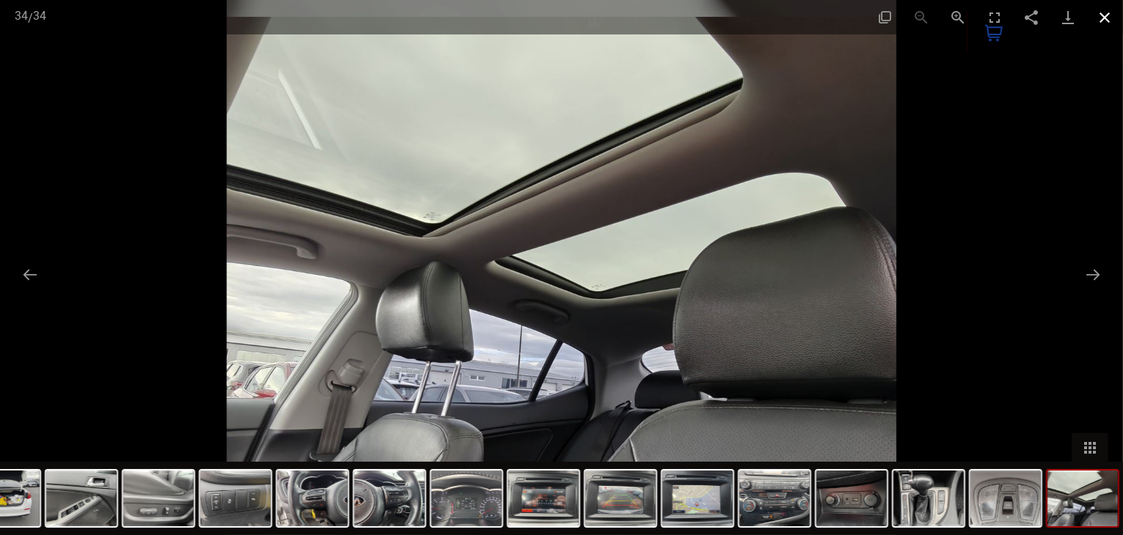
click at [1098, 17] on button "Close gallery" at bounding box center [1104, 17] width 37 height 34
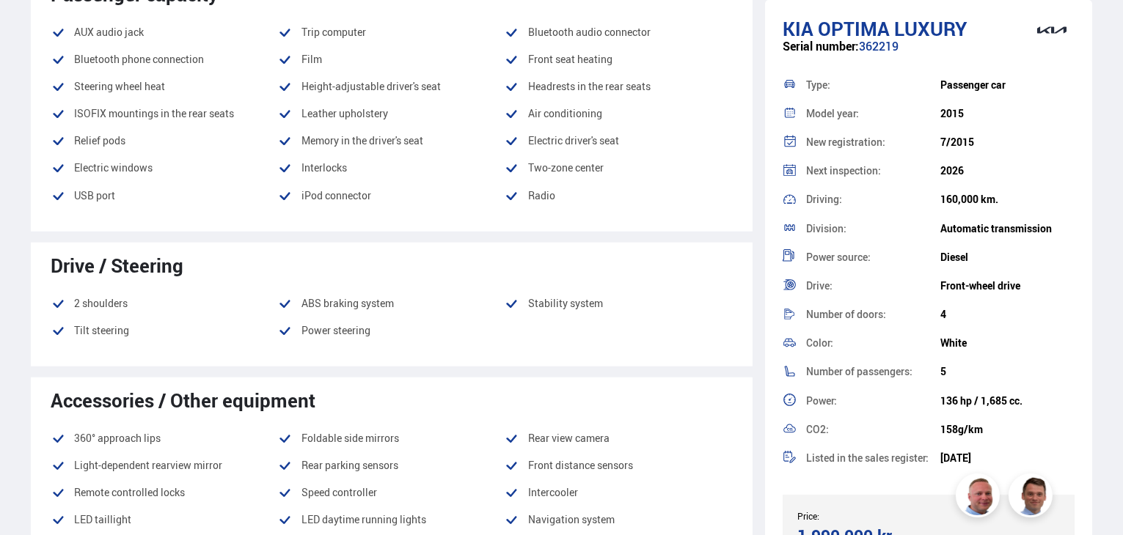
scroll to position [1247, 0]
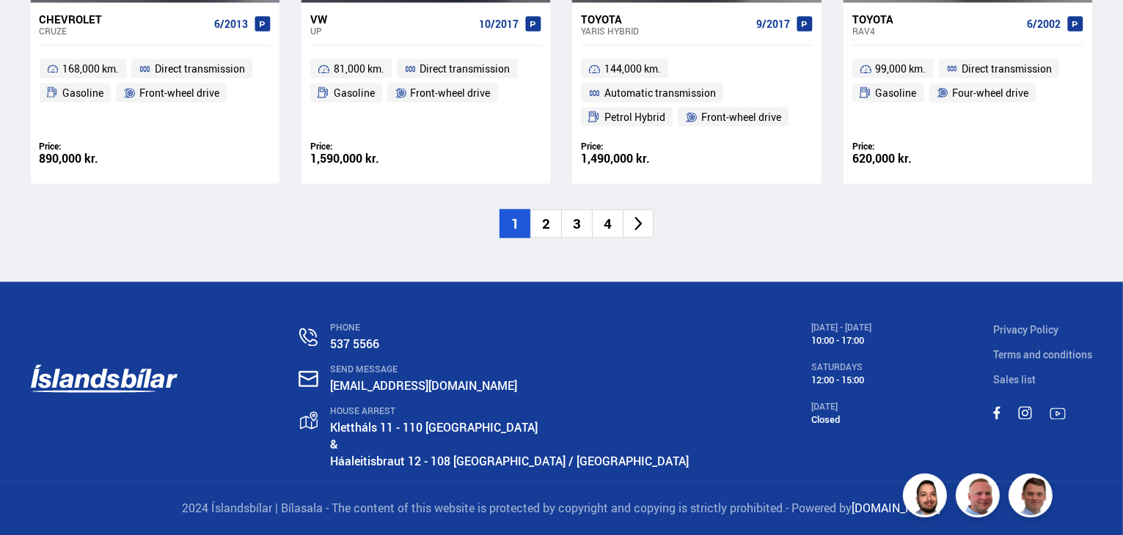
scroll to position [2580, 0]
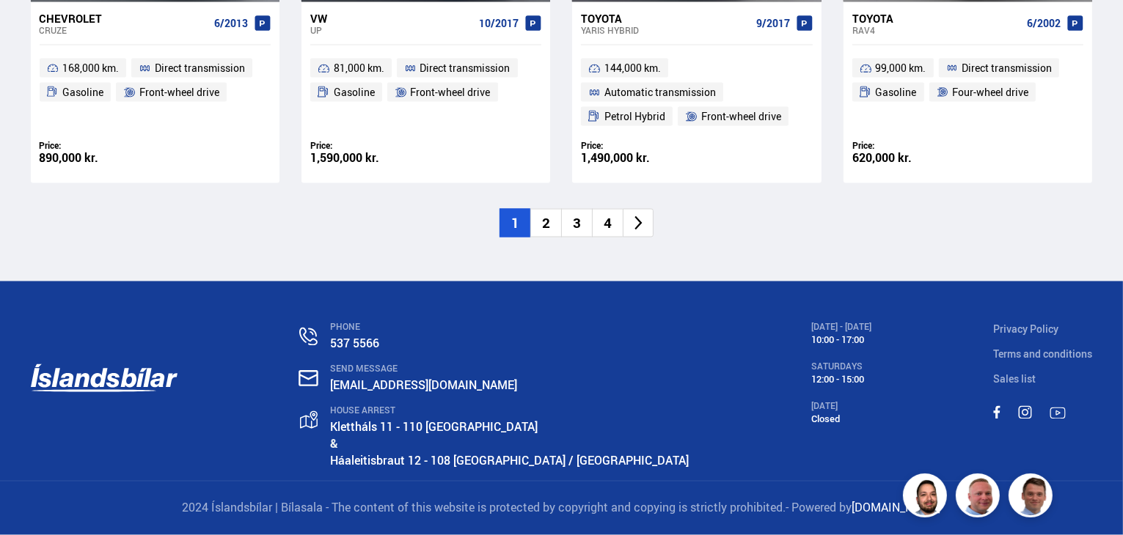
click at [546, 224] on font "2" at bounding box center [546, 222] width 8 height 19
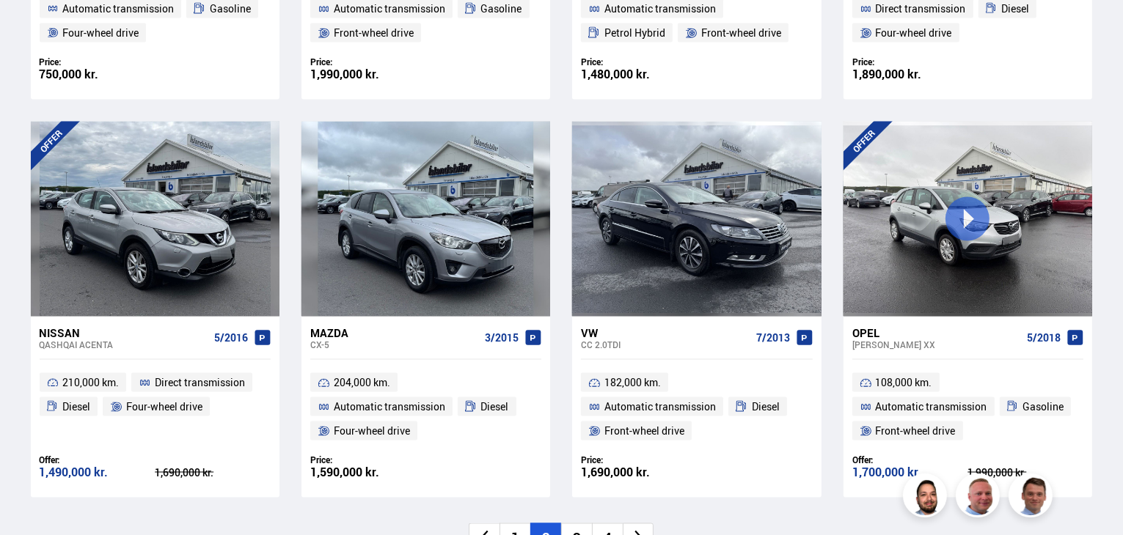
scroll to position [2274, 0]
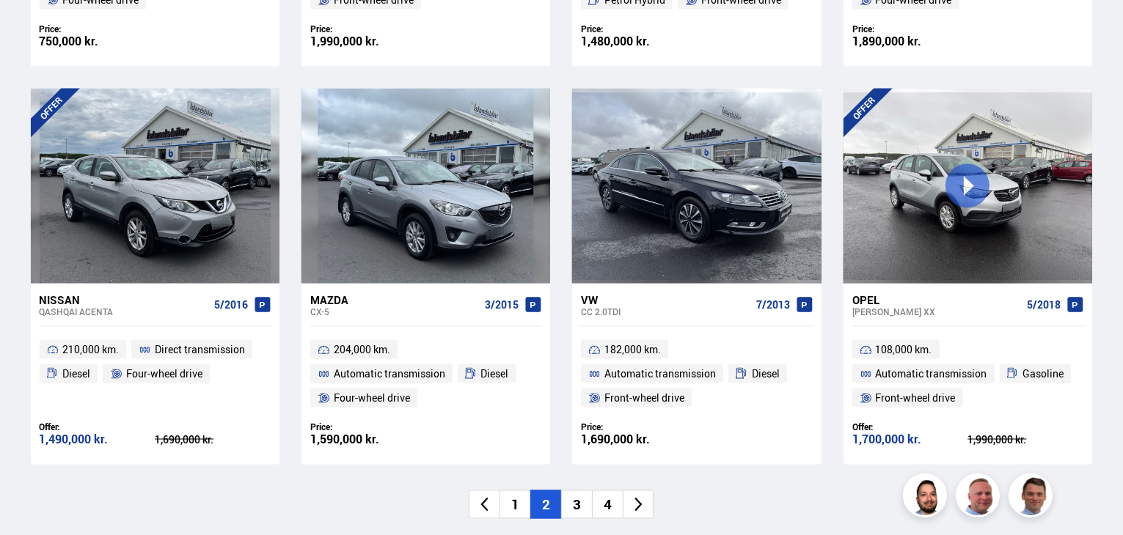
click at [575, 502] on font "3" at bounding box center [577, 504] width 8 height 19
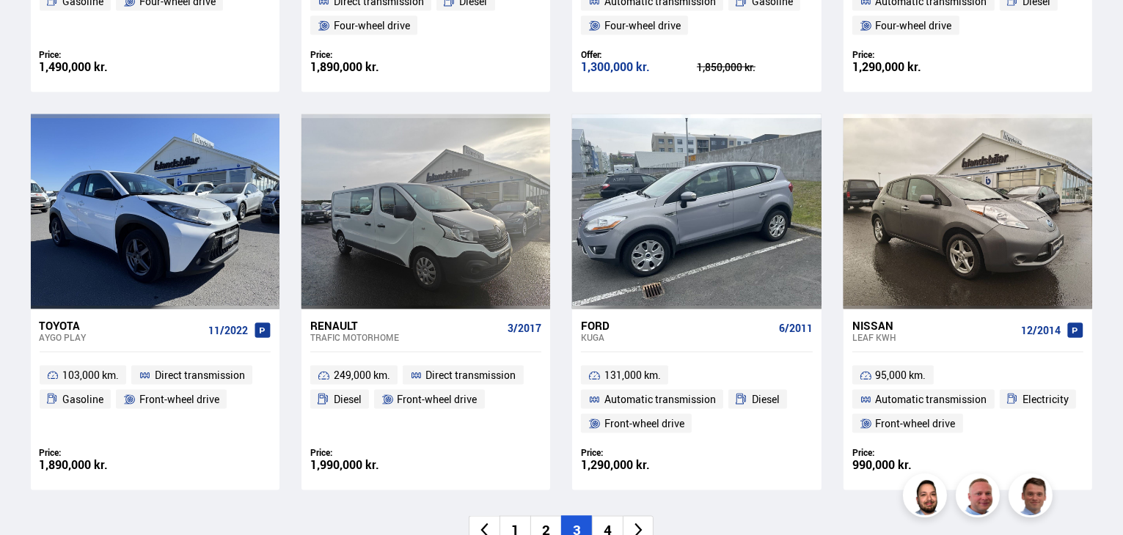
scroll to position [2274, 0]
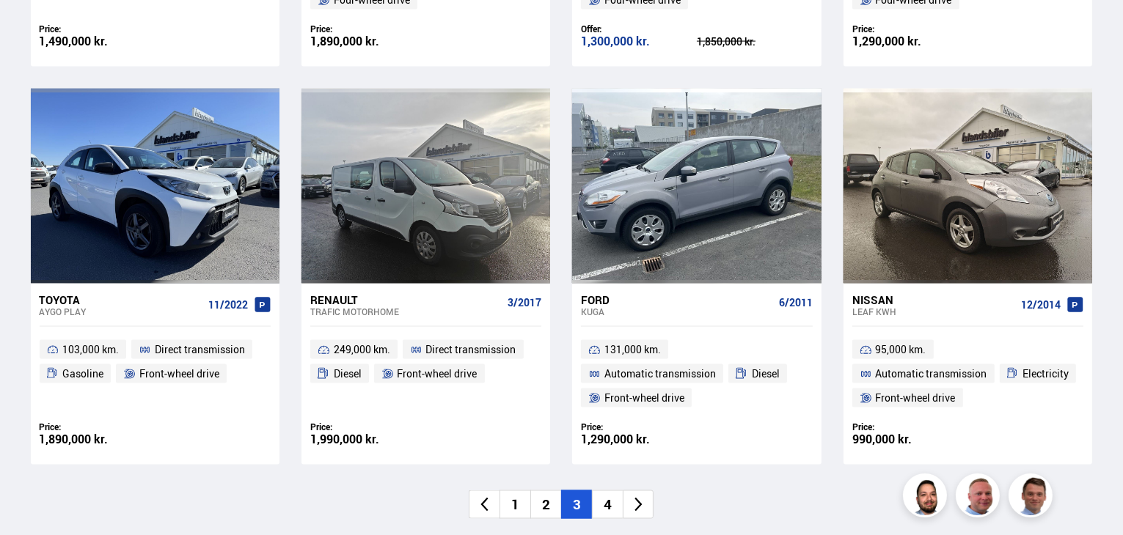
click at [607, 508] on font "4" at bounding box center [608, 504] width 8 height 19
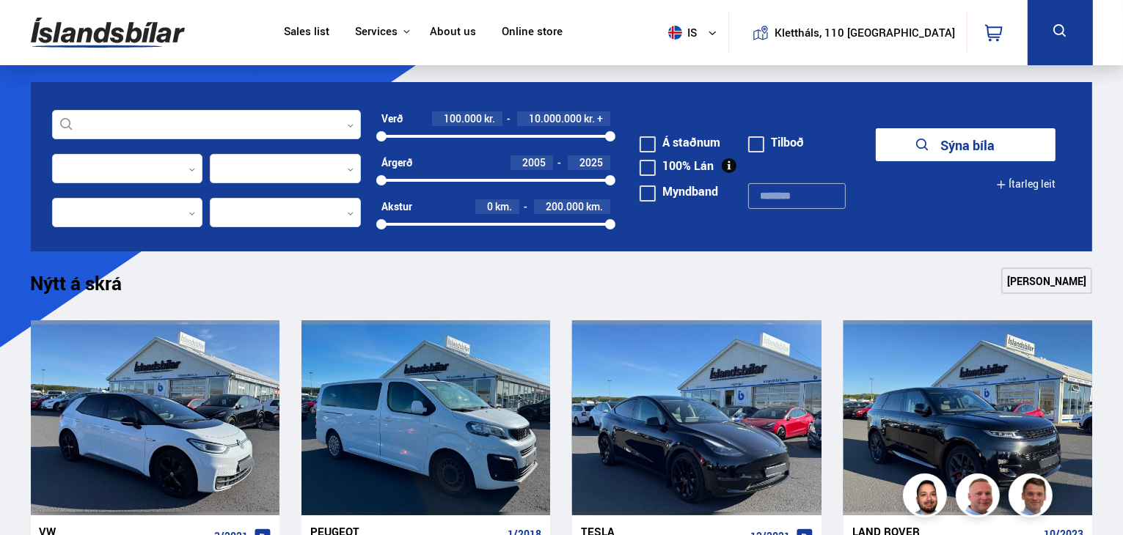
scroll to position [136, 0]
